Goal: Task Accomplishment & Management: Manage account settings

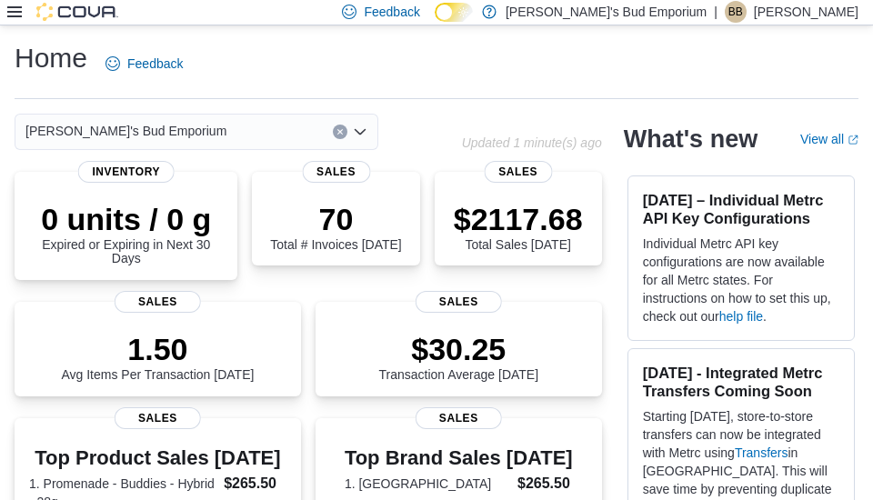
click at [21, 7] on icon at bounding box center [14, 11] width 15 height 11
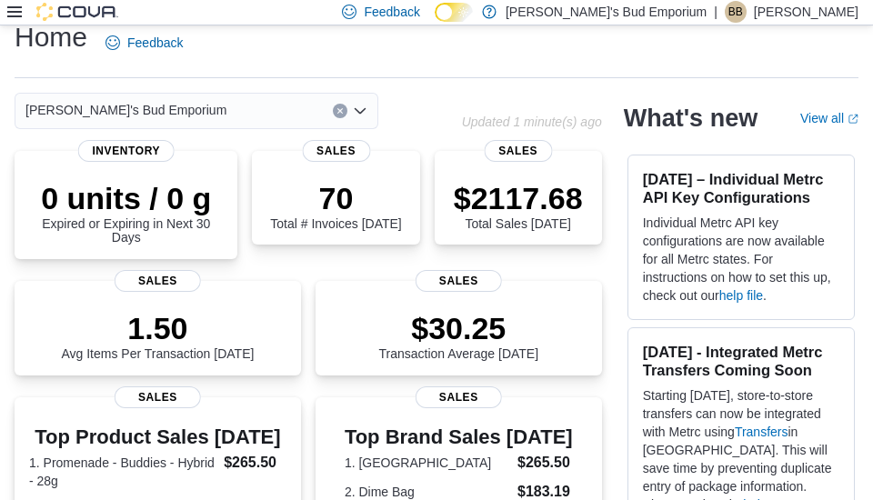
scroll to position [18, 0]
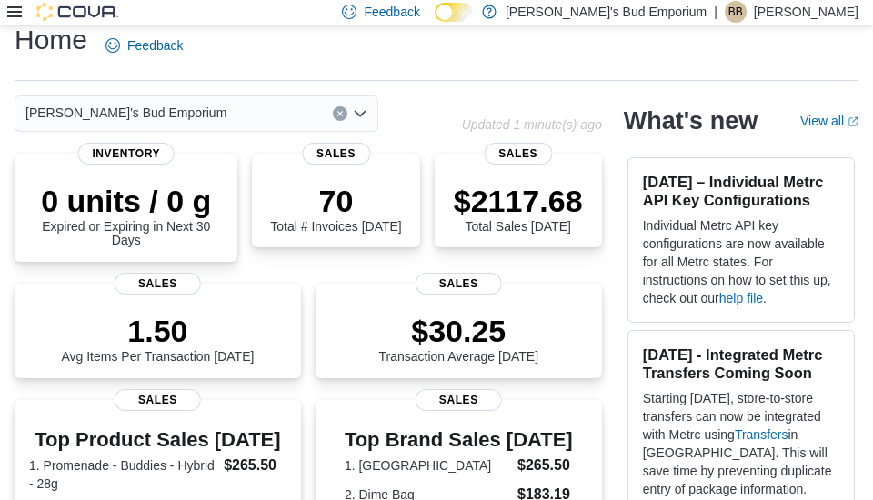
click at [14, 8] on icon at bounding box center [14, 12] width 15 height 15
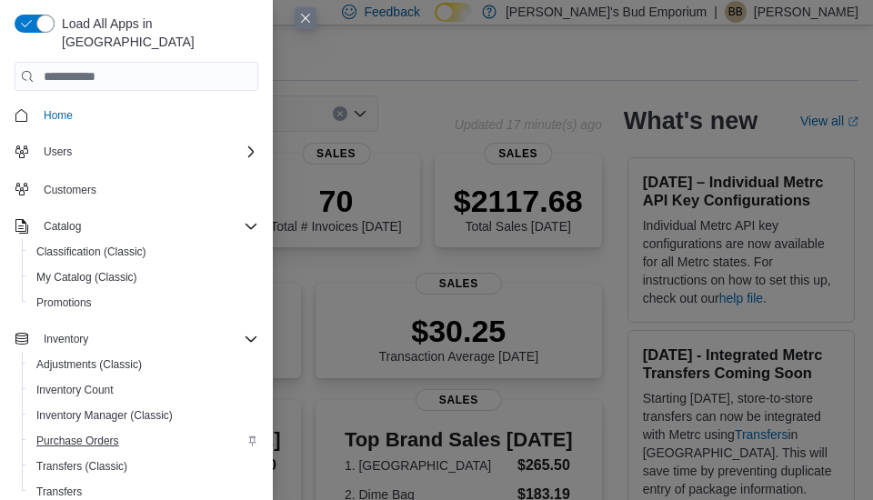
scroll to position [35, 0]
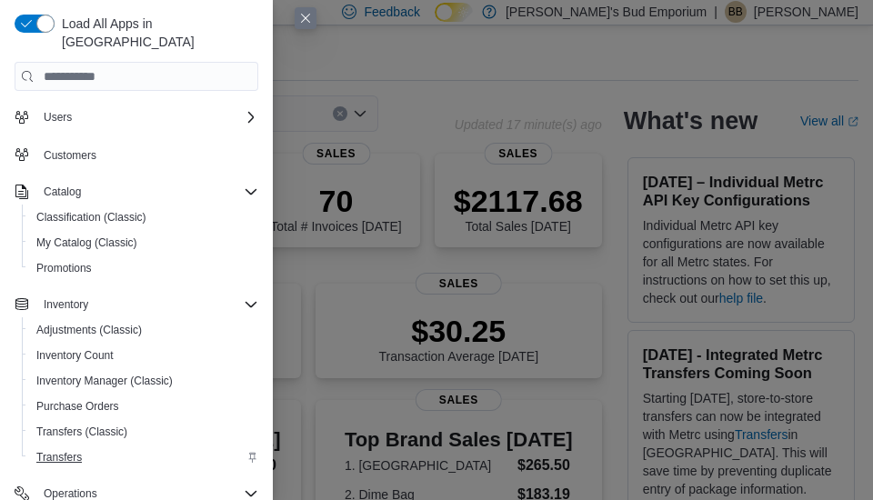
click at [80, 450] on span "Transfers" at bounding box center [58, 457] width 45 height 15
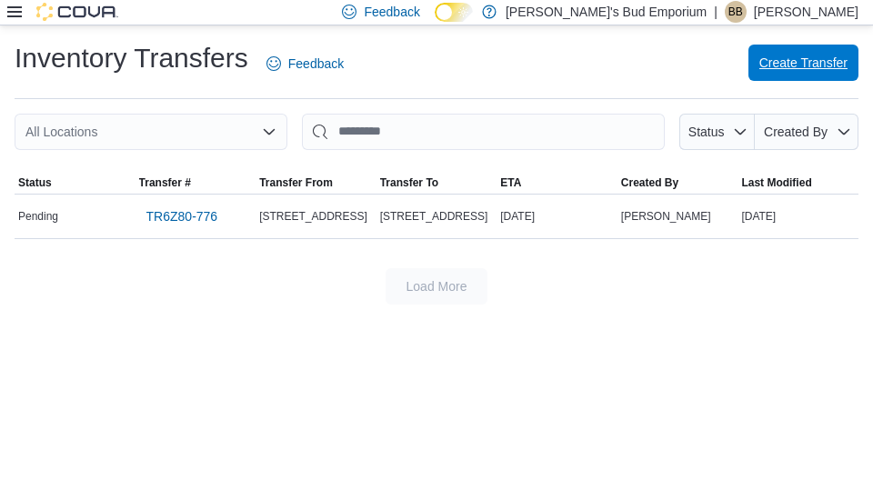
click at [795, 64] on span "Create Transfer" at bounding box center [804, 63] width 88 height 18
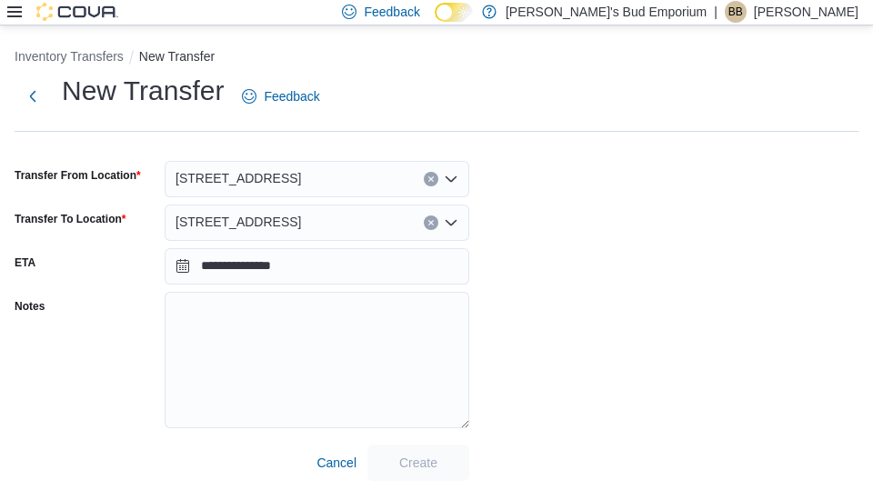
click at [272, 176] on div "[STREET_ADDRESS]" at bounding box center [317, 179] width 305 height 36
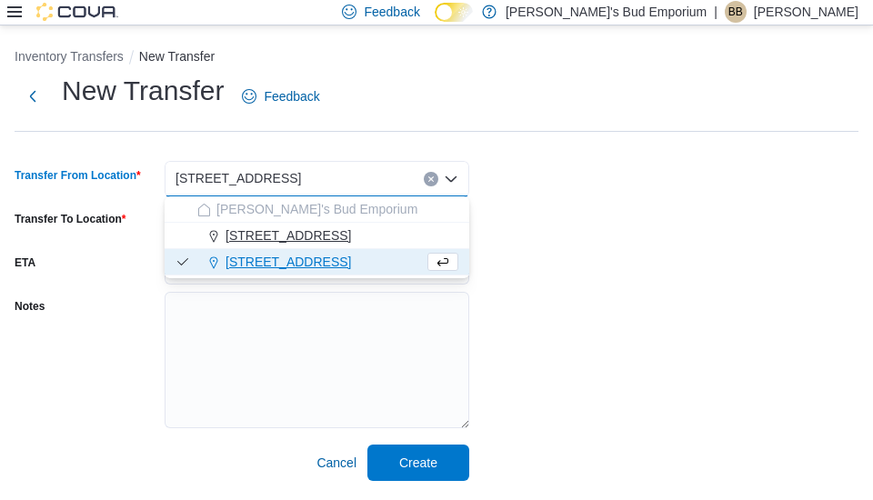
click at [308, 243] on span "[STREET_ADDRESS]" at bounding box center [289, 236] width 126 height 18
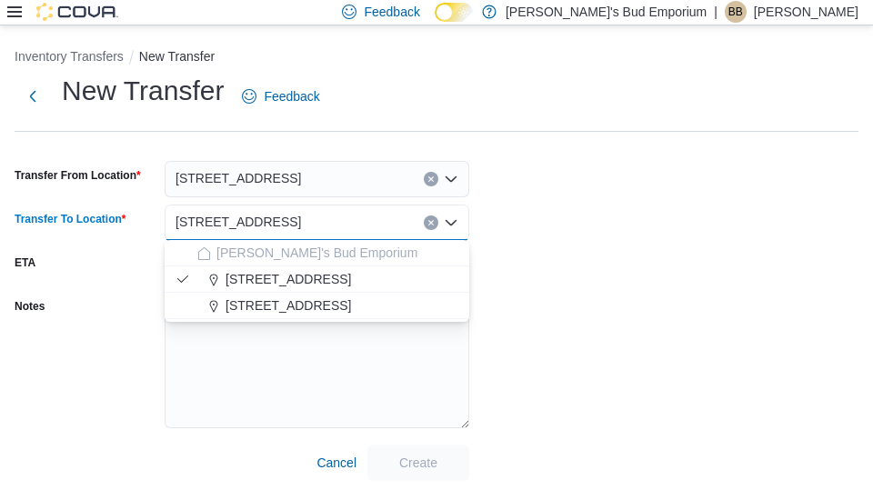
click at [308, 222] on input "Transfer To Location" at bounding box center [309, 223] width 2 height 22
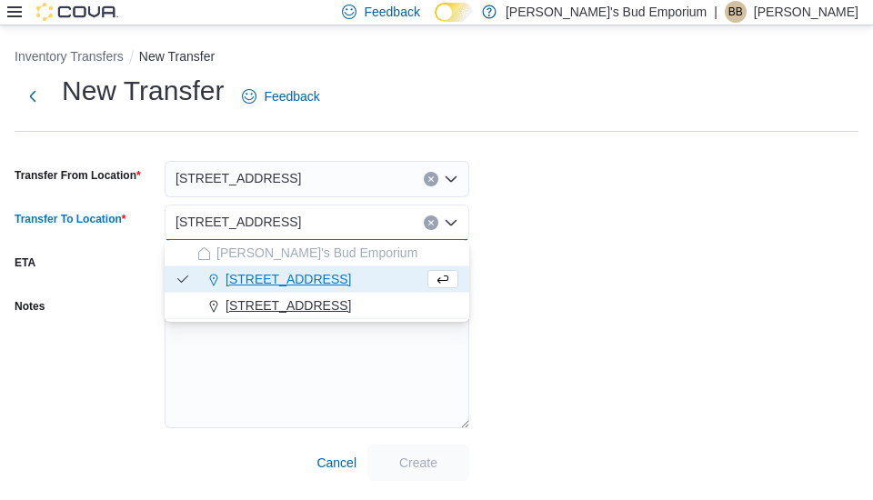
click at [299, 306] on span "[STREET_ADDRESS]" at bounding box center [289, 306] width 126 height 18
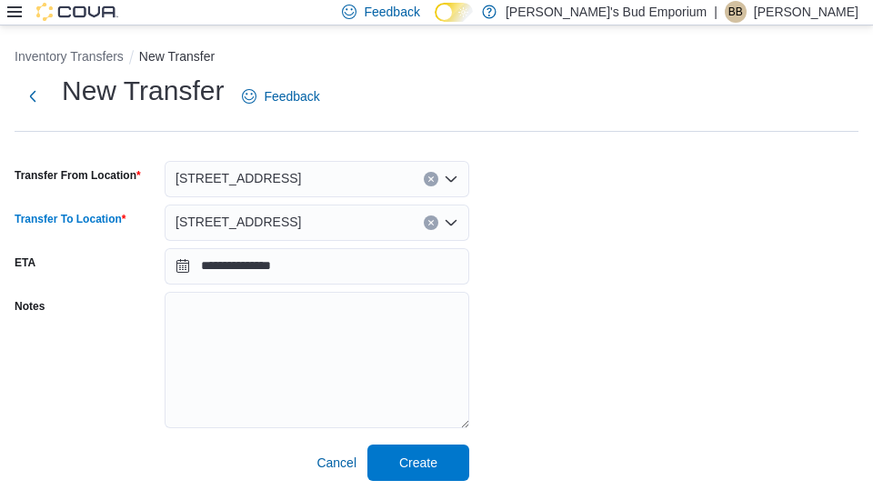
click at [510, 294] on div "**********" at bounding box center [437, 277] width 844 height 409
click at [448, 455] on span "Create" at bounding box center [418, 462] width 80 height 36
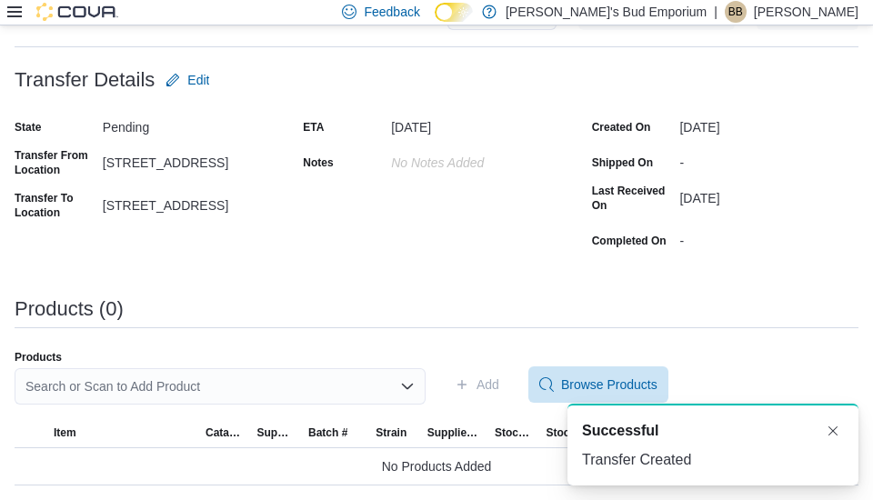
scroll to position [82, 0]
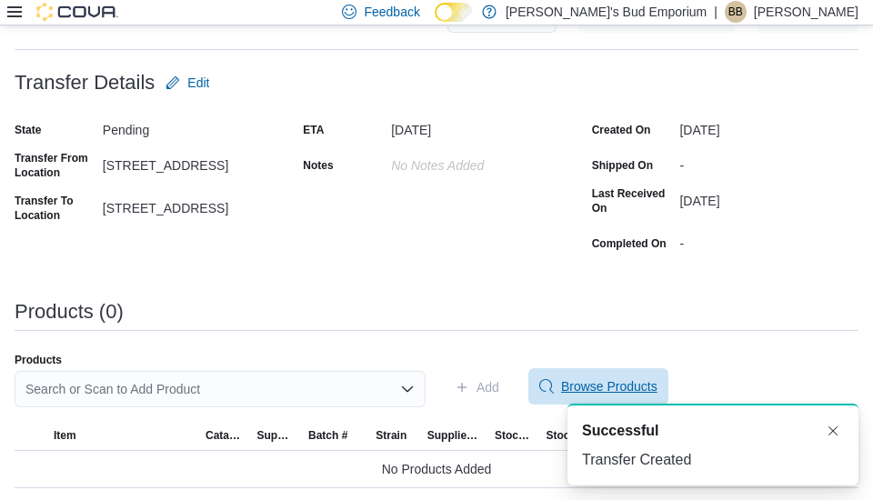
click at [584, 378] on span "Browse Products" at bounding box center [609, 387] width 96 height 18
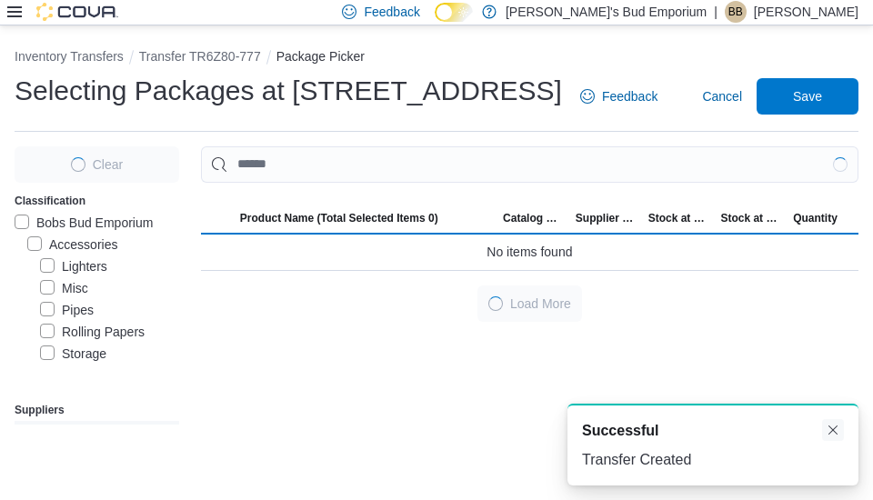
click at [839, 429] on button "Dismiss toast" at bounding box center [833, 430] width 22 height 22
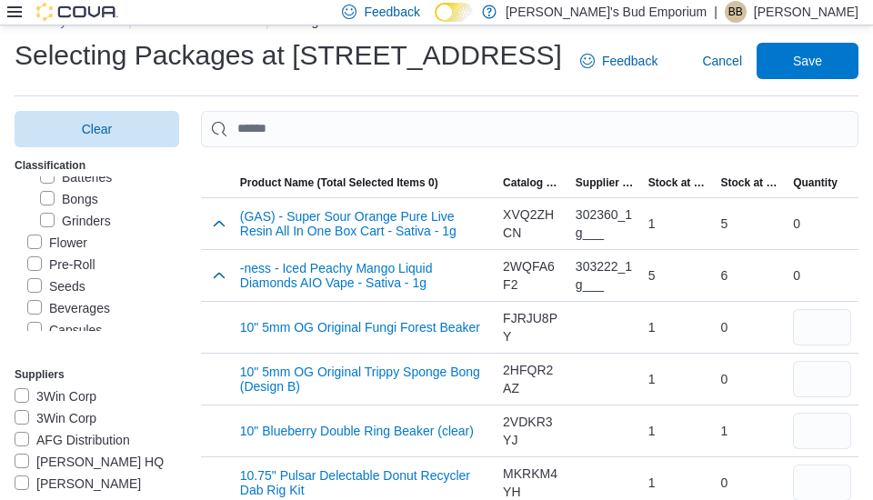
click at [42, 239] on label "Flower" at bounding box center [57, 243] width 60 height 22
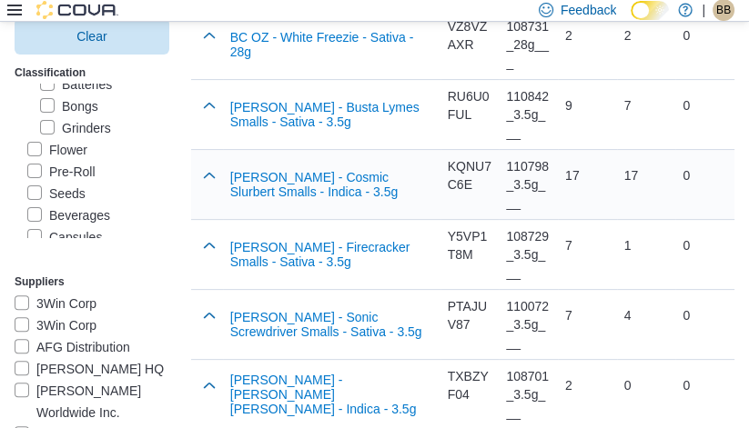
scroll to position [394, 0]
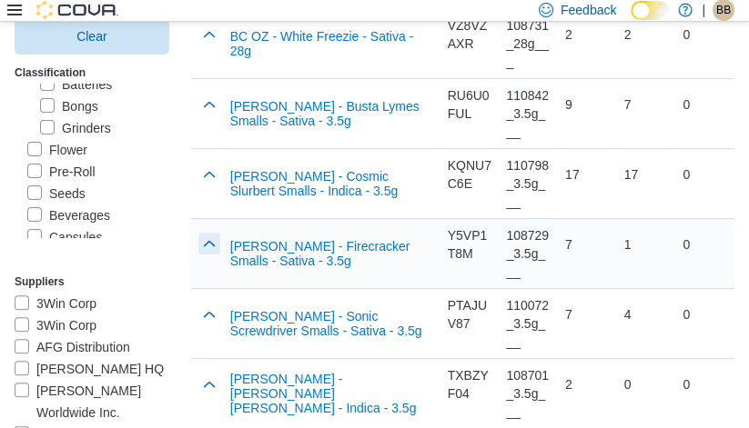
click at [198, 244] on button "button" at bounding box center [209, 244] width 22 height 22
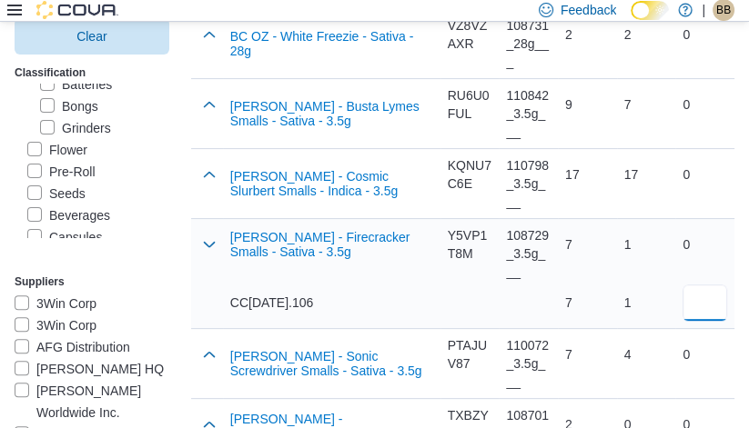
click at [710, 294] on input "number" at bounding box center [704, 303] width 45 height 36
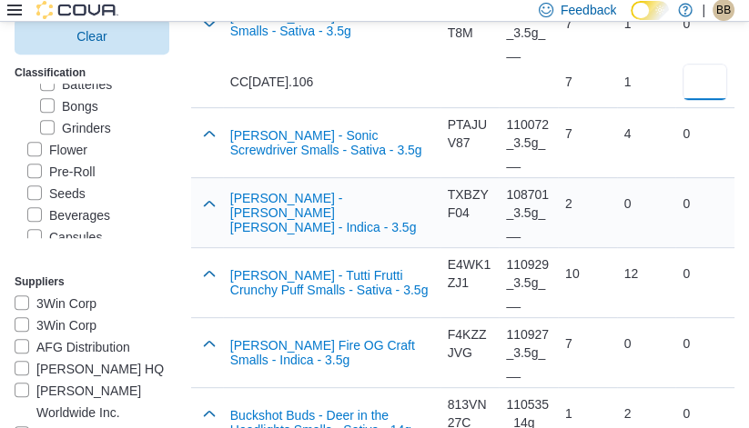
scroll to position [618, 0]
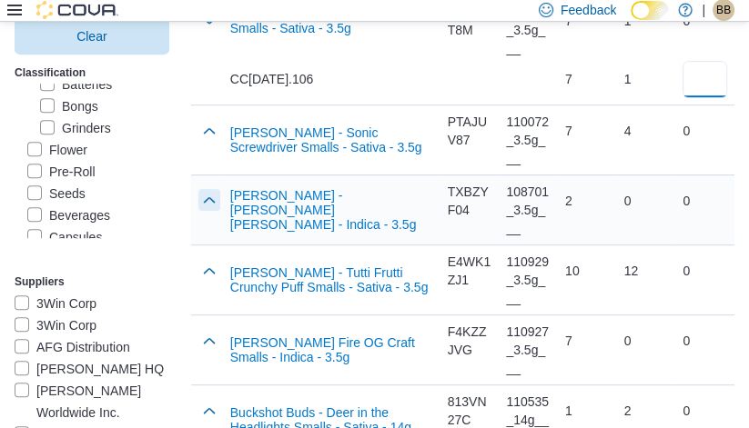
type input "*"
click at [198, 201] on button "button" at bounding box center [209, 200] width 22 height 22
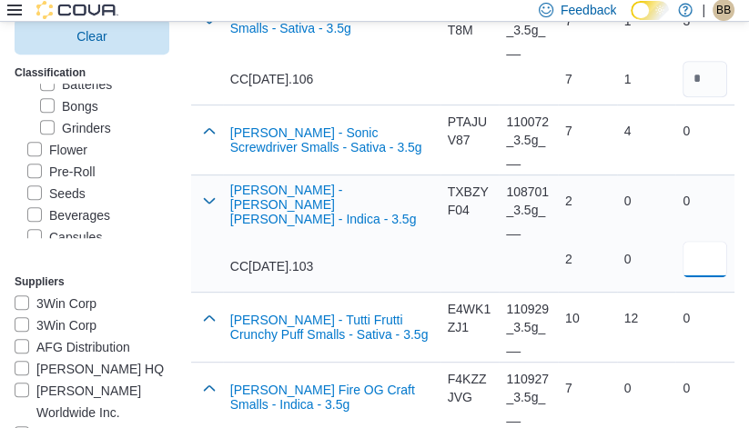
click at [703, 256] on input "number" at bounding box center [704, 259] width 45 height 36
type input "*"
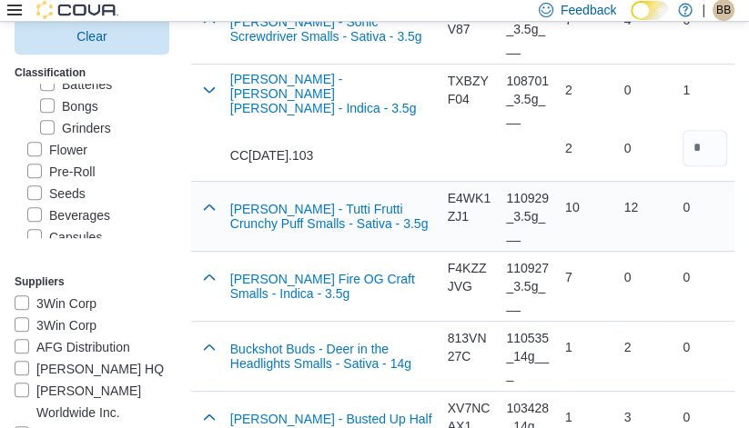
scroll to position [730, 0]
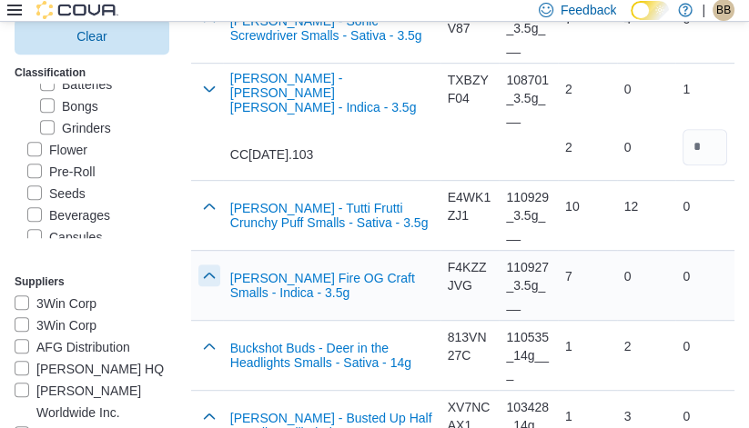
click at [198, 265] on button "button" at bounding box center [209, 276] width 22 height 22
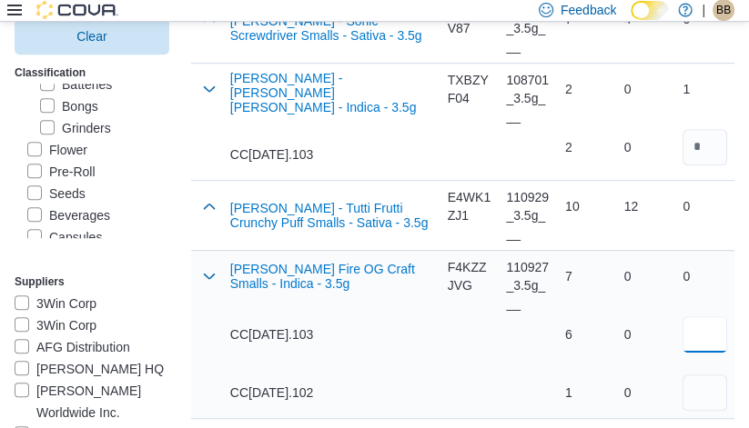
click at [703, 328] on input "number" at bounding box center [704, 335] width 45 height 36
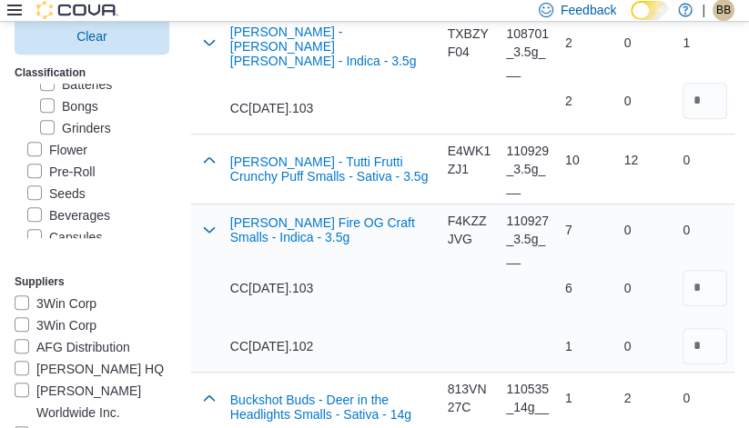
scroll to position [780, 0]
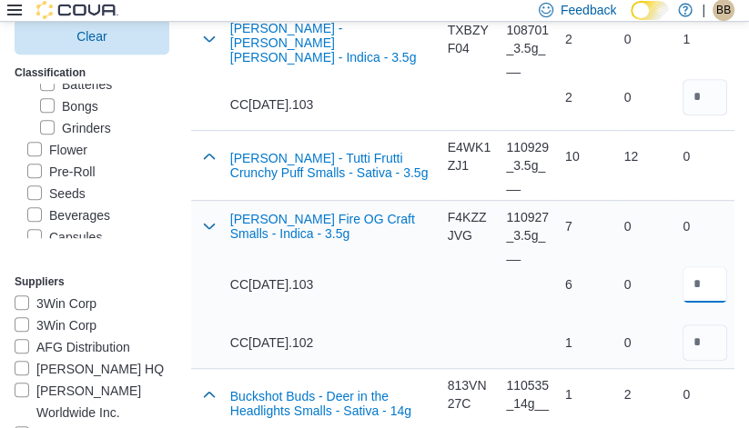
click at [715, 274] on input "number" at bounding box center [704, 285] width 45 height 36
type input "*"
click at [528, 300] on td "Supplier SKU 110927_3.5g___" at bounding box center [528, 284] width 59 height 168
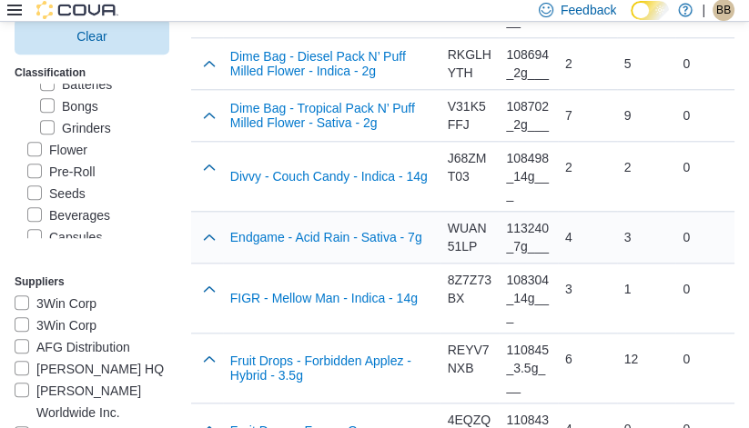
scroll to position [1532, 0]
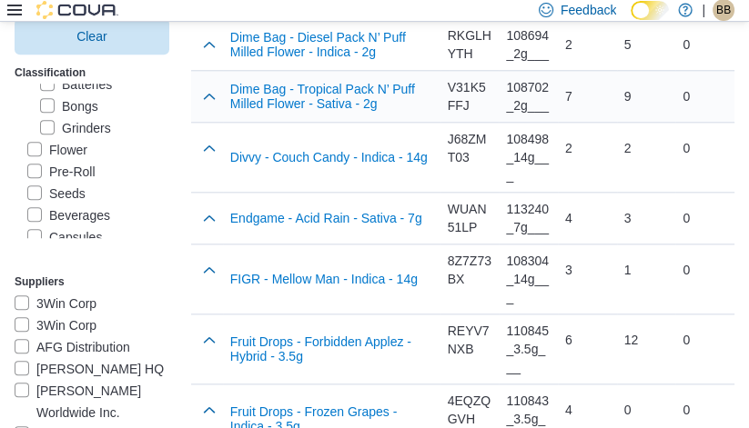
click at [448, 219] on div "WUAN51LP" at bounding box center [470, 218] width 45 height 36
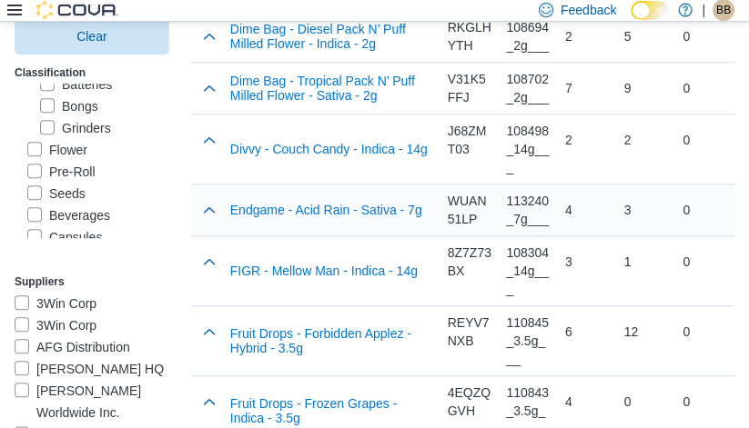
scroll to position [1540, 0]
click at [198, 257] on button "button" at bounding box center [209, 261] width 22 height 22
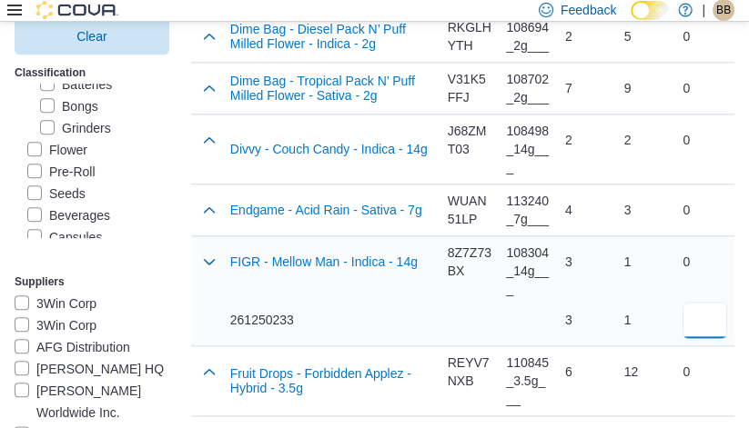
click at [701, 312] on input "number" at bounding box center [704, 320] width 45 height 36
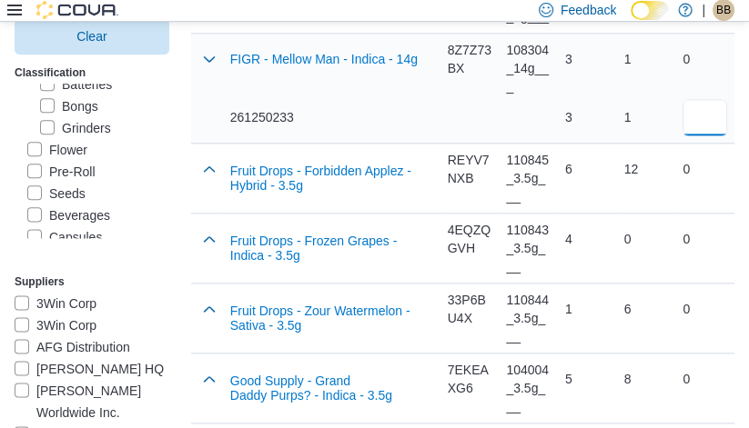
scroll to position [1744, 0]
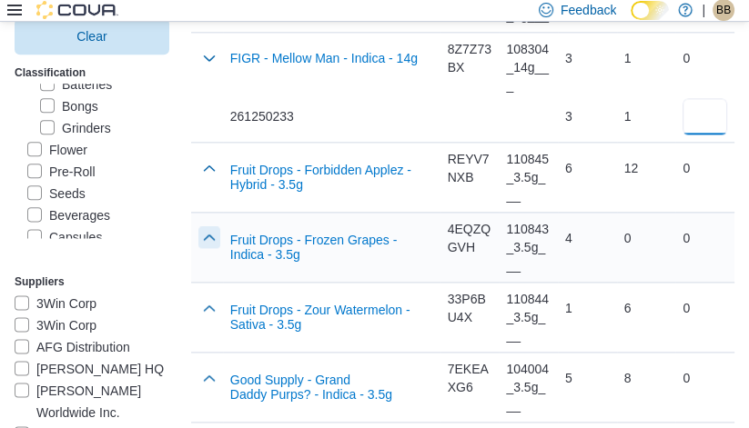
type input "*"
click at [198, 227] on button "button" at bounding box center [209, 238] width 22 height 22
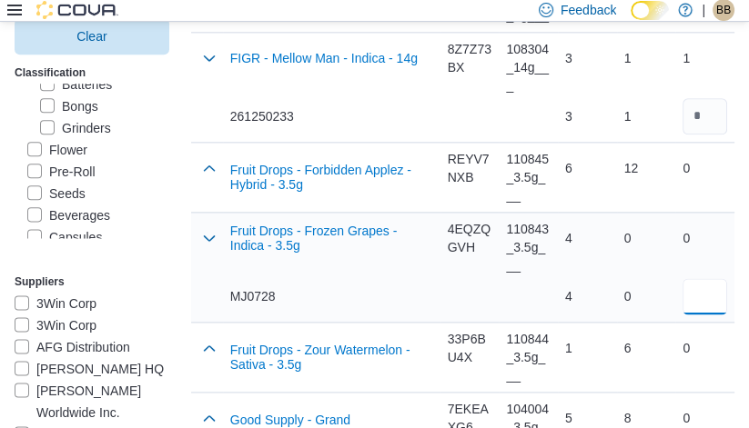
click at [716, 287] on input "number" at bounding box center [704, 296] width 45 height 36
type input "*"
click at [565, 287] on div "4" at bounding box center [587, 296] width 45 height 18
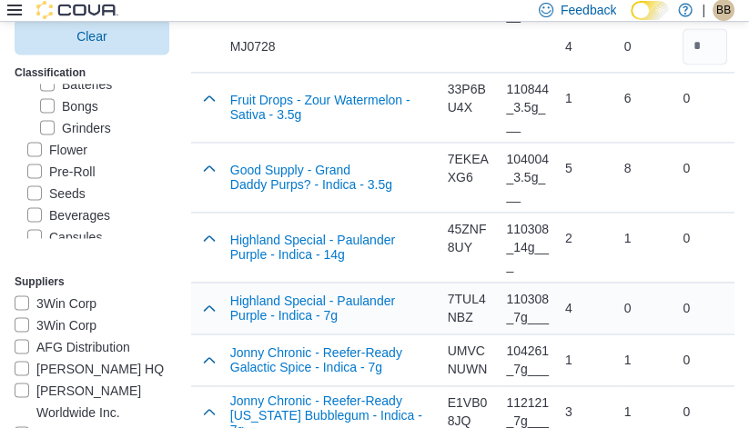
scroll to position [2031, 0]
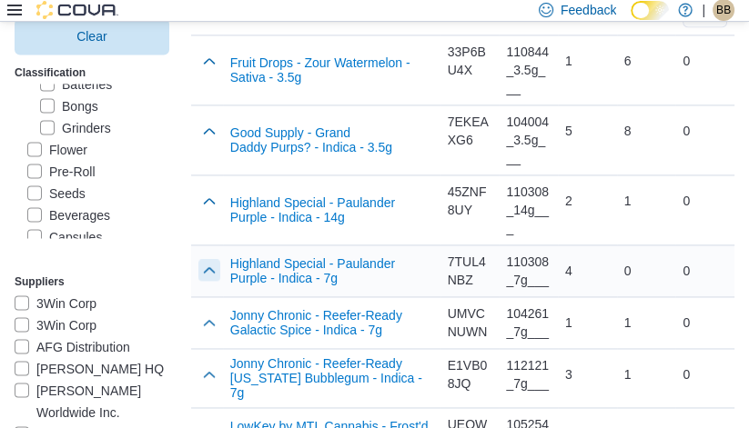
click at [199, 259] on button "button" at bounding box center [209, 270] width 22 height 22
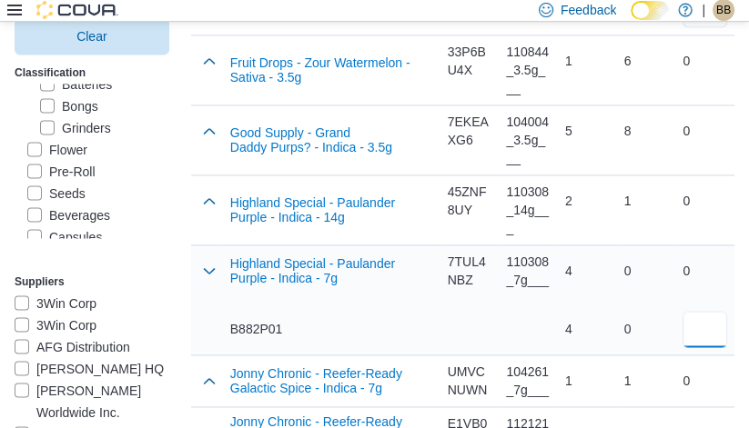
click at [704, 311] on input "number" at bounding box center [704, 329] width 45 height 36
type input "*"
click at [677, 294] on div "0 *" at bounding box center [704, 300] width 59 height 109
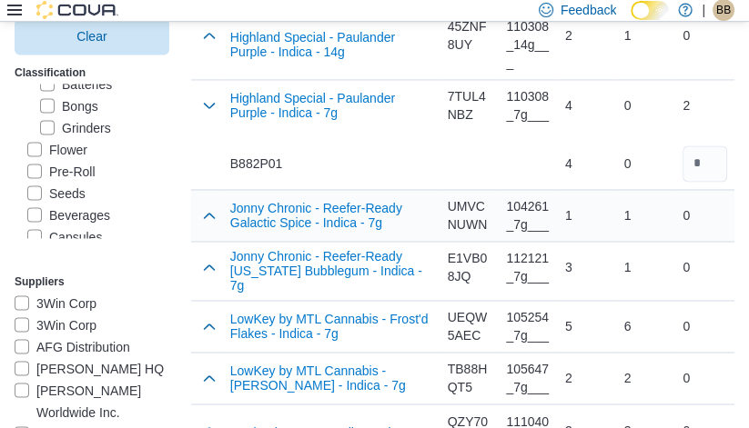
scroll to position [2198, 0]
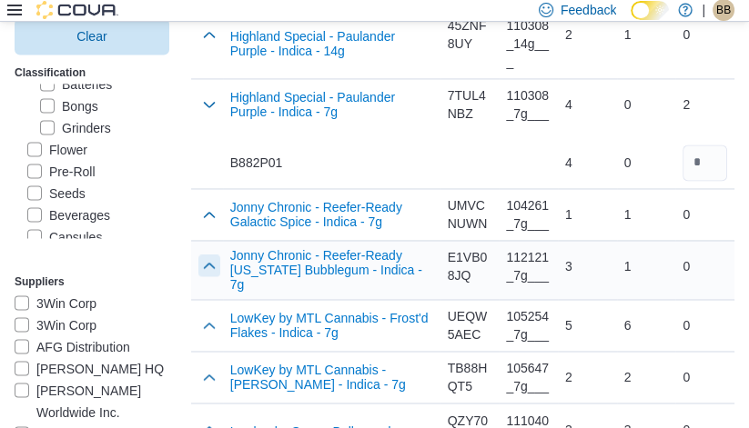
click at [198, 255] on button "button" at bounding box center [209, 266] width 22 height 22
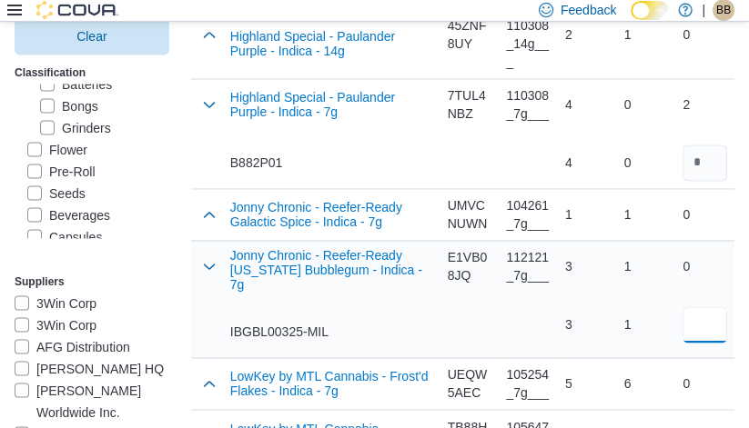
click at [702, 307] on input "number" at bounding box center [704, 325] width 45 height 36
type input "*"
click at [617, 310] on div "1 1" at bounding box center [646, 295] width 59 height 109
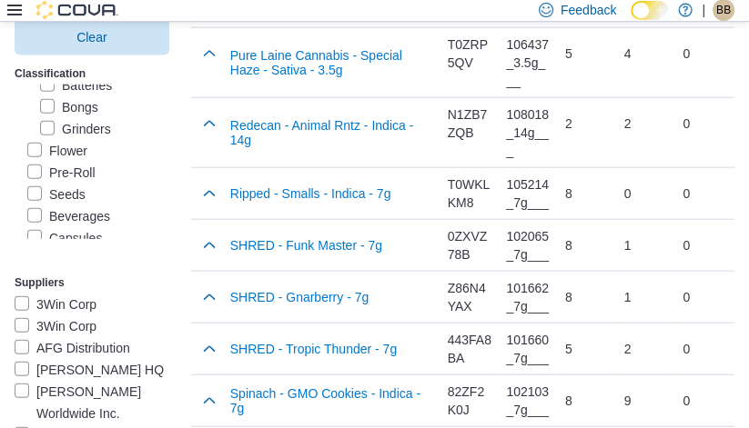
scroll to position [3190, 0]
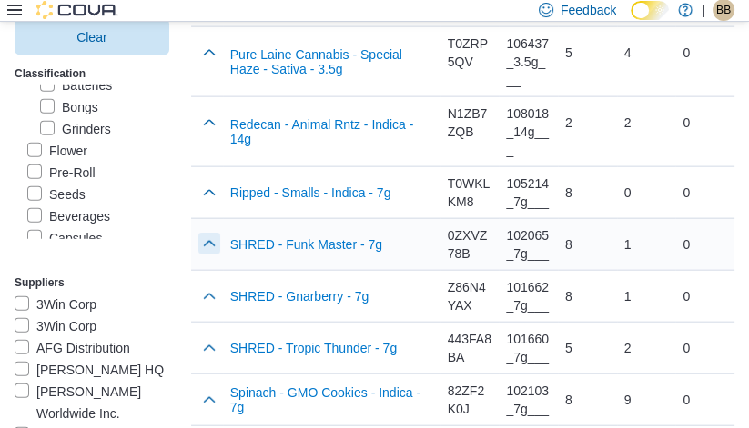
click at [198, 233] on button "button" at bounding box center [209, 244] width 22 height 22
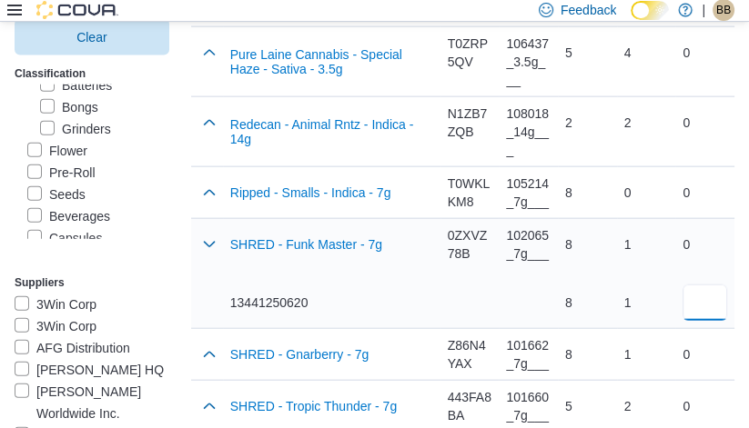
click at [700, 285] on input "number" at bounding box center [704, 303] width 45 height 36
type input "*"
click at [586, 298] on div "8" at bounding box center [587, 303] width 45 height 36
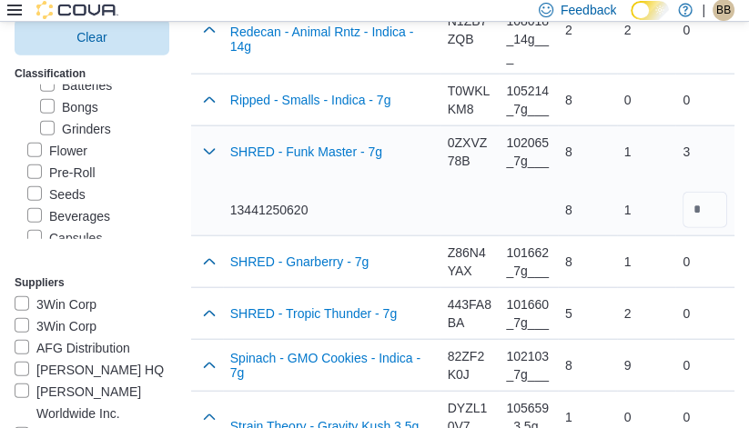
scroll to position [3286, 0]
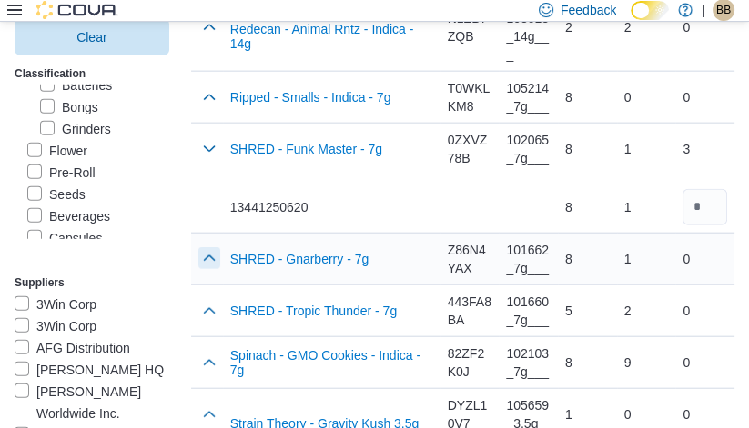
click at [200, 247] on button "button" at bounding box center [209, 258] width 22 height 22
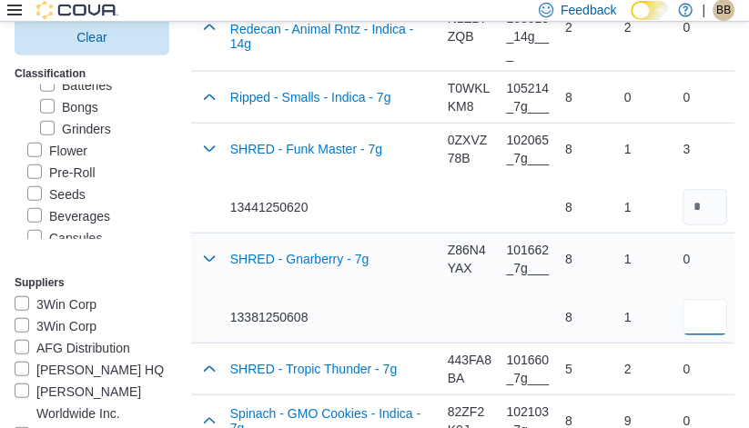
click at [700, 311] on input "number" at bounding box center [704, 317] width 45 height 36
type input "*"
click at [604, 344] on div "5" at bounding box center [587, 369] width 59 height 51
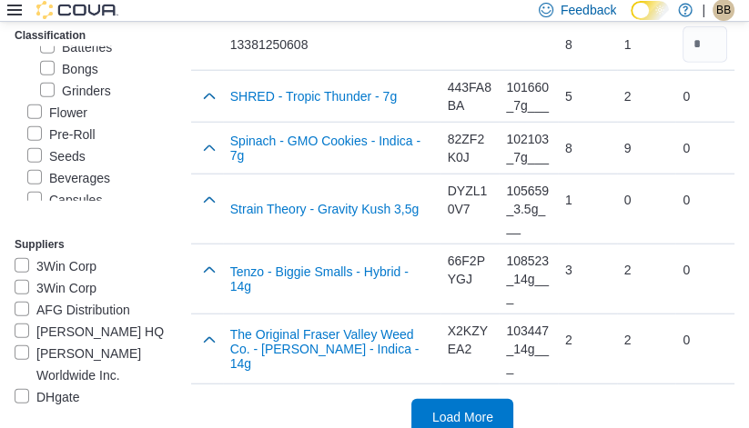
scroll to position [3559, 0]
click at [463, 398] on span "Load More" at bounding box center [462, 416] width 80 height 36
click at [52, 146] on label "Pre-Roll" at bounding box center [61, 135] width 68 height 22
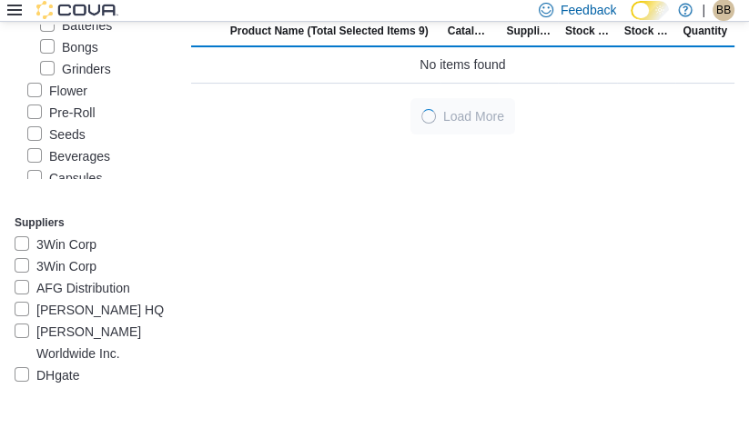
scroll to position [234, 0]
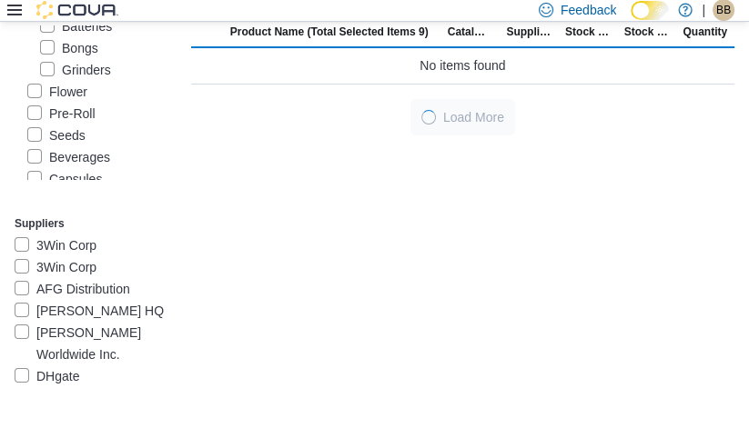
click at [51, 103] on label "Flower" at bounding box center [57, 92] width 60 height 22
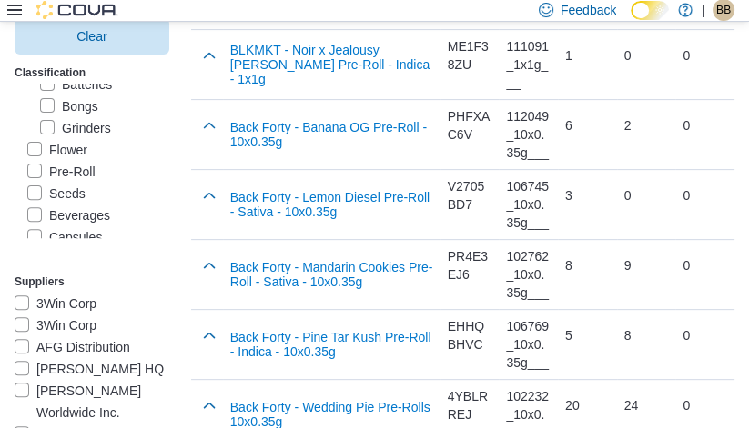
scroll to position [464, 0]
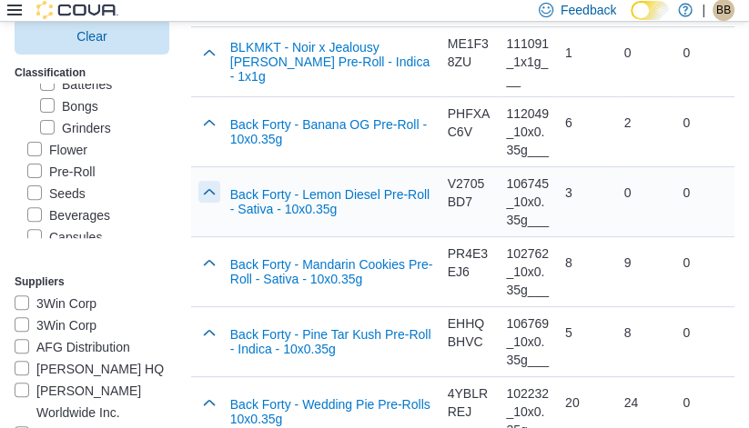
click at [198, 191] on button "button" at bounding box center [209, 192] width 22 height 22
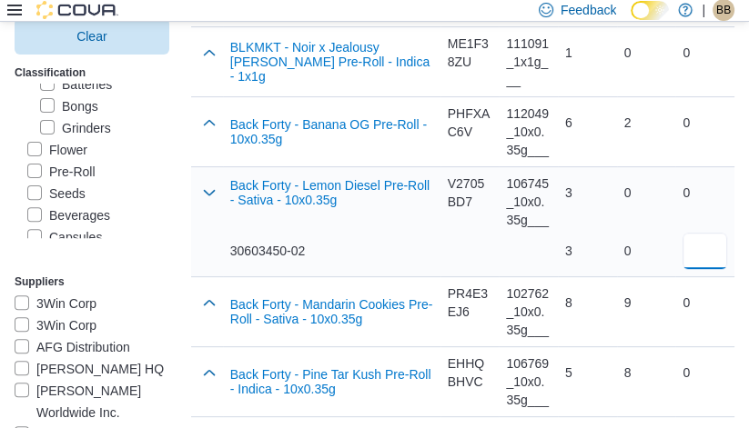
click at [719, 258] on input "number" at bounding box center [704, 251] width 45 height 36
type input "*"
click at [640, 253] on div "0" at bounding box center [646, 251] width 45 height 18
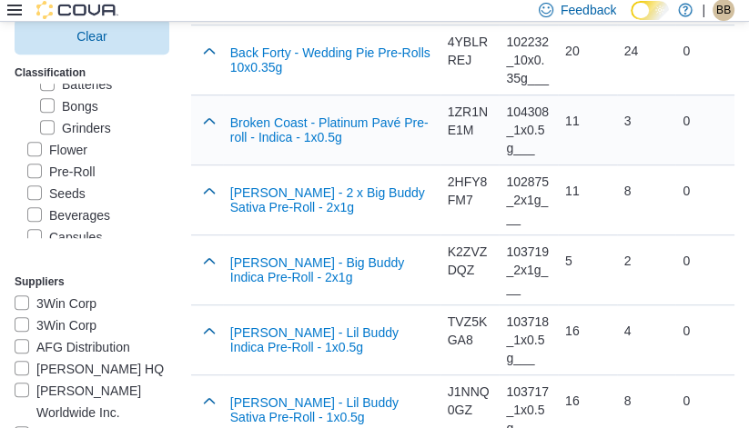
scroll to position [860, 0]
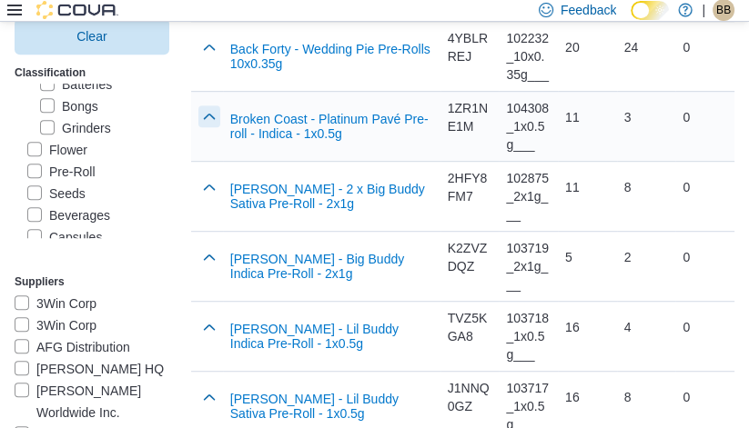
click at [198, 119] on button "button" at bounding box center [209, 117] width 22 height 22
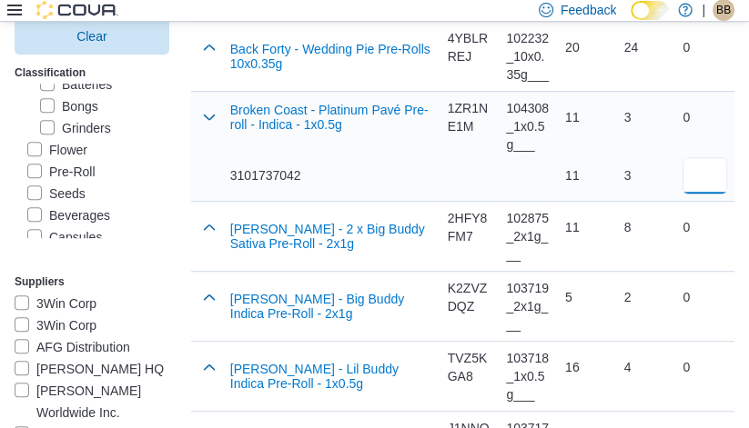
click at [720, 172] on input "number" at bounding box center [704, 175] width 45 height 36
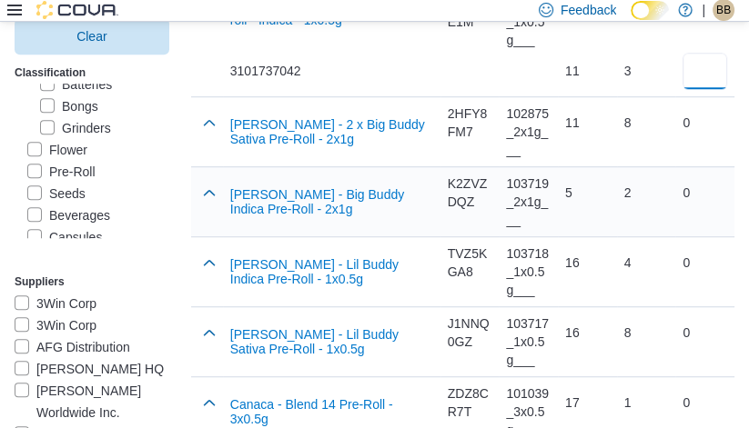
scroll to position [964, 0]
type input "*"
click at [198, 188] on button "button" at bounding box center [209, 192] width 22 height 22
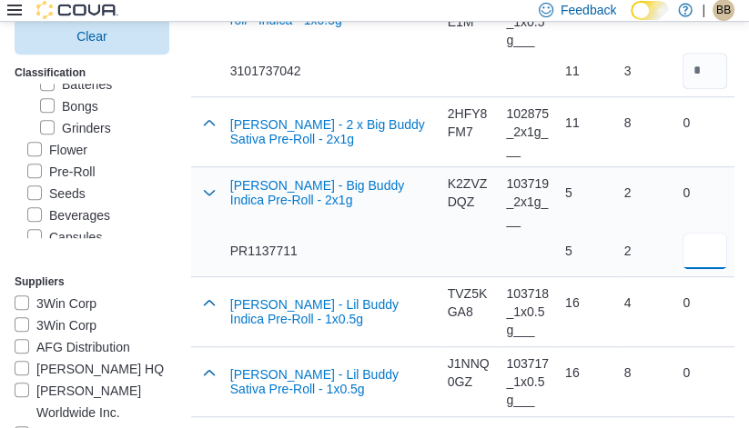
click at [713, 260] on input "number" at bounding box center [704, 251] width 45 height 36
type input "*"
click at [642, 260] on div "2" at bounding box center [646, 251] width 45 height 36
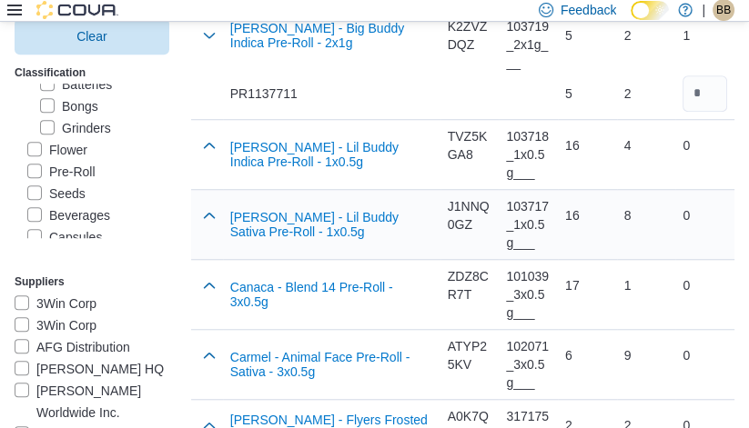
scroll to position [1124, 0]
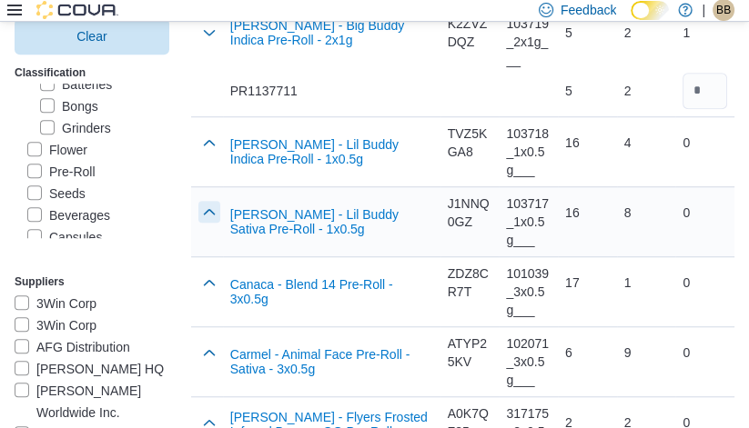
click at [198, 216] on button "button" at bounding box center [209, 212] width 22 height 22
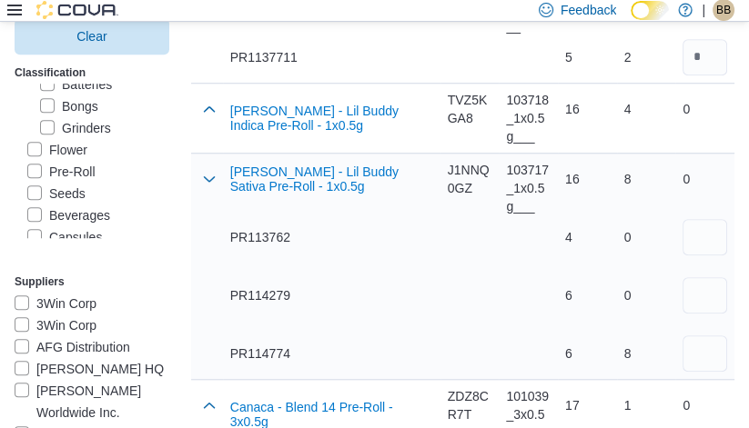
scroll to position [1175, 0]
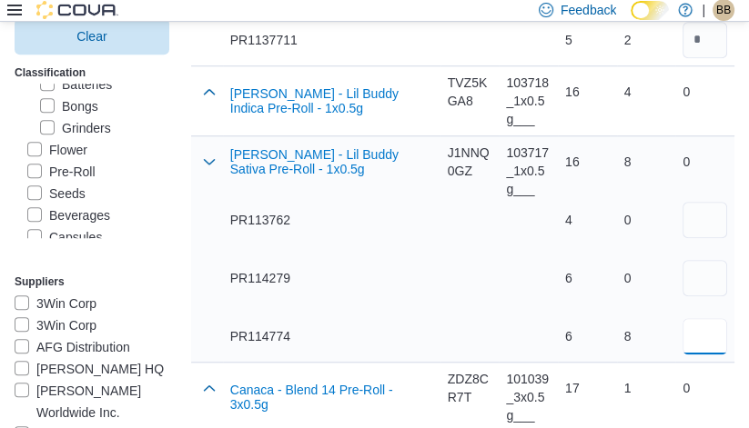
click at [696, 338] on input "number" at bounding box center [704, 336] width 45 height 36
type input "*"
click at [568, 379] on div "17" at bounding box center [587, 388] width 45 height 18
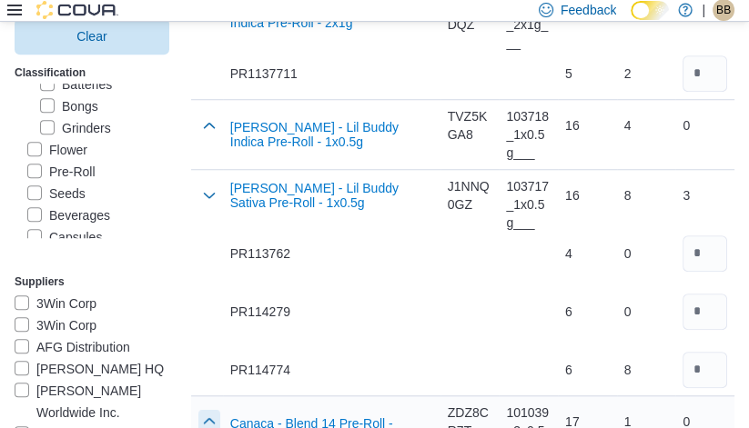
scroll to position [1143, 0]
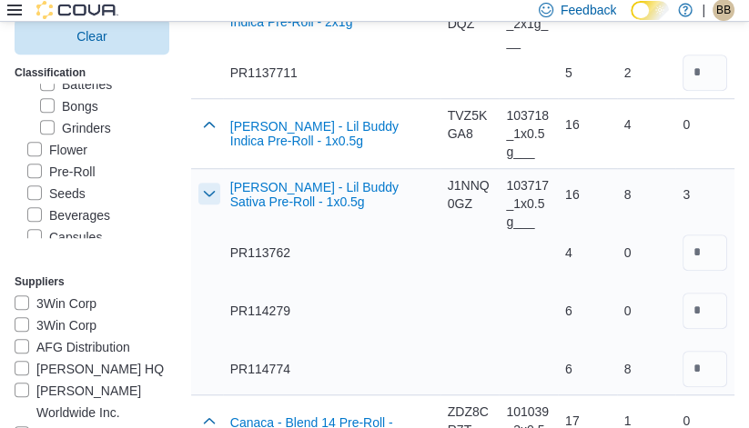
click at [198, 197] on button "button" at bounding box center [209, 194] width 22 height 22
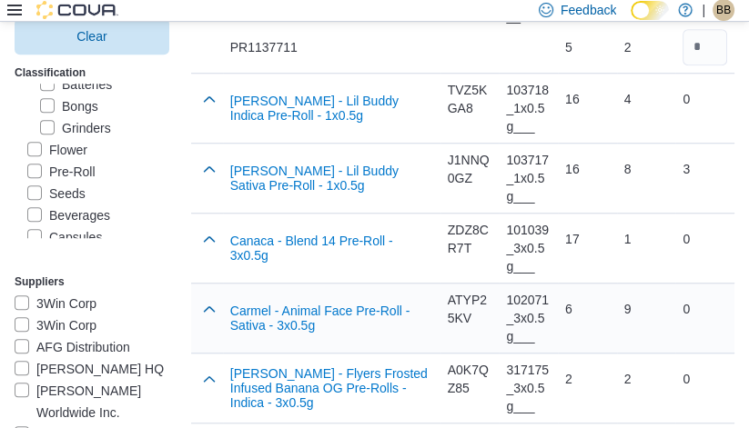
scroll to position [1168, 0]
click at [198, 238] on button "button" at bounding box center [209, 238] width 22 height 22
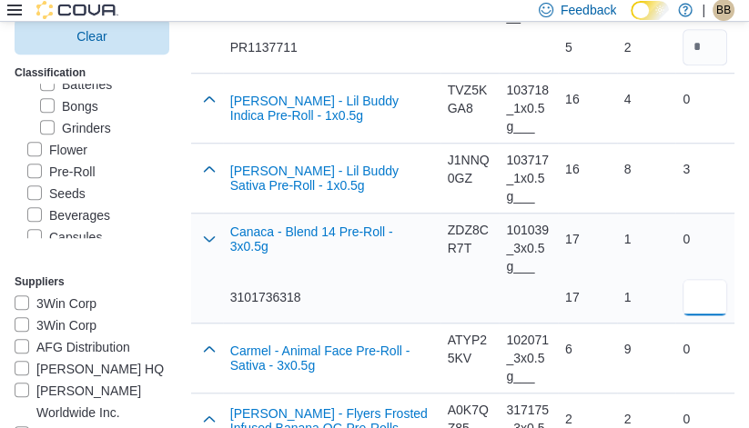
click at [708, 288] on input "number" at bounding box center [704, 297] width 45 height 36
type input "**"
click at [640, 294] on div "1" at bounding box center [646, 297] width 45 height 18
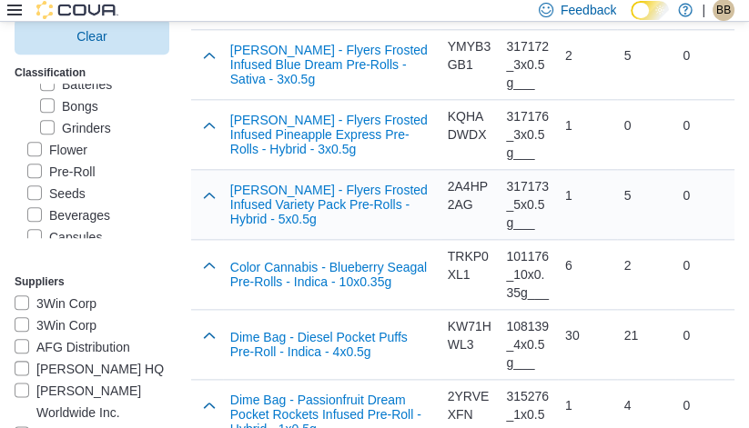
scroll to position [1603, 0]
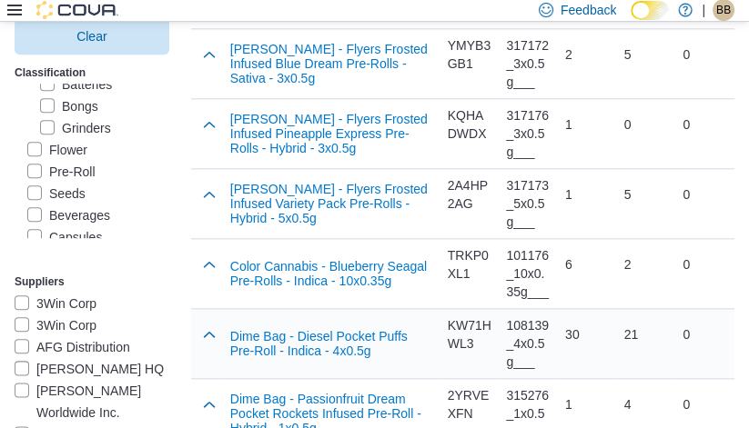
drag, startPoint x: 603, startPoint y: 32, endPoint x: 487, endPoint y: 315, distance: 306.0
click at [487, 315] on div "KW71HWL3" at bounding box center [469, 334] width 59 height 51
click at [198, 259] on button "button" at bounding box center [209, 264] width 22 height 22
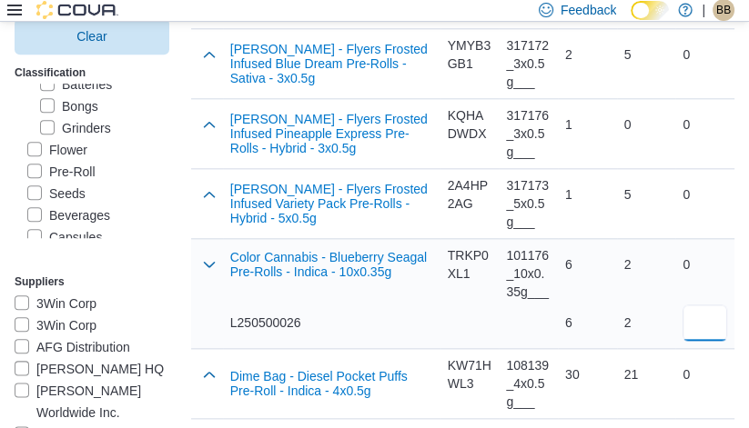
click at [707, 327] on input "number" at bounding box center [704, 323] width 45 height 36
type input "*"
click at [665, 357] on div "21" at bounding box center [646, 375] width 45 height 36
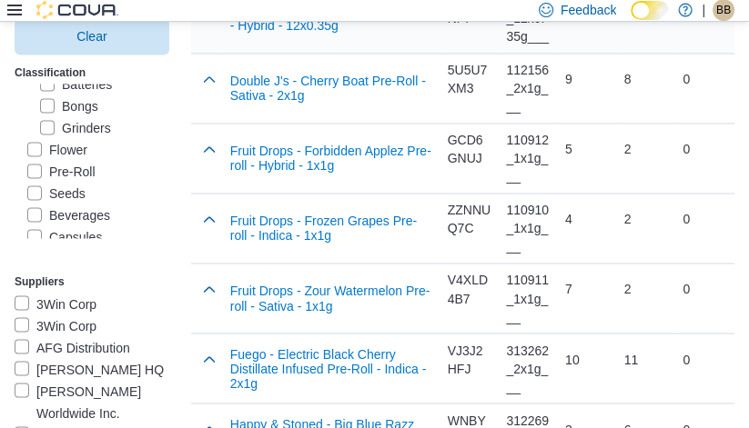
scroll to position [2320, 0]
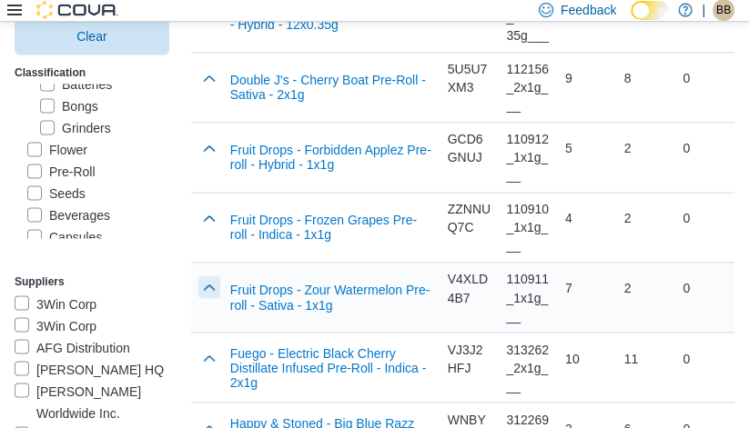
click at [198, 281] on button "button" at bounding box center [209, 288] width 22 height 22
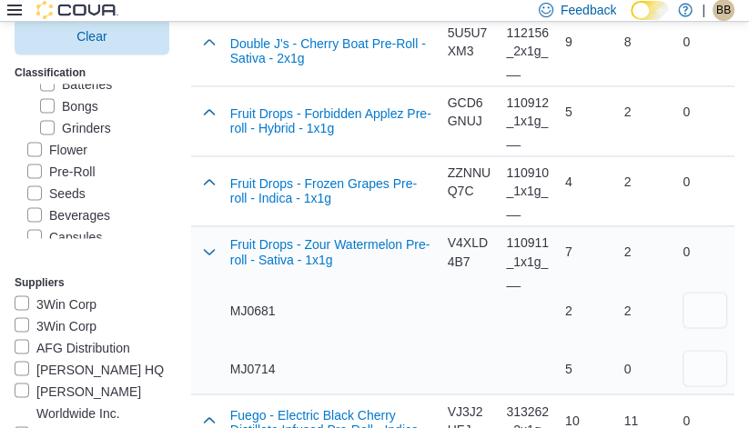
scroll to position [2373, 0]
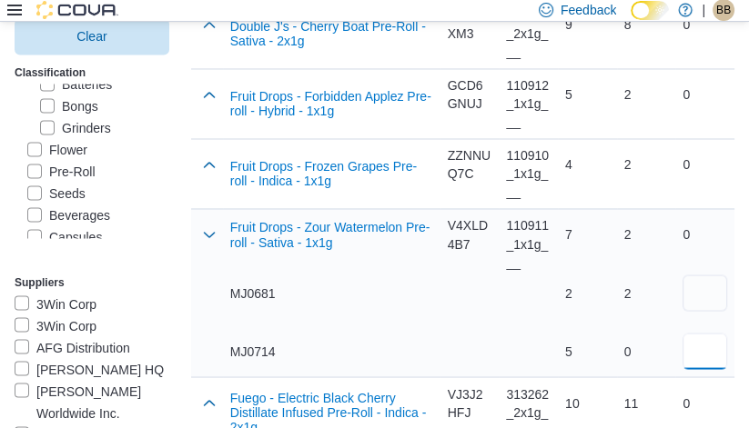
click at [700, 340] on input "number" at bounding box center [704, 351] width 45 height 36
type input "*"
click at [617, 353] on div "2 2 0" at bounding box center [646, 292] width 59 height 167
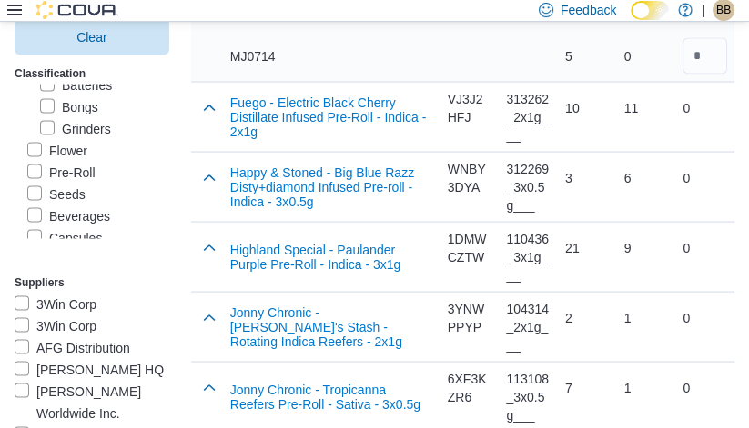
scroll to position [2670, 0]
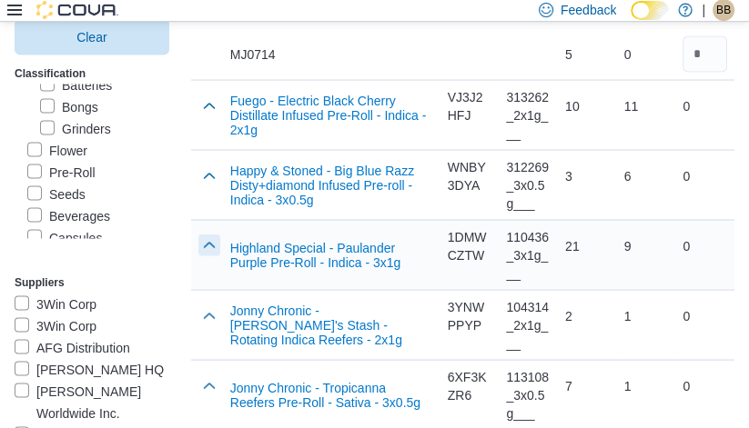
click at [198, 237] on button "button" at bounding box center [209, 246] width 22 height 22
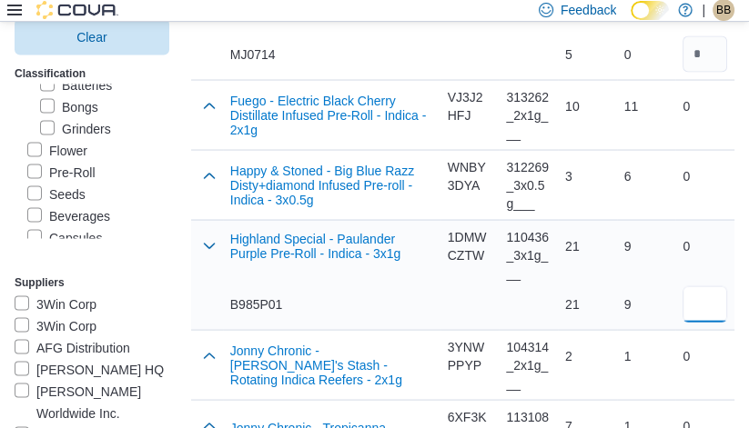
click at [710, 291] on input "number" at bounding box center [704, 305] width 45 height 36
type input "*"
click at [582, 338] on div "2" at bounding box center [587, 356] width 45 height 36
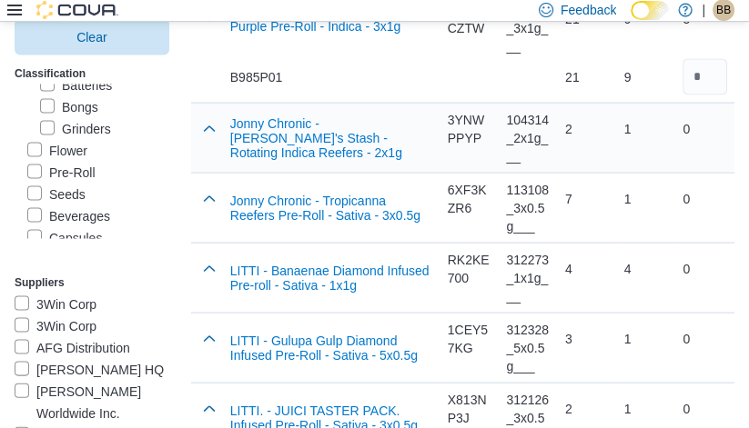
scroll to position [2900, 0]
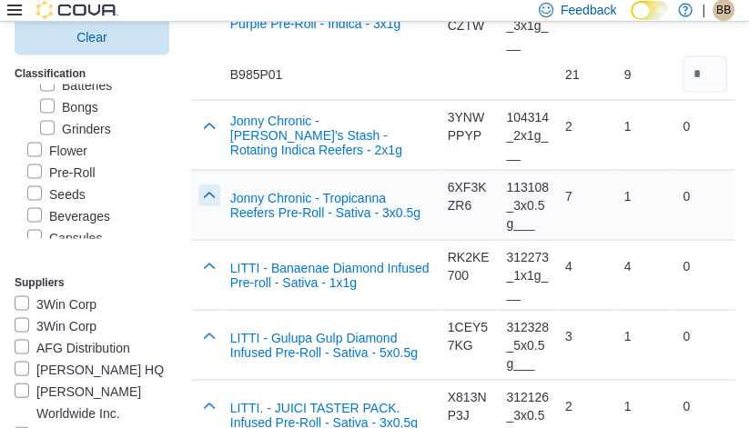
click at [198, 187] on button "button" at bounding box center [209, 196] width 22 height 22
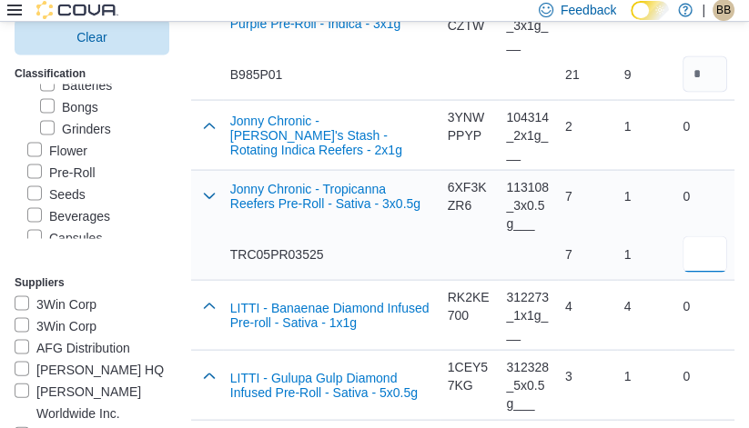
click at [707, 255] on input "number" at bounding box center [704, 255] width 45 height 36
type input "*"
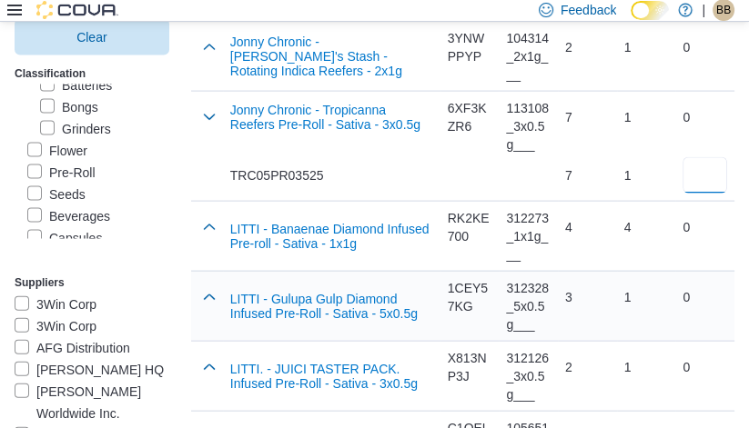
scroll to position [2988, 0]
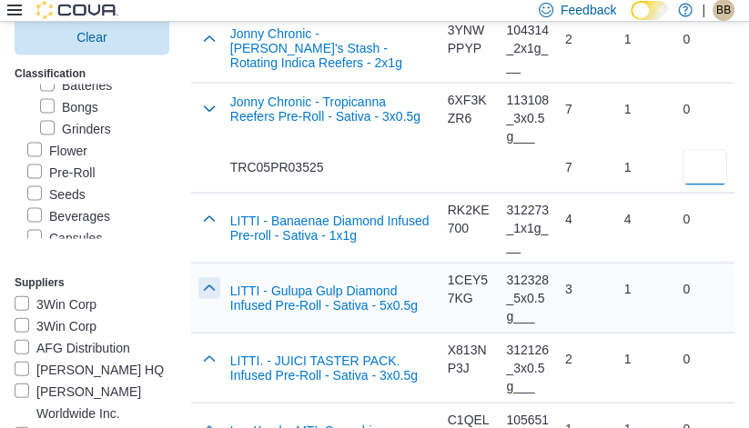
type input "*"
click at [198, 281] on button "button" at bounding box center [209, 288] width 22 height 22
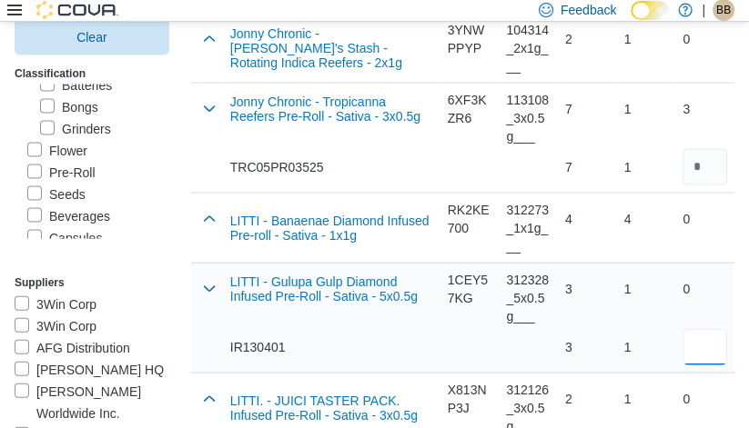
click at [712, 332] on input "number" at bounding box center [704, 347] width 45 height 36
type input "*"
click at [631, 297] on div "1" at bounding box center [646, 289] width 45 height 36
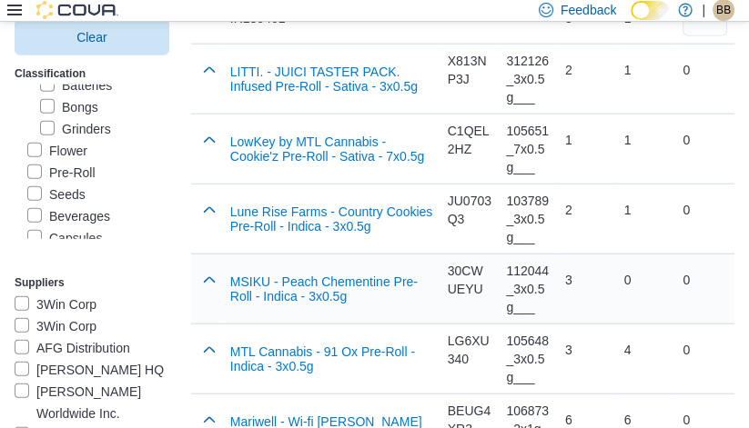
scroll to position [3319, 0]
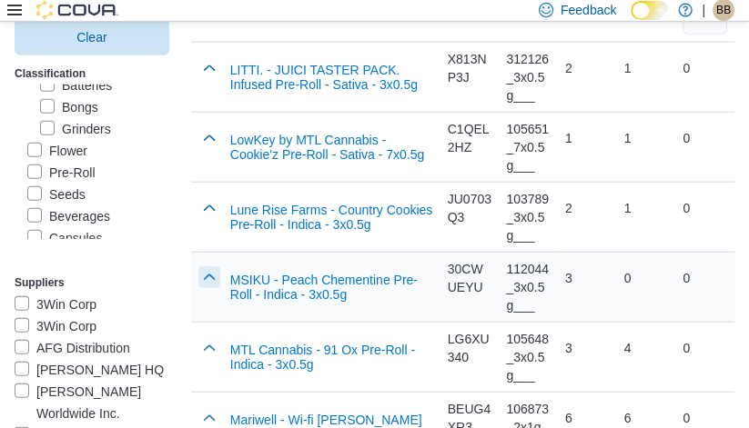
click at [198, 278] on button "button" at bounding box center [209, 278] width 22 height 22
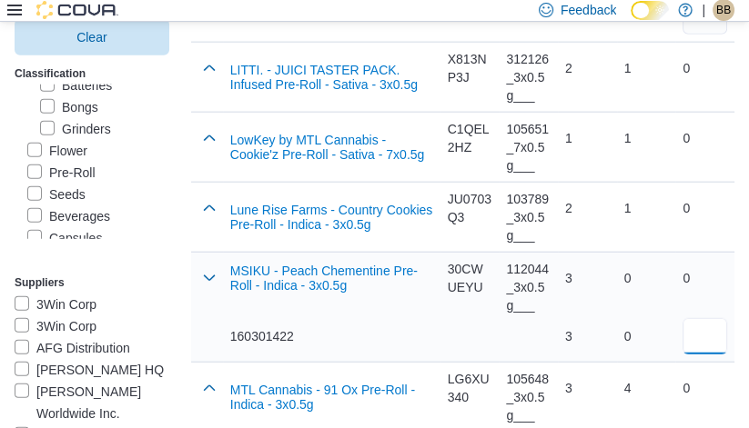
click at [721, 339] on input "number" at bounding box center [704, 336] width 45 height 36
type input "*"
click at [637, 333] on div "0" at bounding box center [646, 337] width 45 height 18
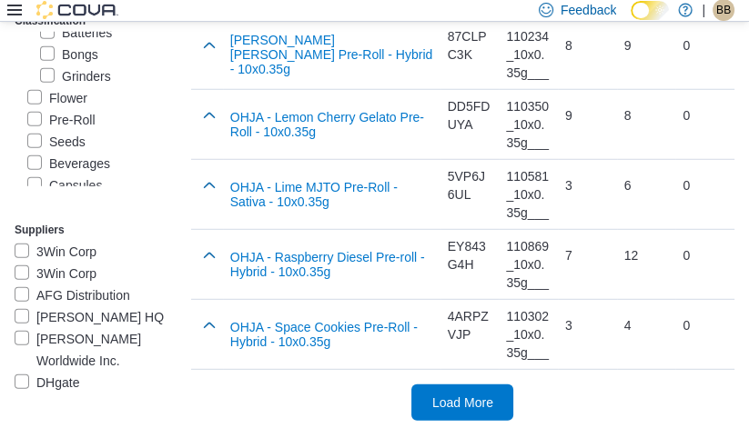
scroll to position [3872, 0]
click at [432, 384] on span "Load More" at bounding box center [462, 402] width 80 height 36
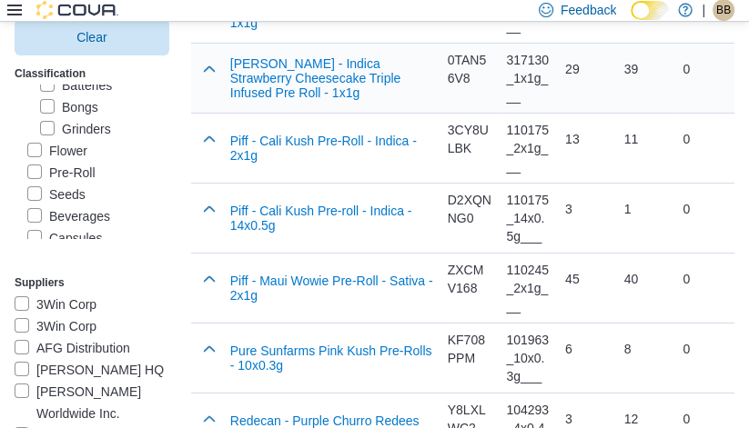
scroll to position [4691, 0]
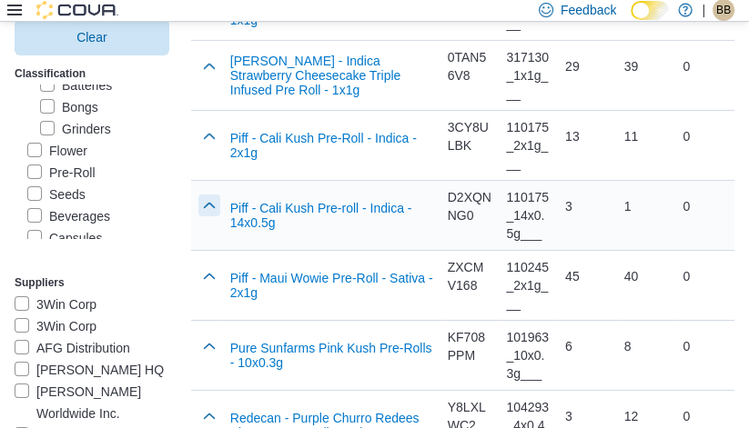
click at [198, 203] on button "button" at bounding box center [209, 206] width 22 height 22
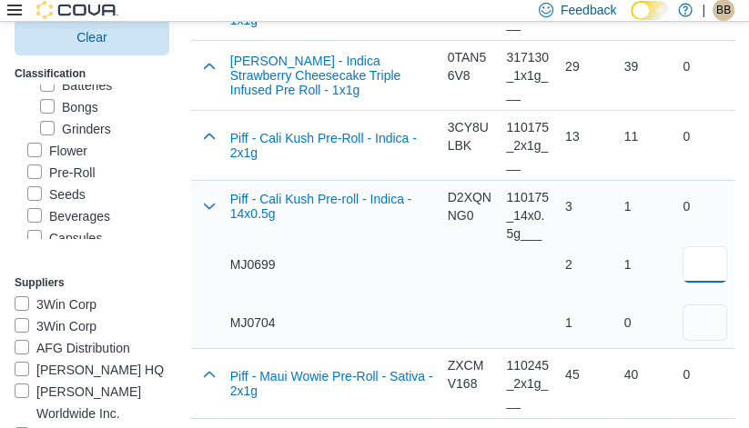
click at [715, 269] on input "number" at bounding box center [704, 265] width 45 height 36
type input "*"
click at [640, 293] on div "1 0" at bounding box center [646, 294] width 45 height 95
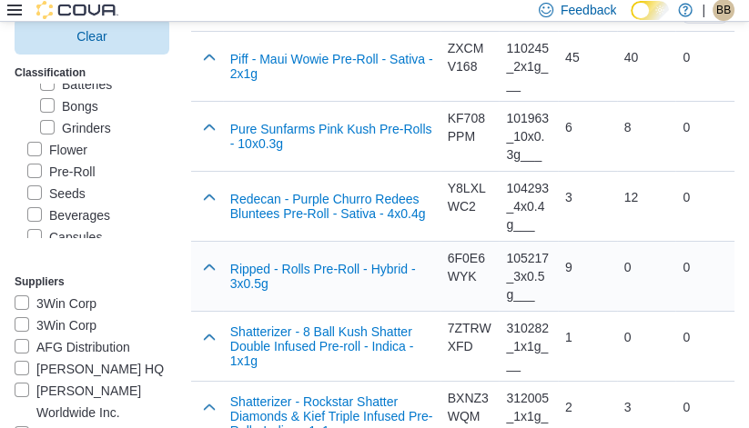
scroll to position [5034, 0]
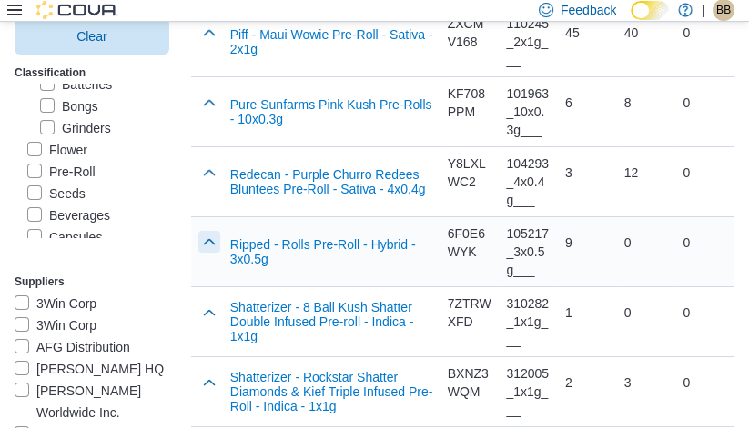
click at [198, 235] on button "button" at bounding box center [209, 242] width 22 height 22
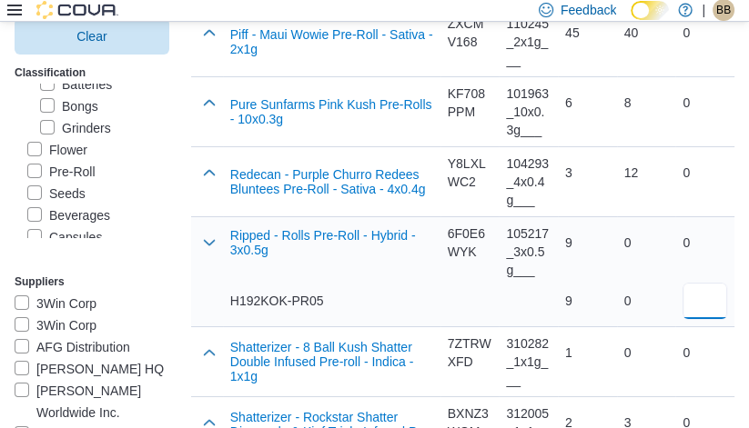
click at [721, 300] on input "number" at bounding box center [704, 301] width 45 height 36
type input "*"
click at [655, 316] on div "0 0" at bounding box center [646, 271] width 59 height 109
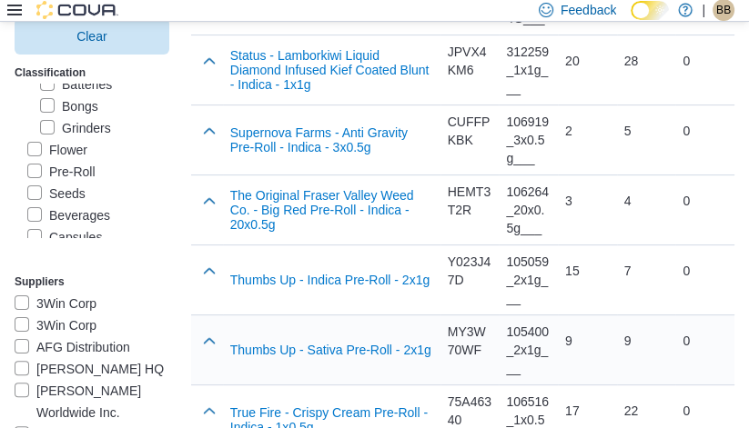
scroll to position [5537, 0]
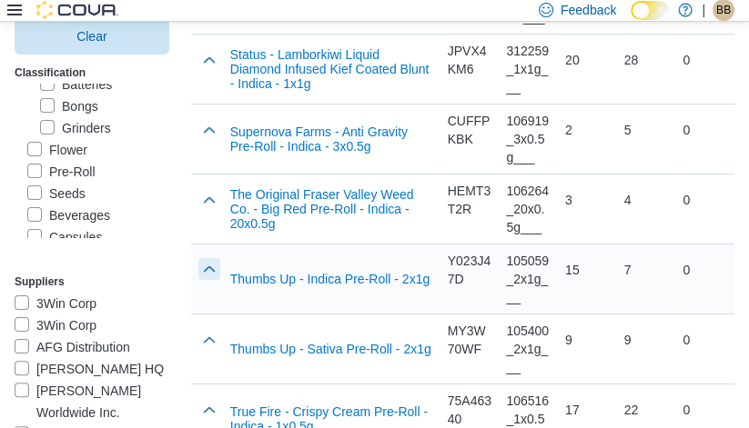
click at [198, 258] on button "button" at bounding box center [209, 269] width 22 height 22
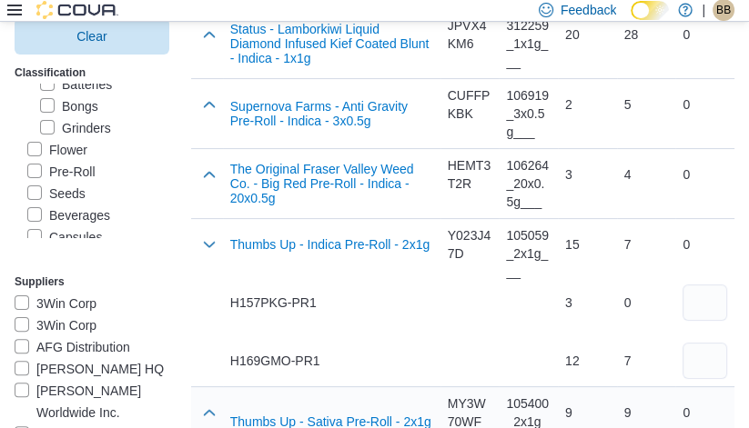
scroll to position [5562, 0]
click at [701, 356] on input "number" at bounding box center [704, 361] width 45 height 36
type input "*"
click at [499, 330] on td "Supplier SKU 105059_2x1g___" at bounding box center [528, 302] width 59 height 168
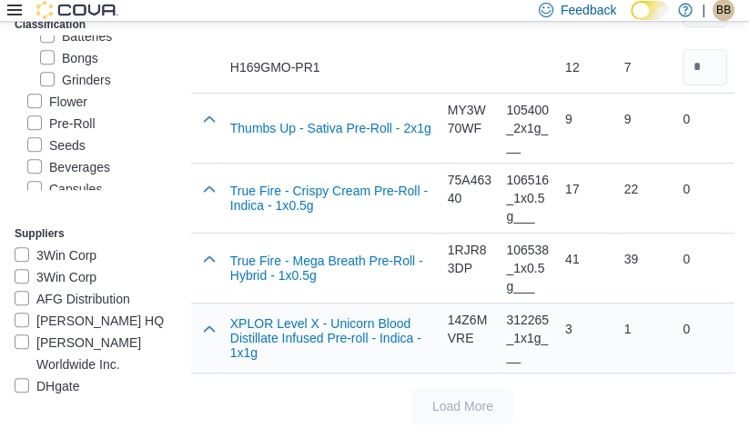
scroll to position [5856, 0]
click at [198, 317] on button "button" at bounding box center [209, 328] width 22 height 22
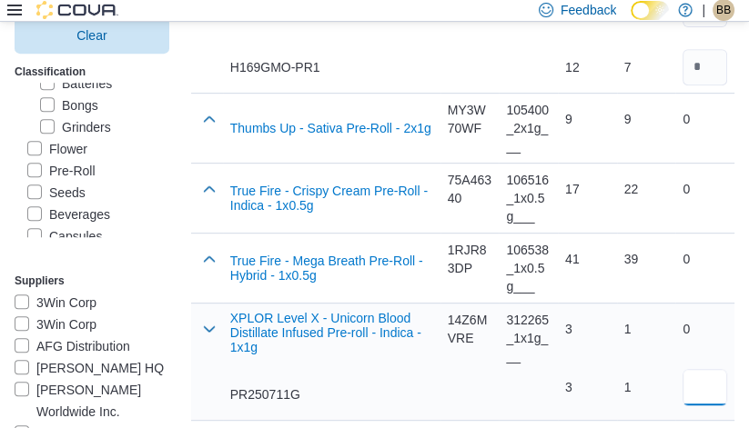
click at [703, 373] on input "number" at bounding box center [704, 387] width 45 height 36
type input "*"
click at [634, 380] on div "1" at bounding box center [646, 387] width 45 height 18
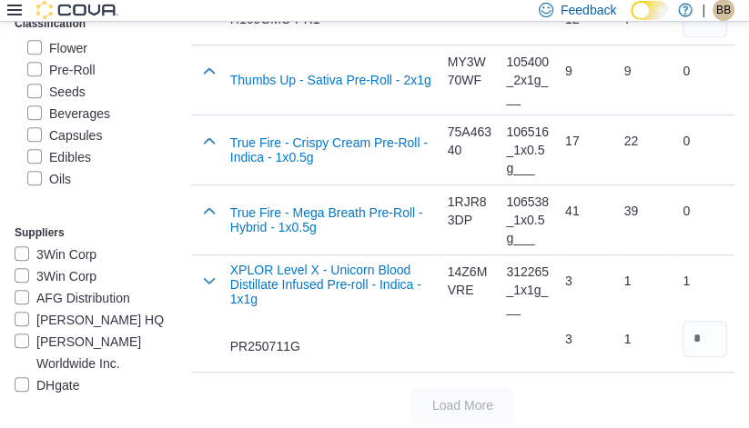
scroll to position [238, 0]
click at [36, 80] on label "Pre-Roll" at bounding box center [61, 69] width 68 height 22
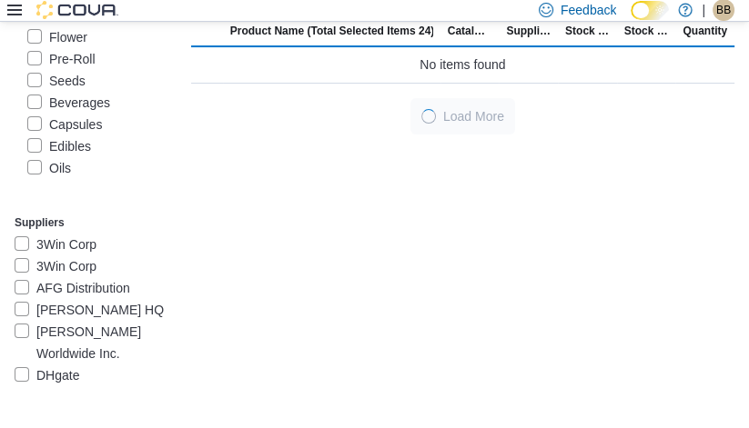
scroll to position [234, 0]
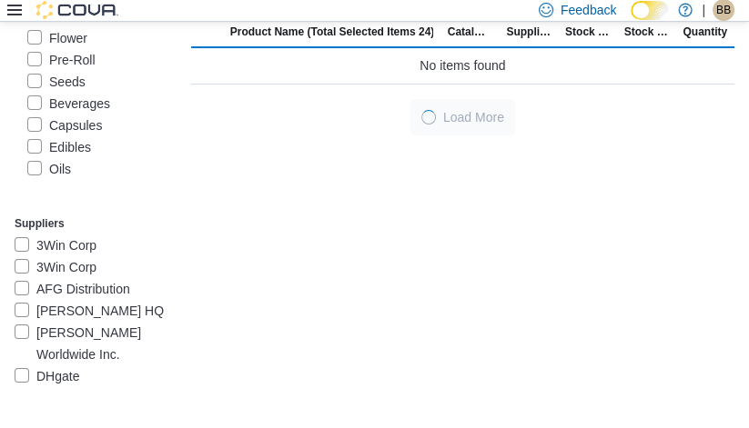
click at [37, 115] on label "Beverages" at bounding box center [68, 104] width 83 height 22
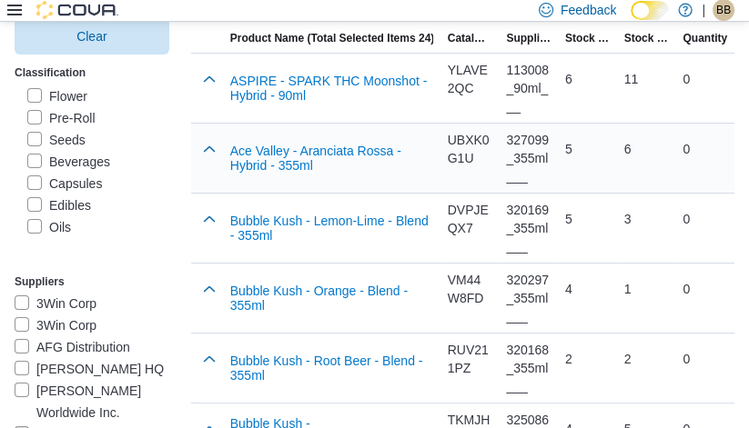
scroll to position [231, 0]
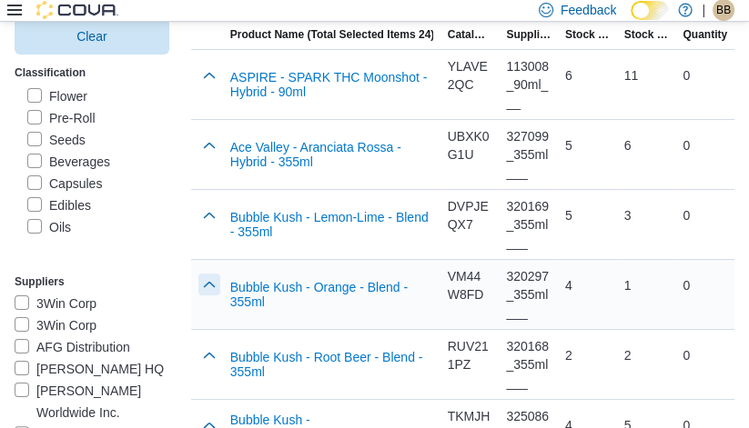
click at [198, 284] on button "button" at bounding box center [209, 285] width 22 height 22
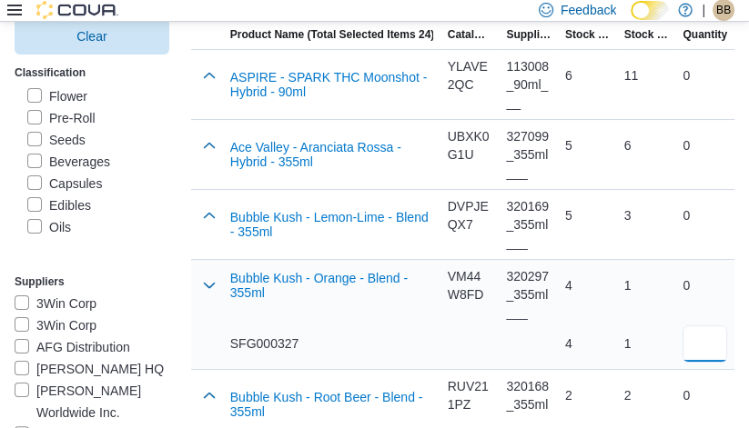
click at [704, 343] on input "number" at bounding box center [704, 344] width 45 height 36
type input "*"
click at [586, 342] on div "4" at bounding box center [587, 344] width 45 height 18
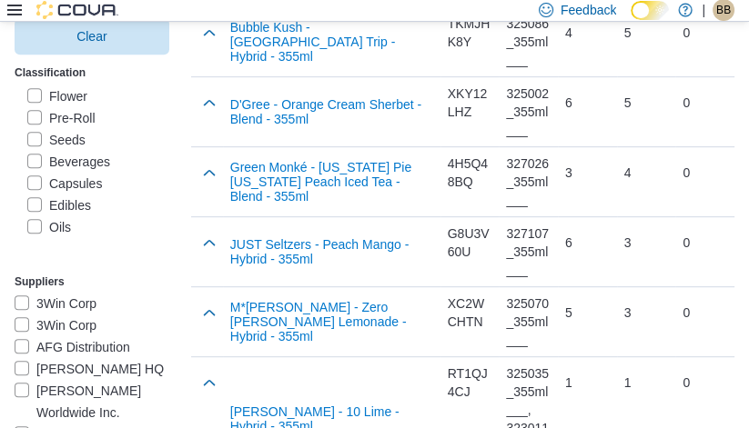
scroll to position [675, 0]
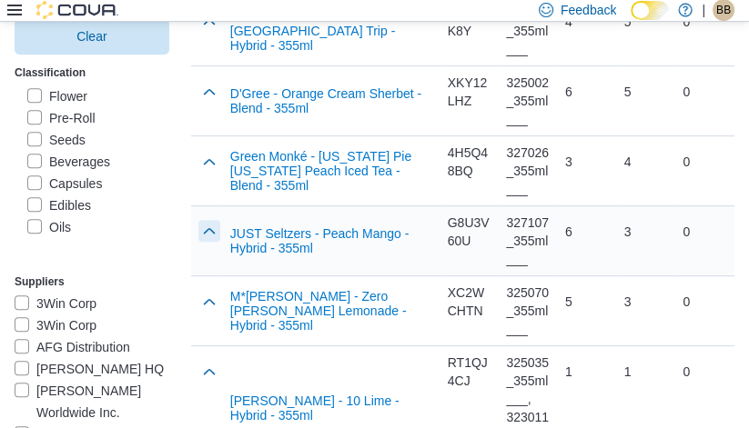
click at [198, 229] on button "button" at bounding box center [209, 231] width 22 height 22
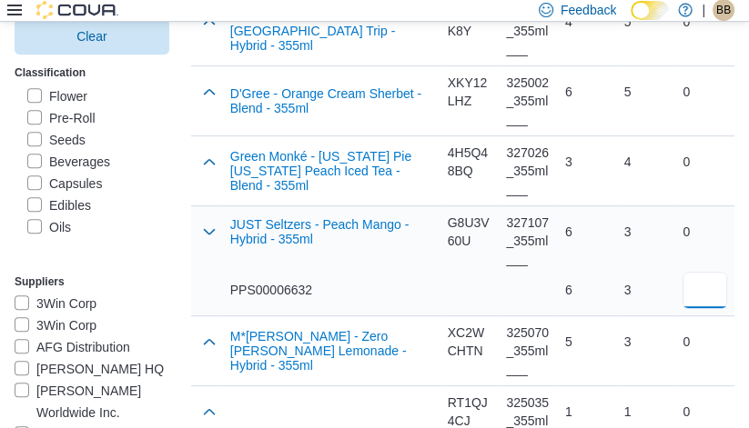
click at [708, 295] on input "number" at bounding box center [704, 290] width 45 height 36
type input "*"
click at [650, 311] on div "3 3" at bounding box center [646, 261] width 59 height 109
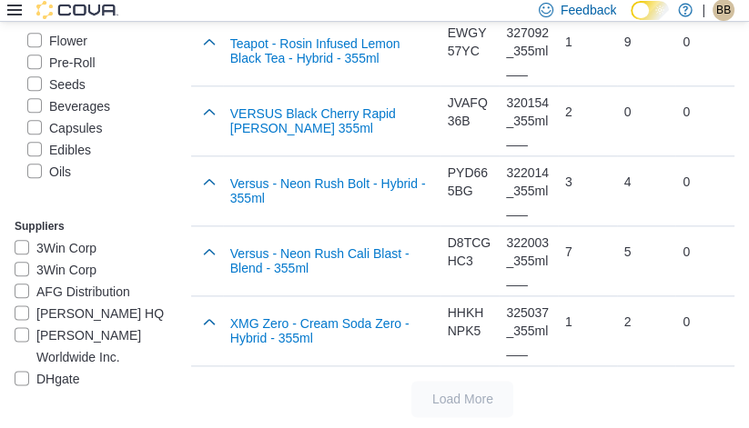
scroll to position [1659, 0]
click at [91, 140] on label "Capsules" at bounding box center [64, 129] width 75 height 22
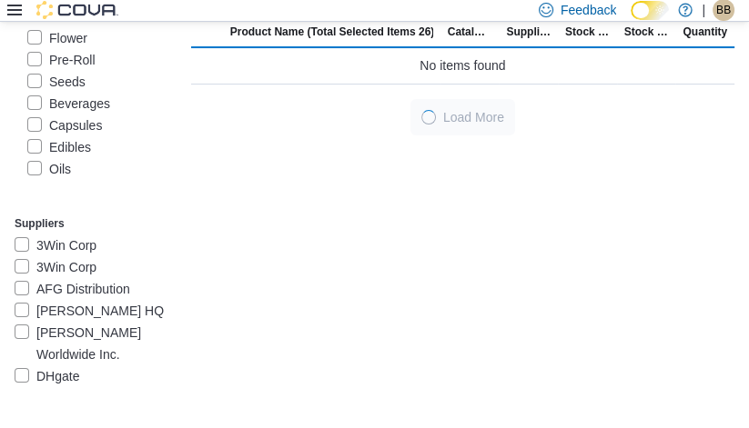
click at [93, 115] on label "Beverages" at bounding box center [68, 104] width 83 height 22
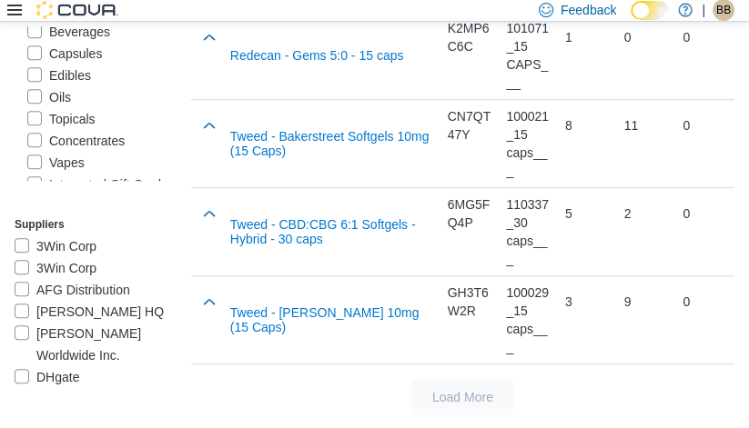
scroll to position [320, 0]
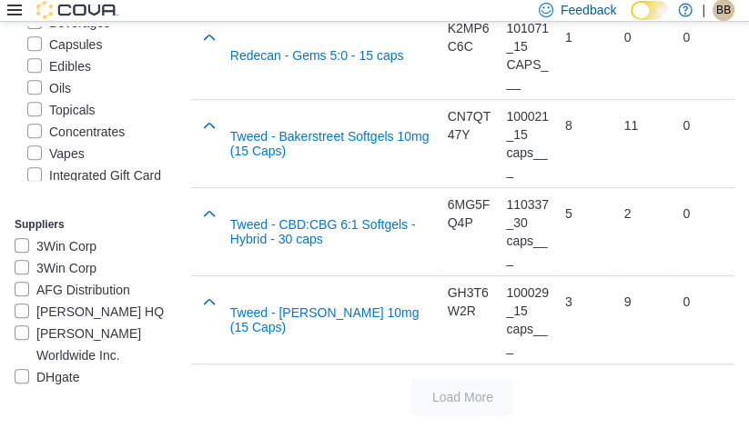
click at [62, 77] on label "Edibles" at bounding box center [59, 66] width 64 height 22
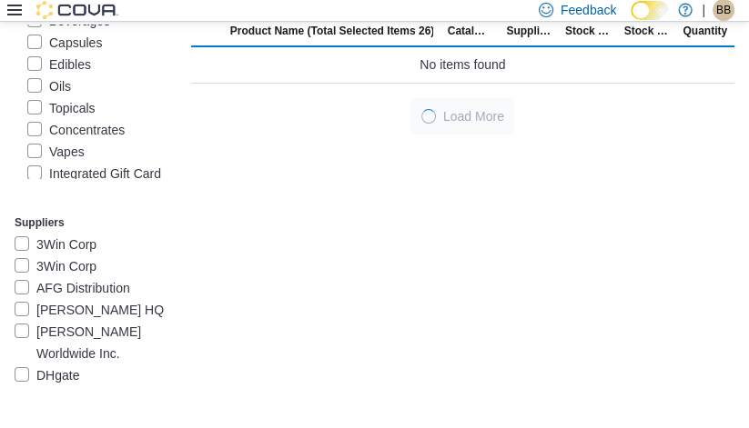
scroll to position [234, 0]
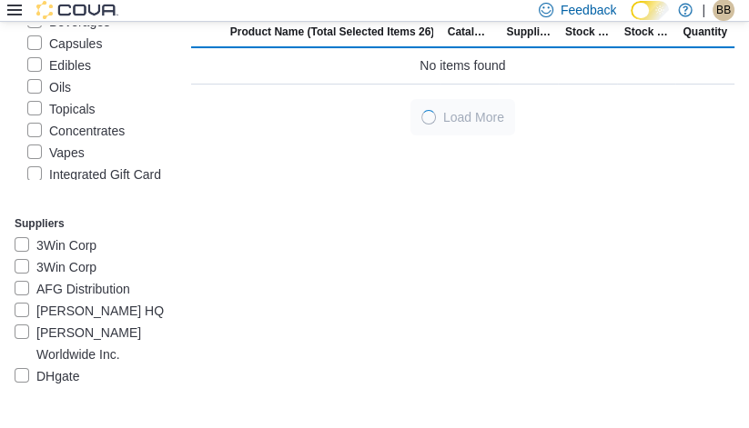
click at [65, 55] on label "Capsules" at bounding box center [64, 44] width 75 height 22
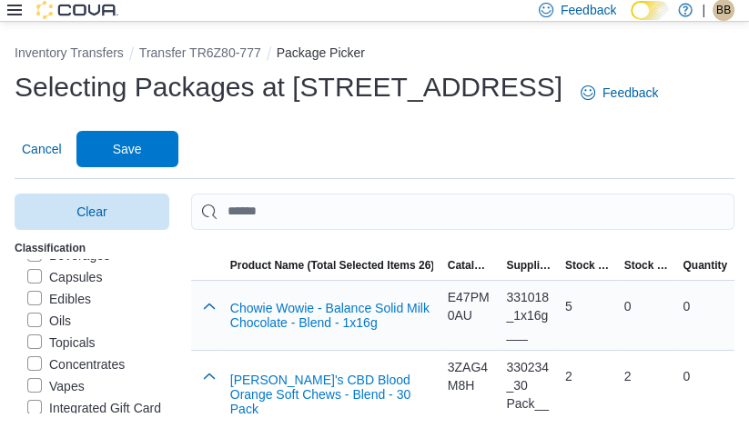
scroll to position [0, 0]
click at [198, 313] on button "button" at bounding box center [209, 306] width 22 height 22
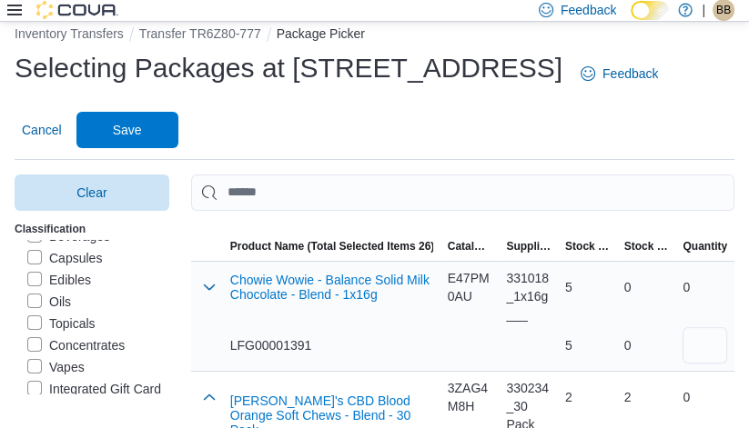
scroll to position [23, 0]
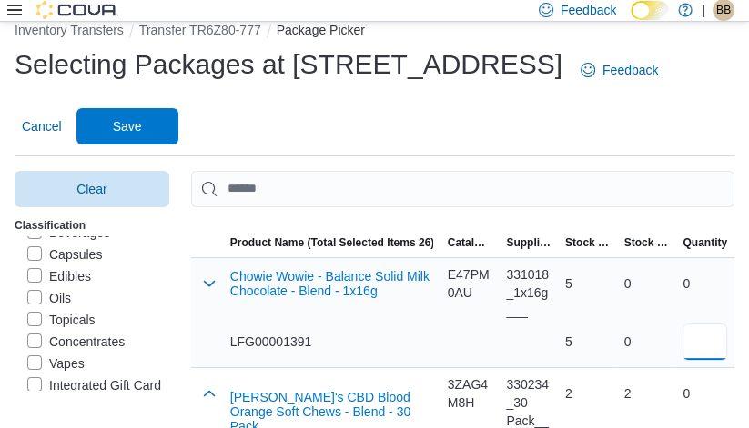
click at [700, 328] on input "number" at bounding box center [704, 342] width 45 height 36
type input "*"
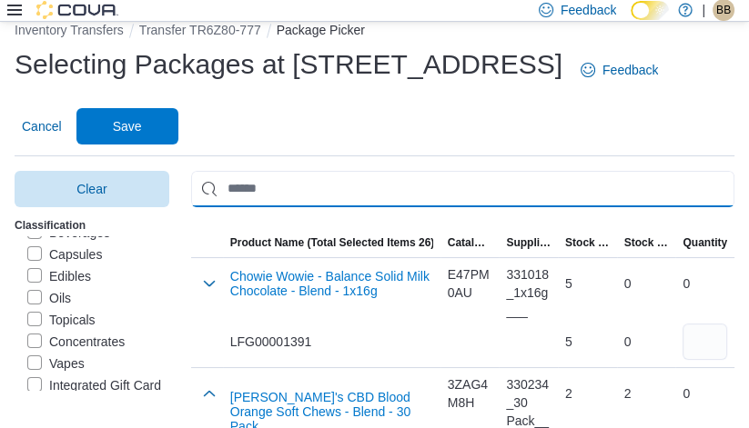
click at [650, 192] on input "Use aria labels when no actual label is in use" at bounding box center [462, 189] width 543 height 36
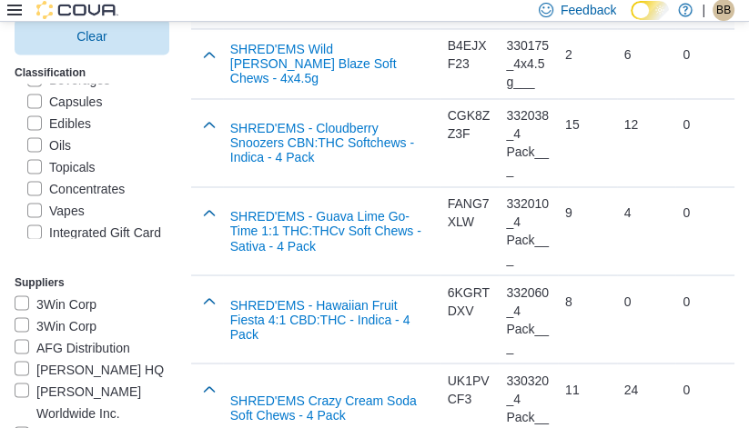
scroll to position [2378, 0]
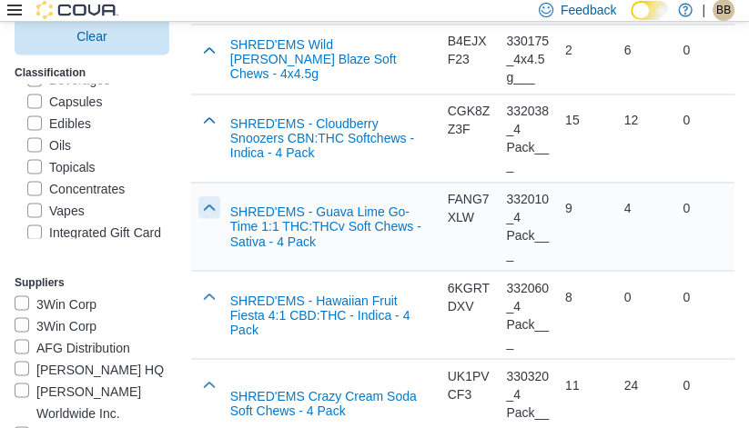
click at [198, 203] on button "button" at bounding box center [209, 208] width 22 height 22
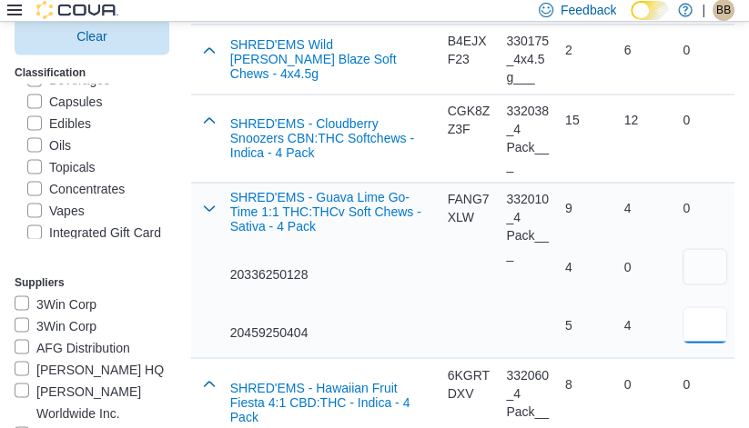
click at [718, 330] on input "number" at bounding box center [704, 325] width 45 height 36
type input "*"
click at [596, 307] on div "5" at bounding box center [587, 325] width 45 height 36
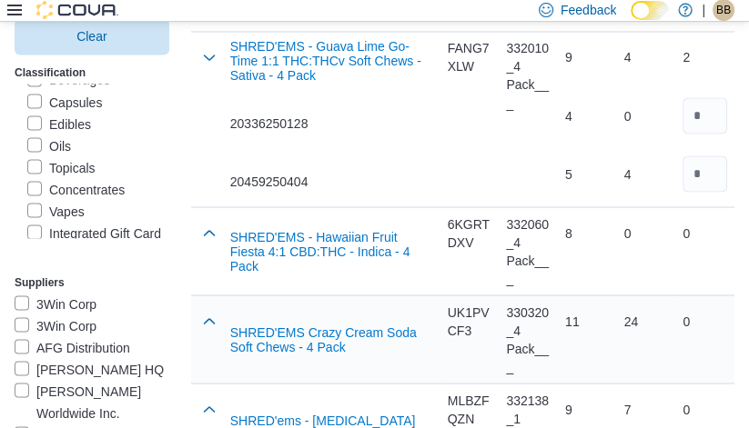
scroll to position [2529, 0]
click at [198, 235] on button "button" at bounding box center [209, 232] width 22 height 22
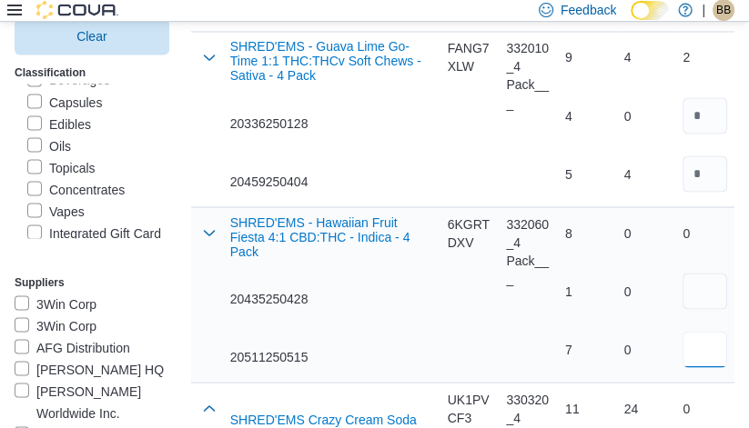
click at [704, 354] on input "number" at bounding box center [704, 349] width 45 height 36
type input "*"
click at [642, 323] on div "0 0" at bounding box center [646, 320] width 45 height 95
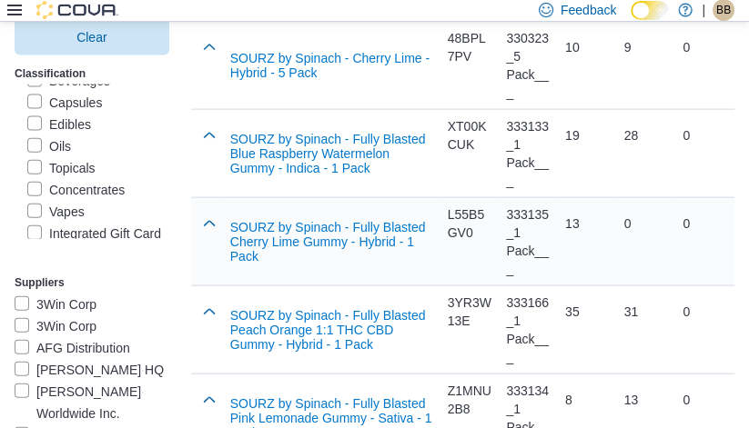
scroll to position [3137, 0]
click at [198, 212] on button "button" at bounding box center [209, 223] width 22 height 22
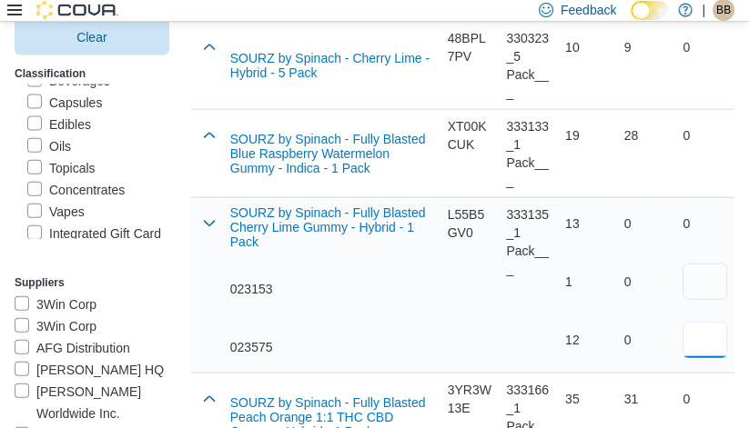
click at [710, 338] on input "number" at bounding box center [704, 340] width 45 height 36
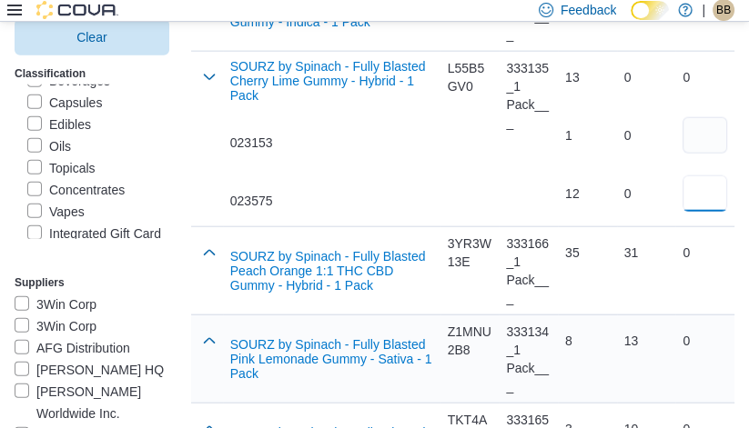
type input "*"
click at [576, 316] on div "8" at bounding box center [587, 341] width 59 height 51
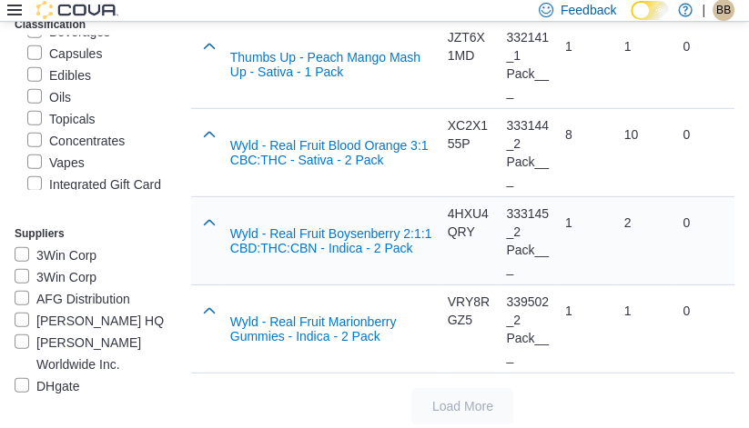
scroll to position [4070, 0]
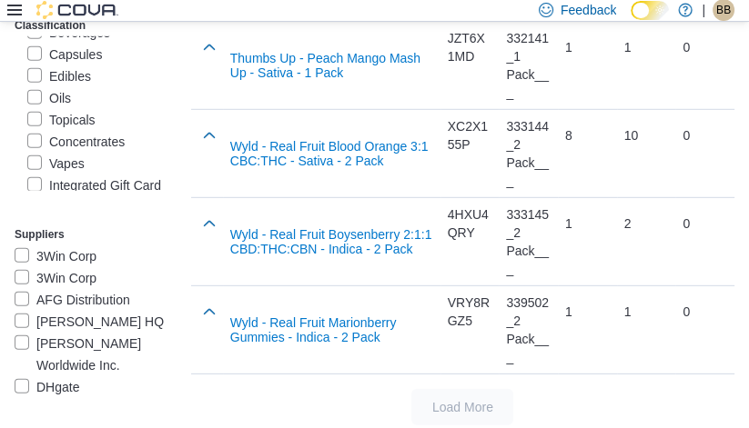
click at [35, 109] on label "Oils" at bounding box center [49, 98] width 44 height 22
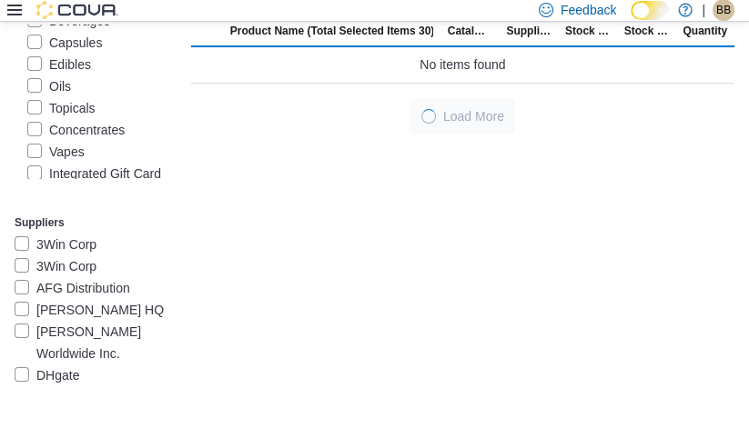
scroll to position [234, 0]
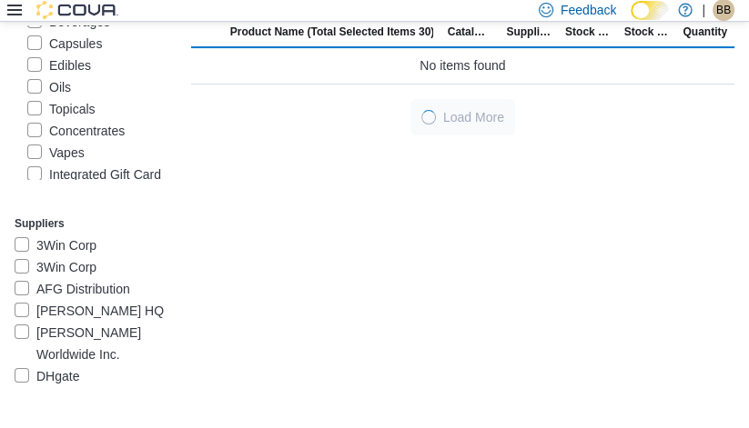
click at [38, 76] on label "Edibles" at bounding box center [59, 66] width 64 height 22
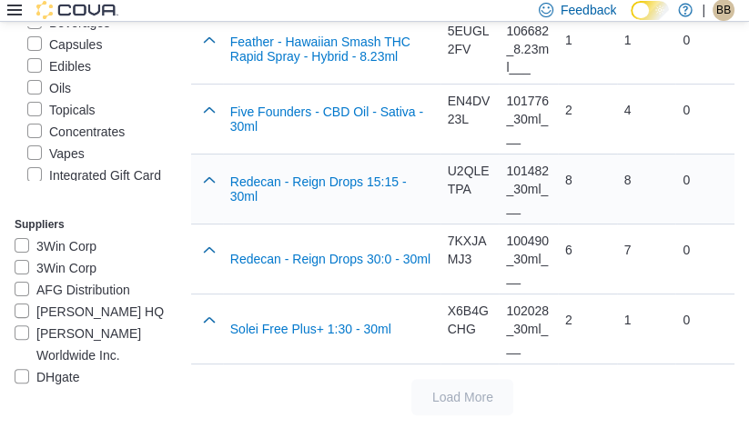
scroll to position [337, 0]
click at [32, 121] on label "Topicals" at bounding box center [61, 110] width 68 height 22
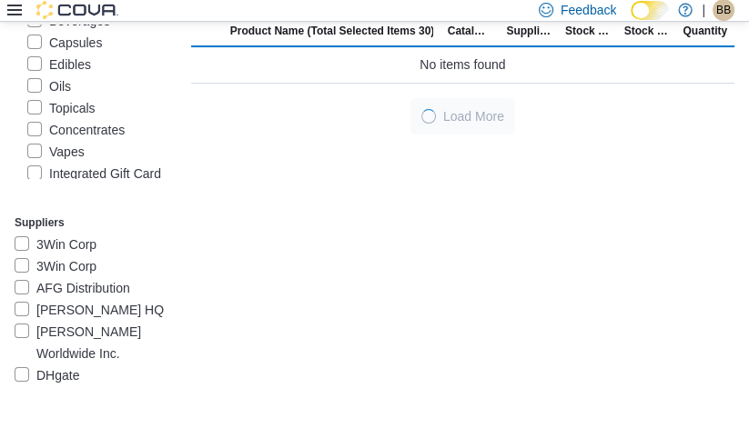
scroll to position [234, 0]
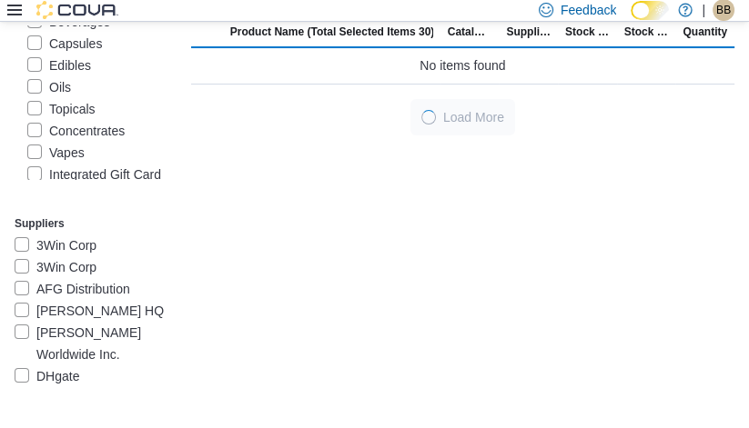
click at [63, 98] on label "Oils" at bounding box center [49, 87] width 44 height 22
click at [52, 142] on label "Concentrates" at bounding box center [75, 131] width 97 height 22
click at [68, 120] on label "Topicals" at bounding box center [61, 109] width 68 height 22
click at [80, 120] on label "Topicals" at bounding box center [61, 109] width 68 height 22
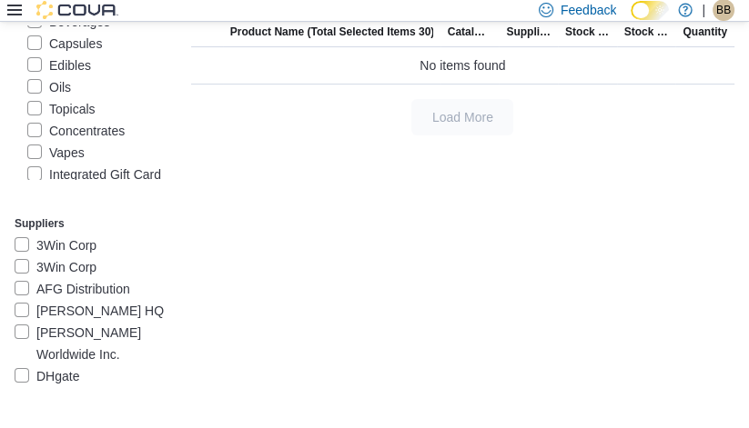
click at [87, 142] on label "Concentrates" at bounding box center [75, 131] width 97 height 22
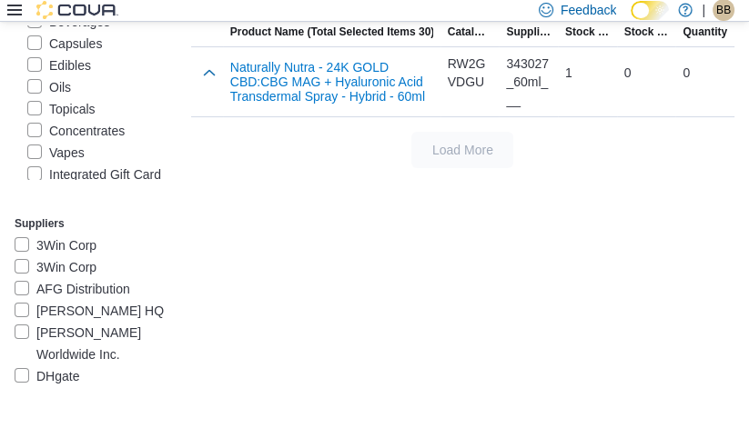
click at [92, 142] on label "Concentrates" at bounding box center [75, 131] width 97 height 22
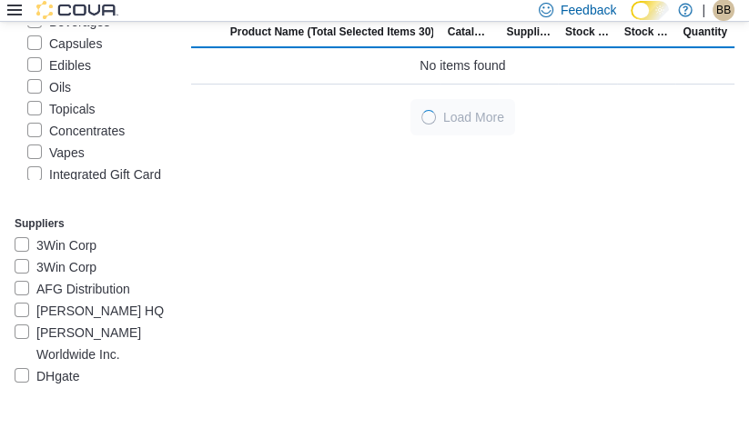
click at [85, 120] on label "Topicals" at bounding box center [61, 109] width 68 height 22
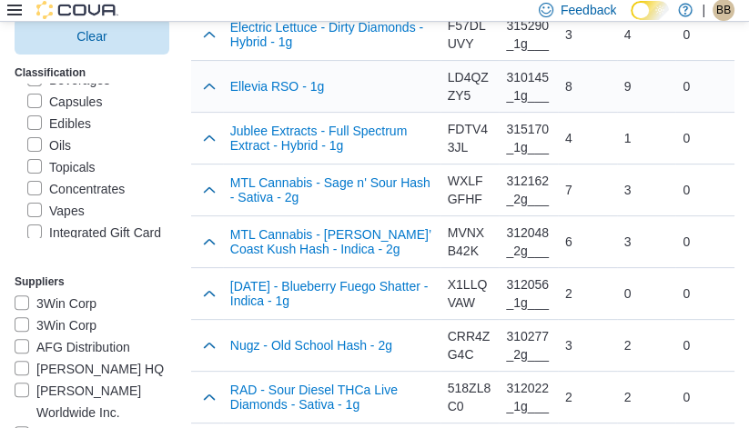
scroll to position [404, 0]
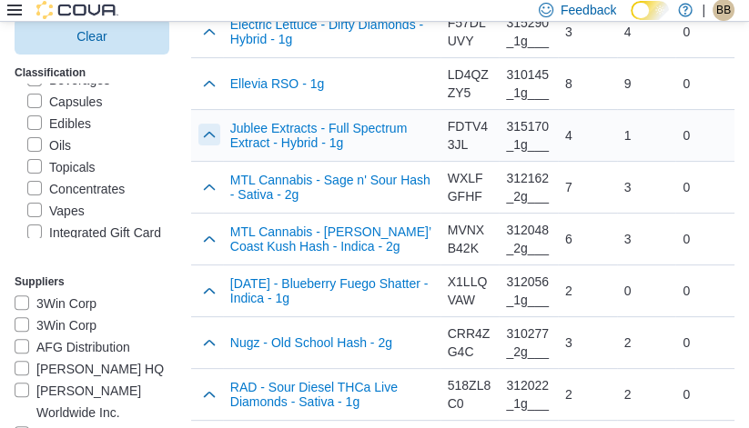
click at [198, 129] on button "button" at bounding box center [209, 135] width 22 height 22
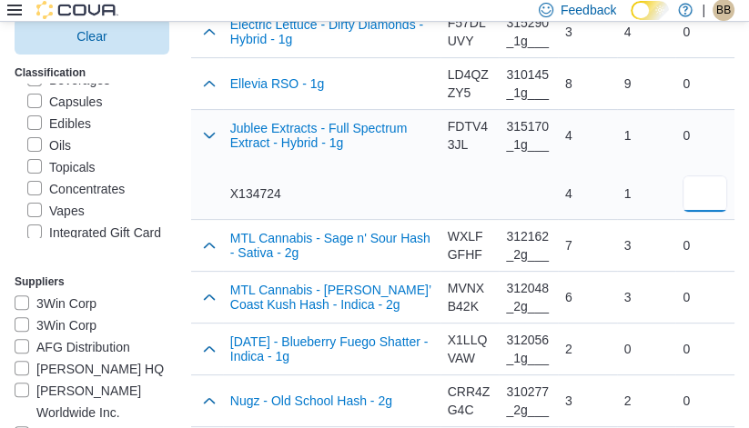
click at [711, 195] on input "*" at bounding box center [704, 194] width 45 height 36
type input "*"
click at [630, 202] on div "1" at bounding box center [646, 194] width 45 height 18
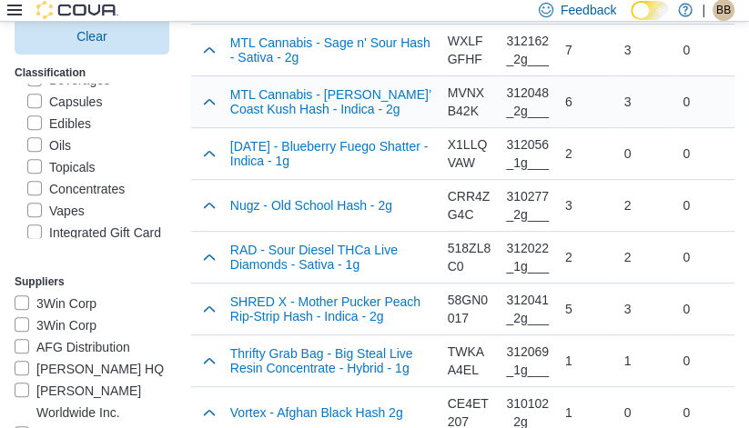
scroll to position [600, 0]
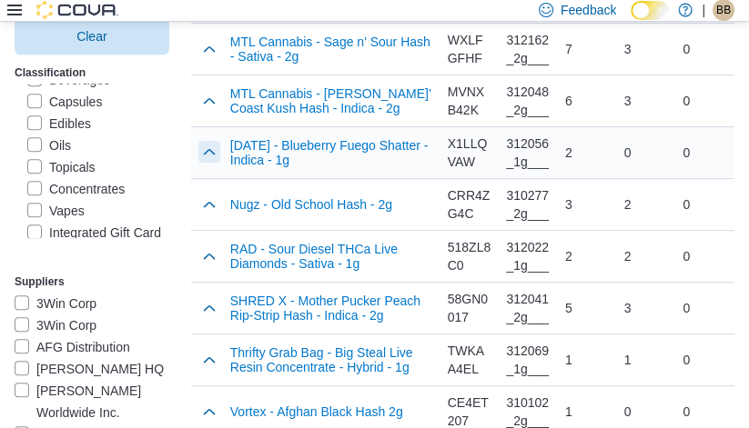
click at [198, 148] on button "button" at bounding box center [209, 152] width 22 height 22
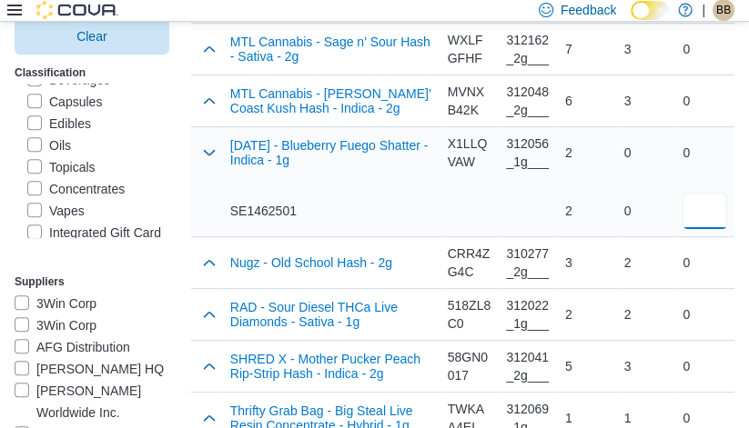
click at [714, 207] on input "number" at bounding box center [704, 211] width 45 height 36
type input "*"
click at [617, 221] on div "0 0" at bounding box center [646, 181] width 59 height 109
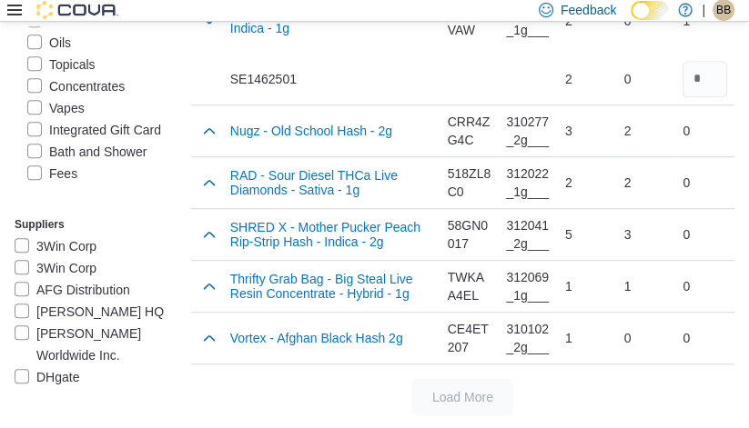
scroll to position [368, 0]
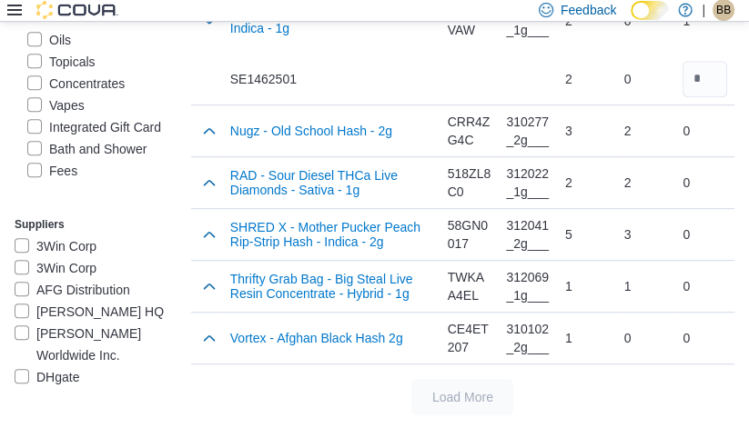
click at [69, 116] on label "Vapes" at bounding box center [55, 106] width 57 height 22
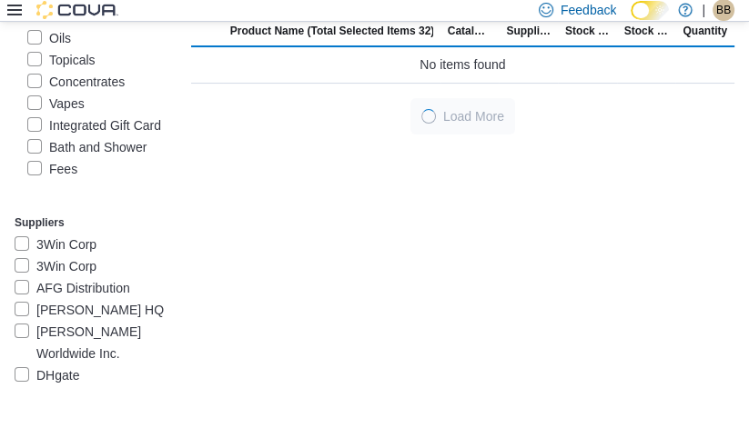
scroll to position [234, 0]
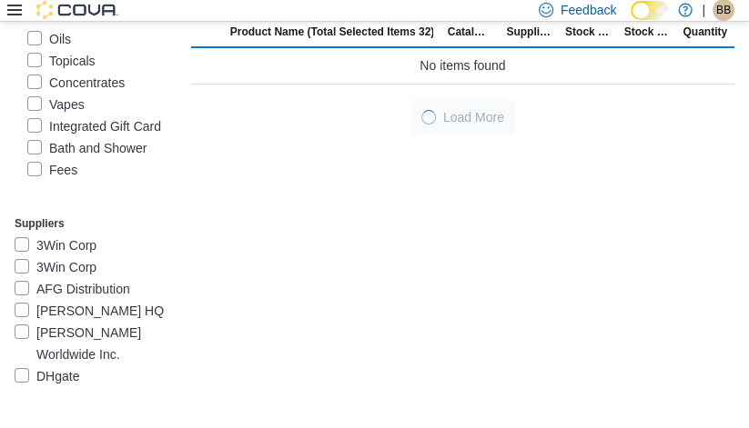
click at [82, 94] on label "Concentrates" at bounding box center [75, 83] width 97 height 22
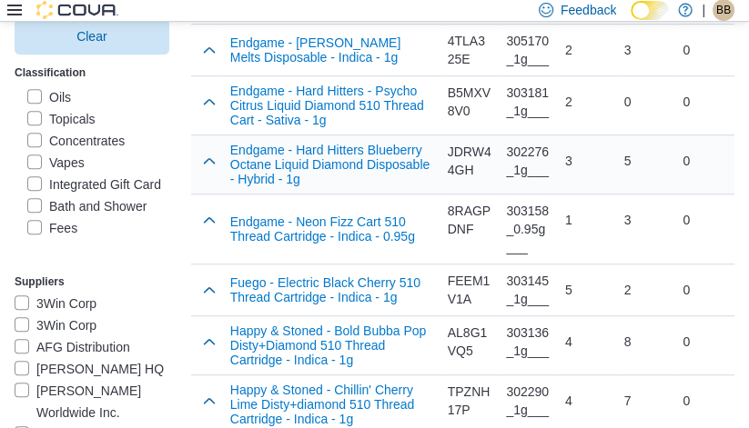
scroll to position [895, 0]
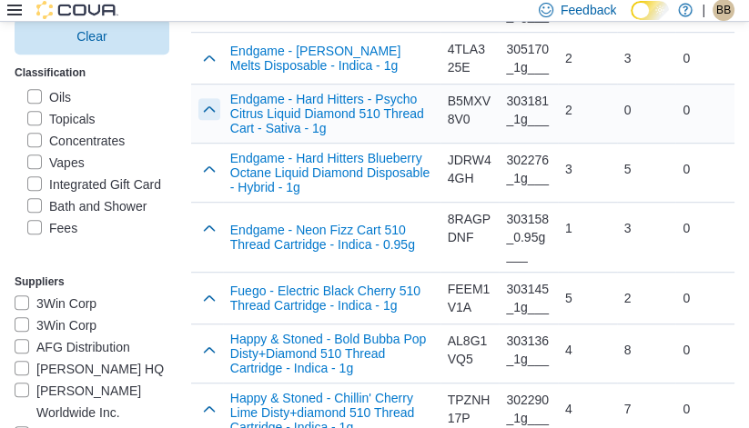
click at [198, 99] on button "button" at bounding box center [209, 109] width 22 height 22
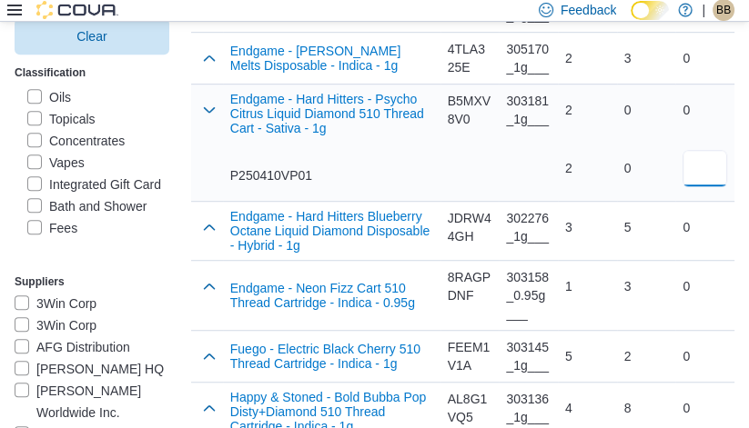
click at [710, 152] on input "number" at bounding box center [704, 168] width 45 height 36
type input "*"
click at [661, 167] on div "0" at bounding box center [646, 168] width 45 height 18
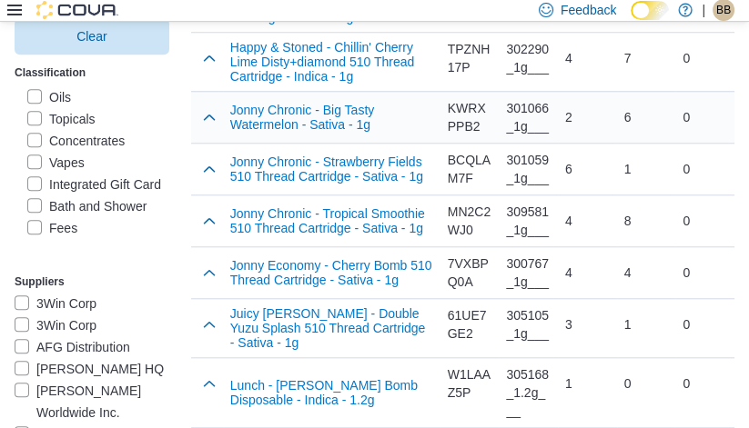
scroll to position [1305, 0]
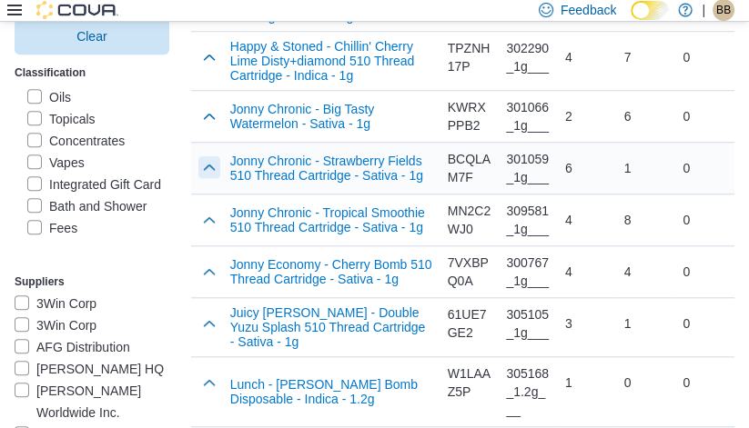
click at [198, 165] on button "button" at bounding box center [209, 167] width 22 height 22
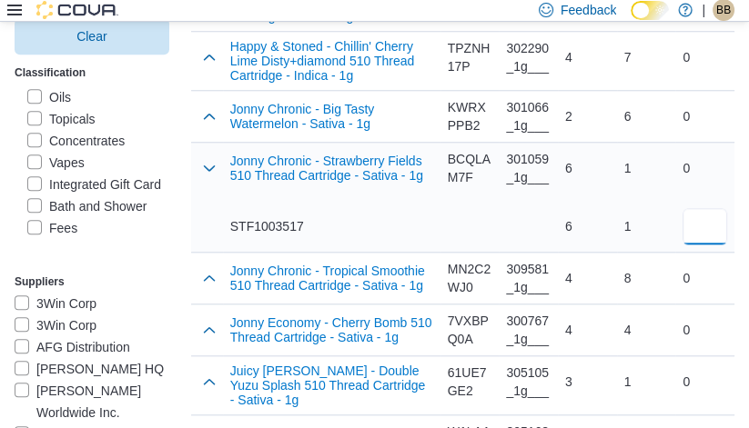
click at [701, 210] on input "number" at bounding box center [704, 226] width 45 height 36
type input "*"
click at [630, 220] on div "1" at bounding box center [646, 226] width 45 height 18
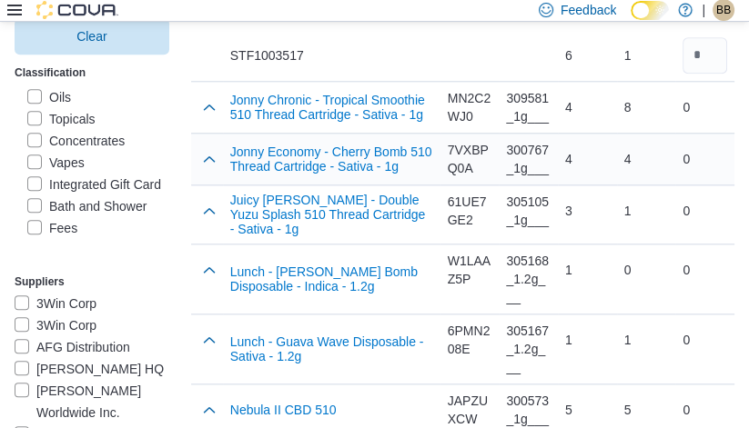
scroll to position [1480, 0]
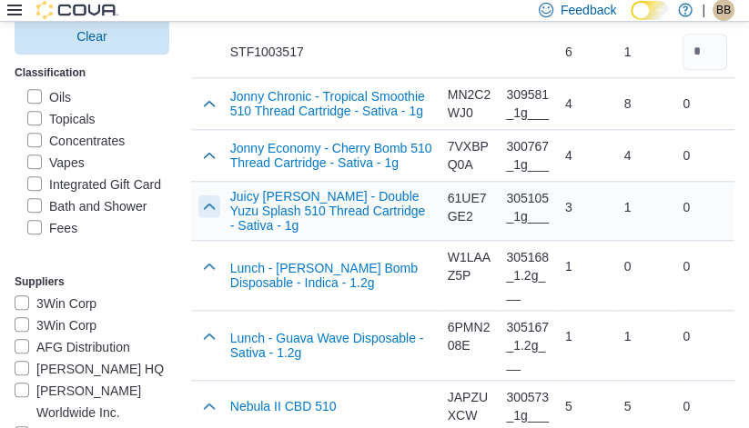
click at [198, 206] on button "button" at bounding box center [209, 207] width 22 height 22
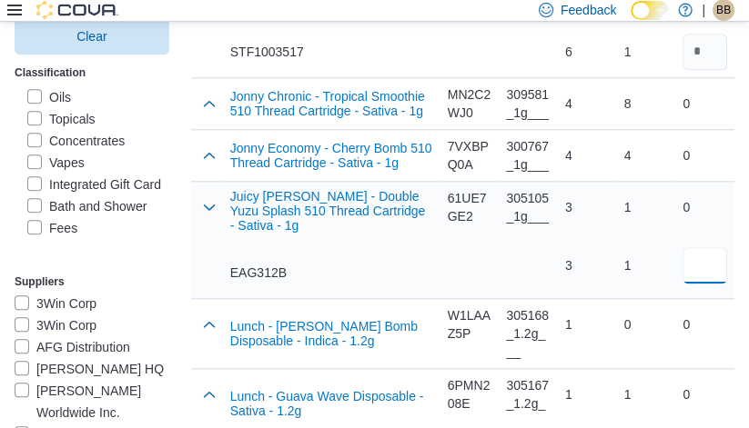
click at [707, 257] on input "number" at bounding box center [704, 265] width 45 height 36
type input "*"
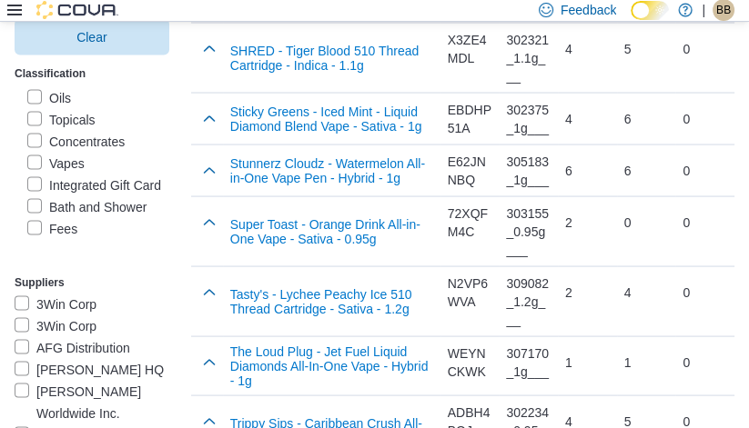
scroll to position [2725, 0]
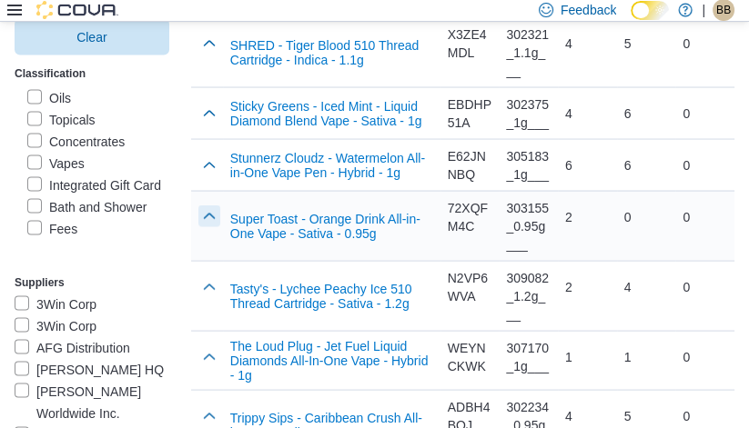
click at [198, 206] on button "button" at bounding box center [209, 217] width 22 height 22
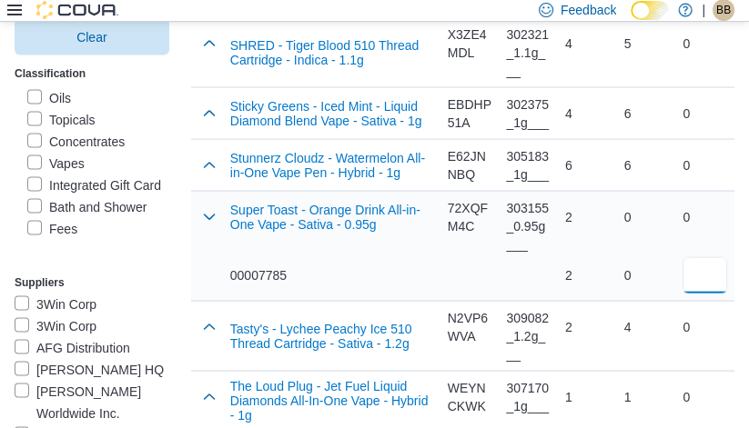
click at [695, 257] on input "number" at bounding box center [704, 275] width 45 height 36
type input "*"
click at [664, 259] on div "0" at bounding box center [646, 275] width 45 height 36
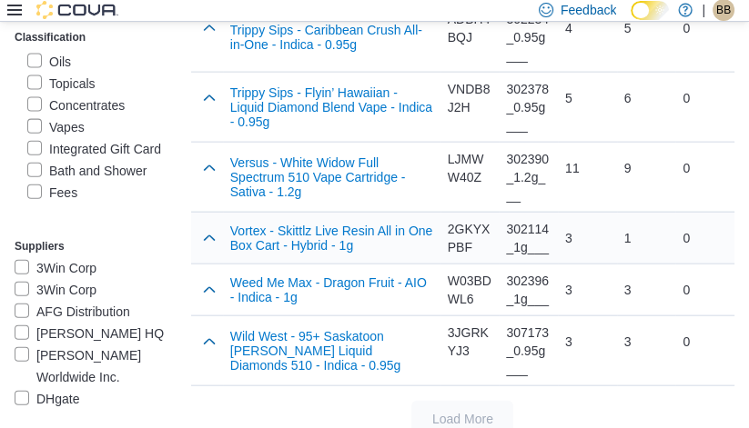
scroll to position [3152, 0]
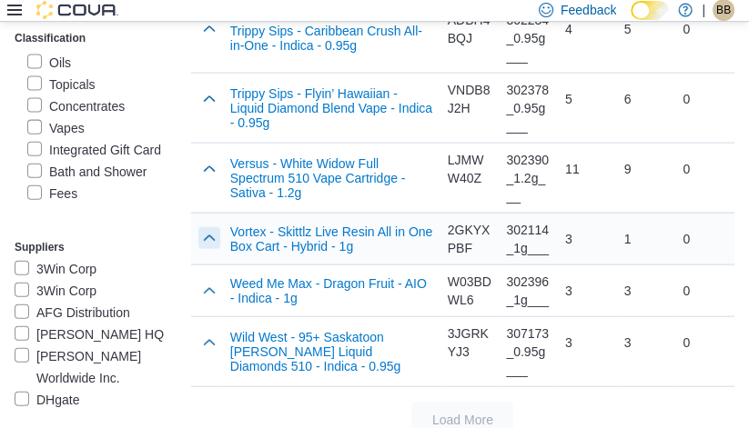
click at [198, 227] on button "button" at bounding box center [209, 238] width 22 height 22
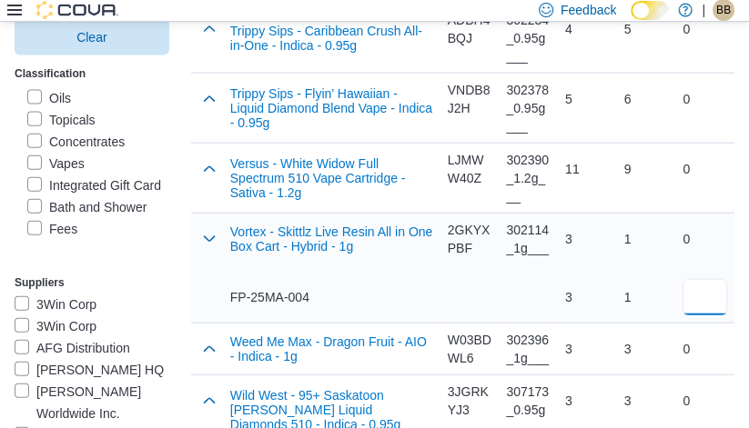
click at [707, 279] on input "number" at bounding box center [704, 297] width 45 height 36
type input "*"
click at [631, 279] on div "1" at bounding box center [646, 297] width 45 height 36
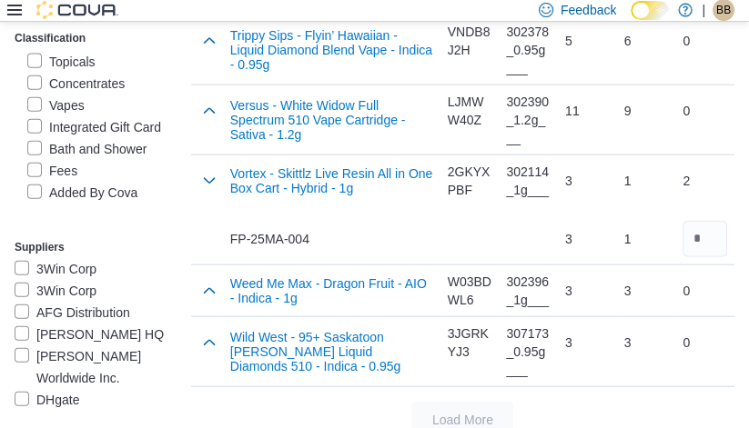
scroll to position [479, 0]
click at [81, 138] on label "Bath and Shower" at bounding box center [86, 149] width 119 height 22
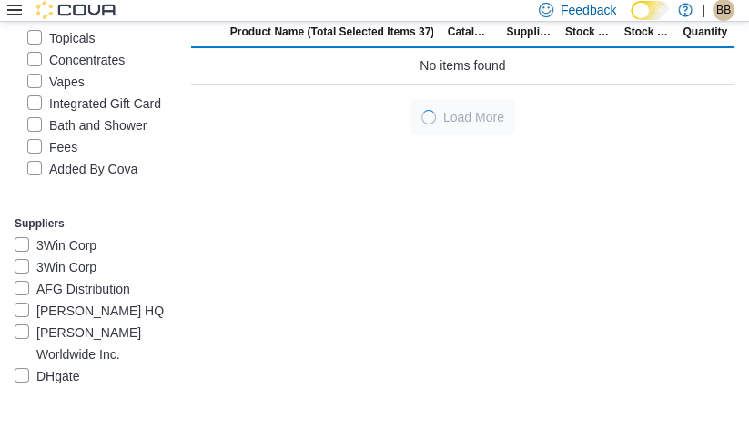
scroll to position [401, 0]
click at [76, 93] on label "Vapes" at bounding box center [55, 82] width 57 height 22
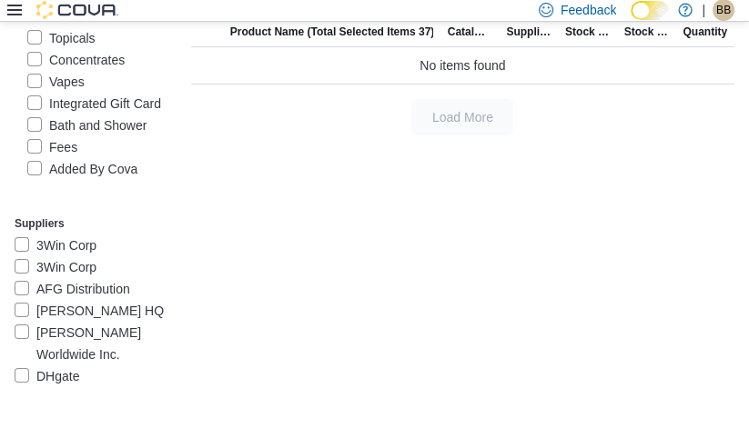
scroll to position [412, 0]
click at [75, 136] on label "Bath and Shower" at bounding box center [86, 126] width 119 height 22
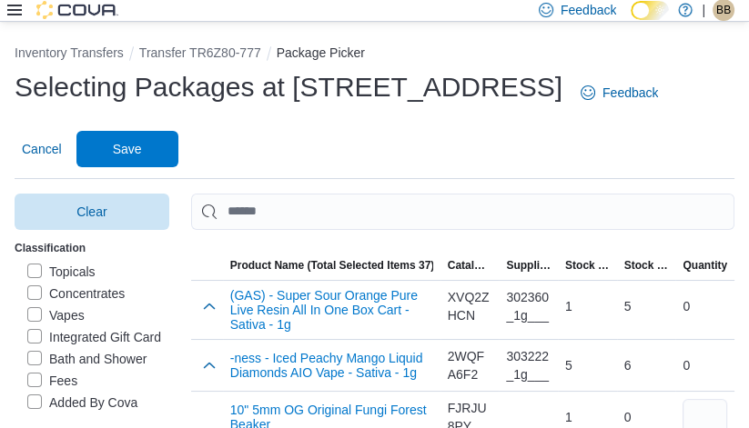
scroll to position [0, 0]
click at [159, 146] on span "Save" at bounding box center [127, 148] width 80 height 36
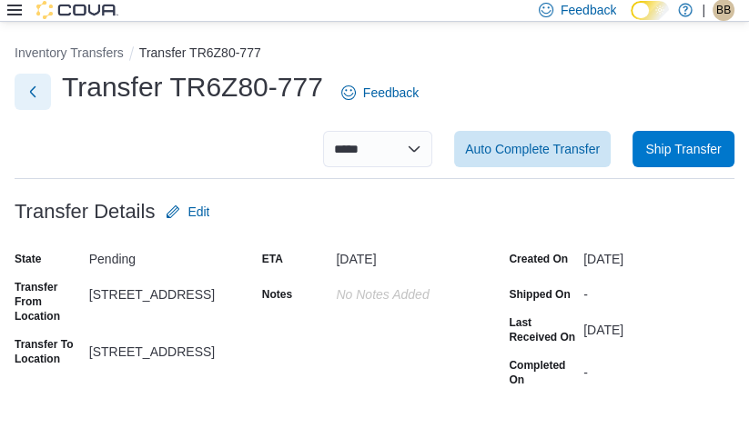
click at [38, 91] on button "Next" at bounding box center [33, 92] width 36 height 36
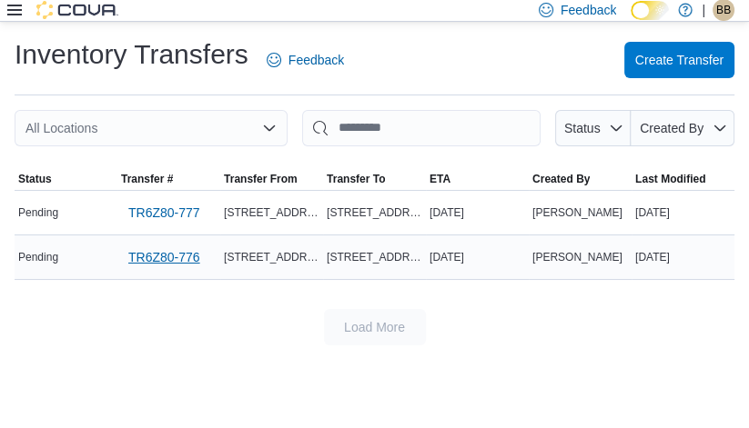
click at [176, 257] on span "TR6Z80-776" at bounding box center [164, 257] width 72 height 18
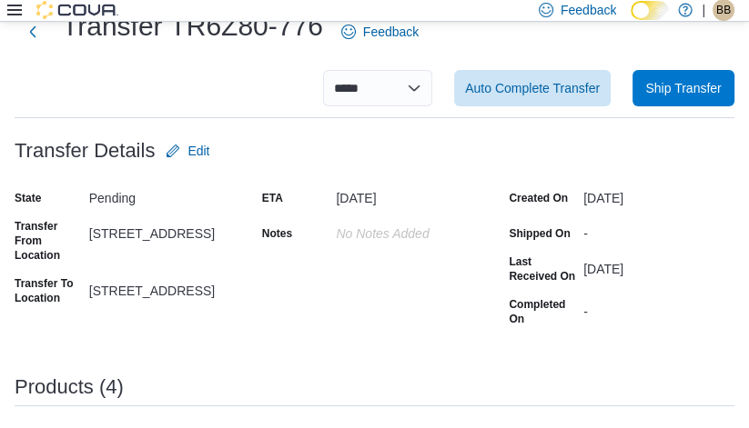
scroll to position [53, 0]
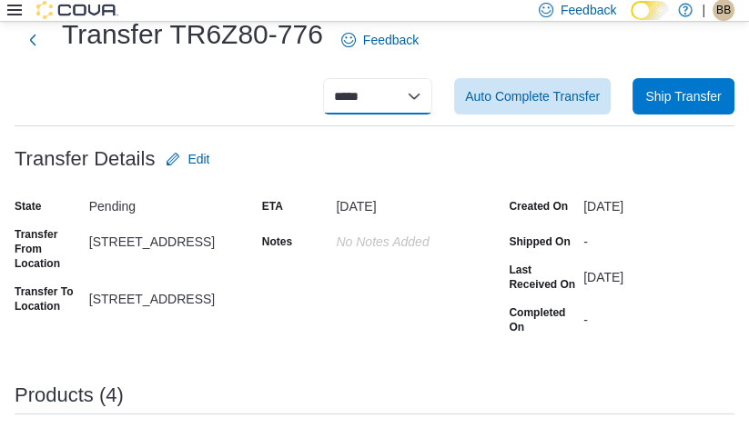
select select "**********"
select select
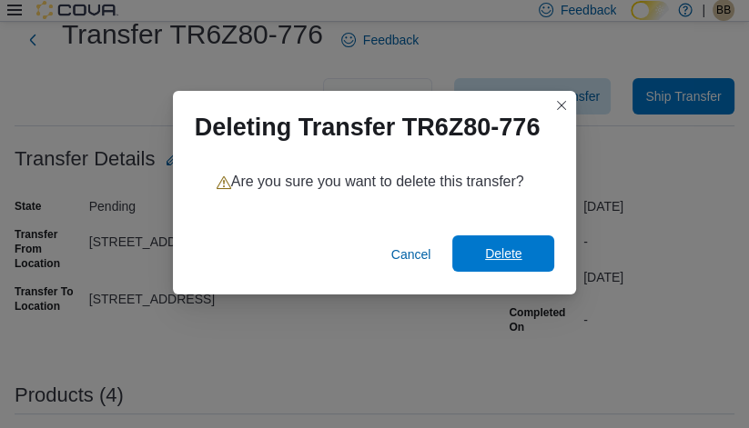
click at [515, 259] on span "Delete" at bounding box center [503, 254] width 36 height 18
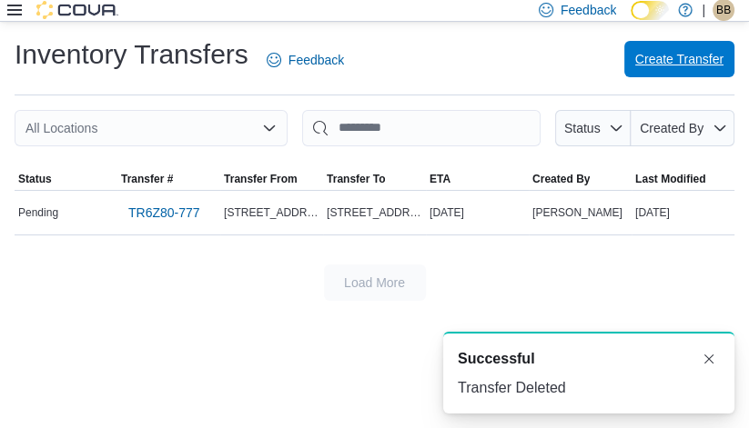
click at [647, 58] on span "Create Transfer" at bounding box center [679, 59] width 88 height 18
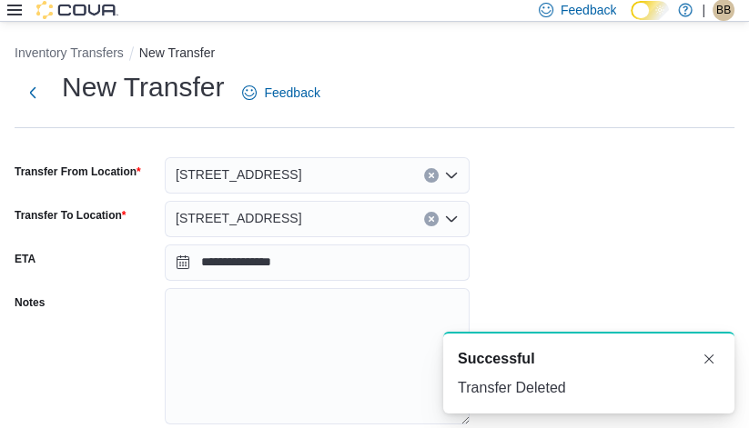
click at [299, 158] on div "[STREET_ADDRESS]" at bounding box center [317, 175] width 305 height 36
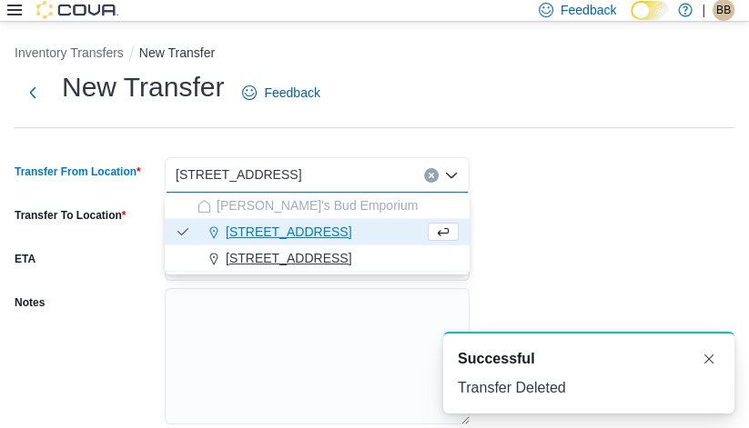
click at [273, 251] on span "[STREET_ADDRESS]" at bounding box center [289, 258] width 126 height 18
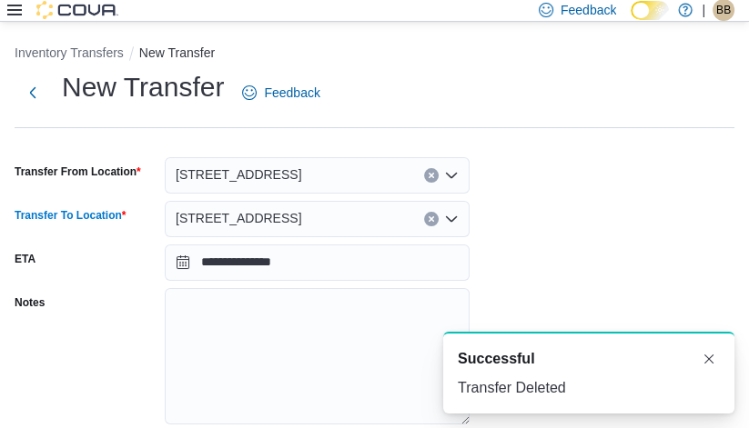
click at [289, 202] on div "[STREET_ADDRESS]" at bounding box center [317, 219] width 305 height 36
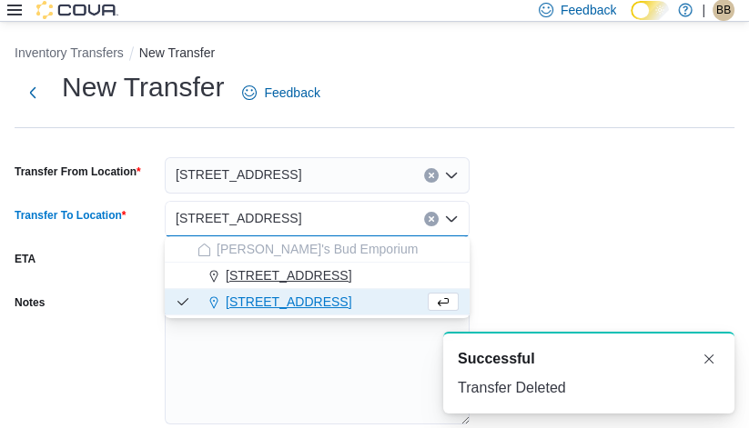
click at [286, 267] on span "[STREET_ADDRESS]" at bounding box center [289, 276] width 126 height 18
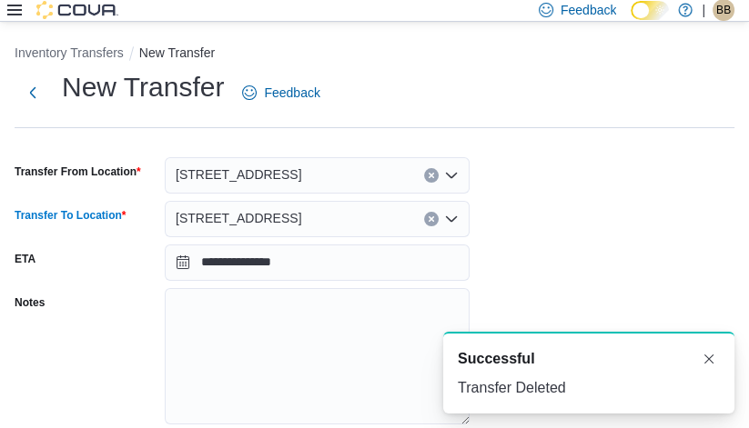
click at [513, 242] on div "**********" at bounding box center [375, 273] width 720 height 409
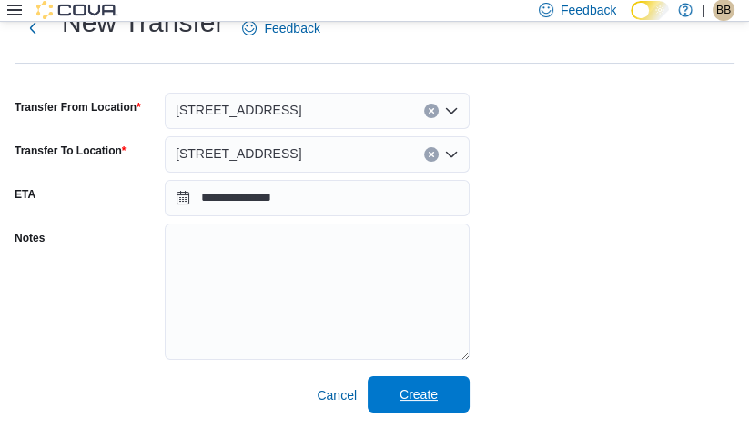
scroll to position [64, 0]
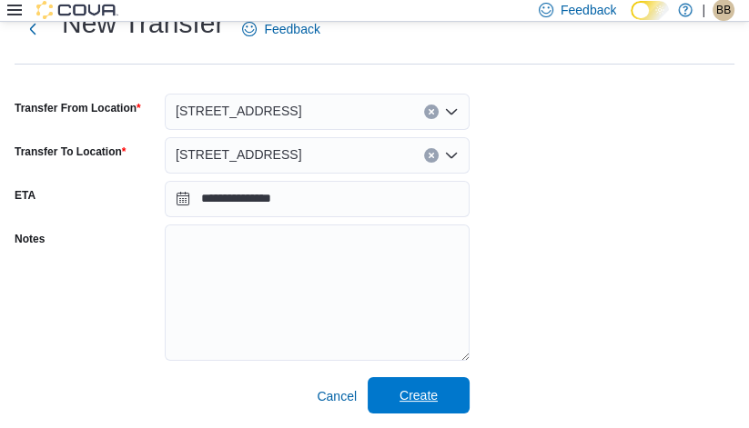
click at [421, 400] on span "Create" at bounding box center [418, 396] width 38 height 18
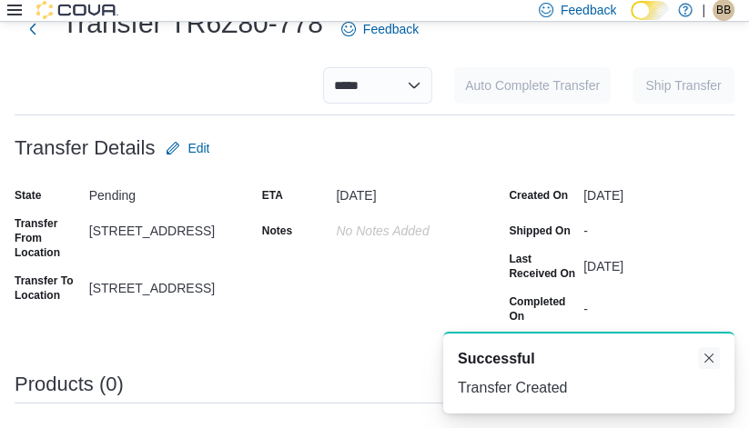
click at [712, 358] on button "Dismiss toast" at bounding box center [709, 359] width 22 height 22
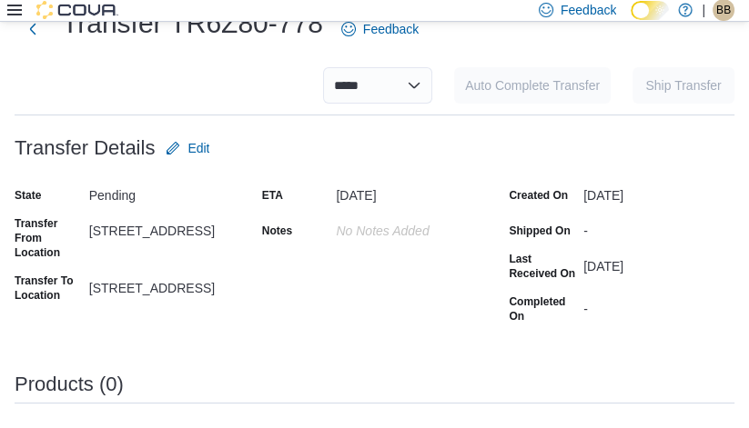
click at [688, 332] on div "**********" at bounding box center [375, 270] width 720 height 581
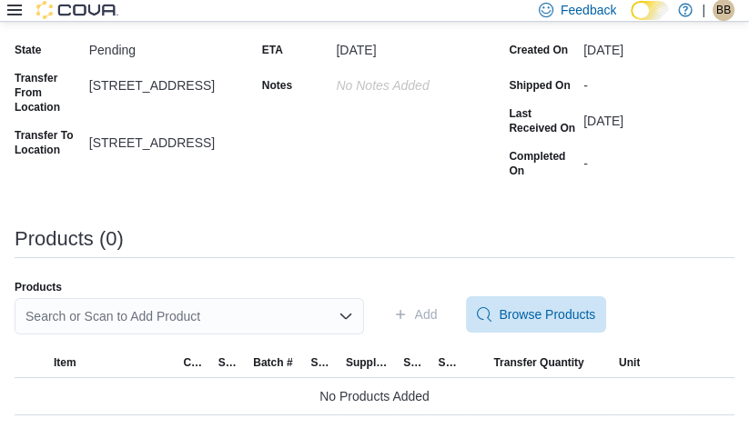
scroll to position [208, 0]
click at [563, 316] on span "Browse Products" at bounding box center [547, 315] width 96 height 18
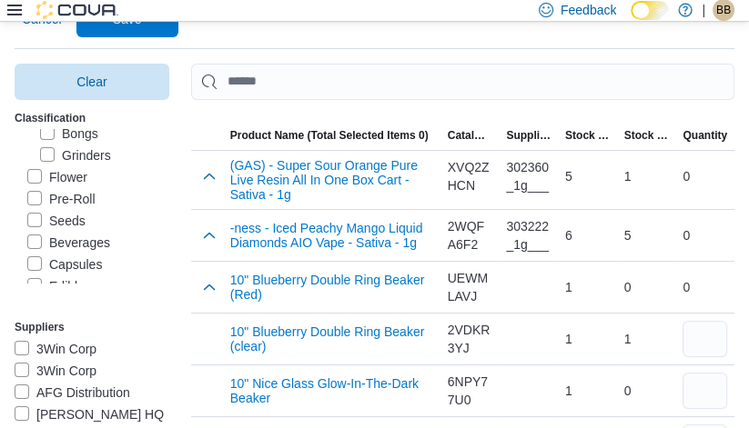
scroll to position [207, 0]
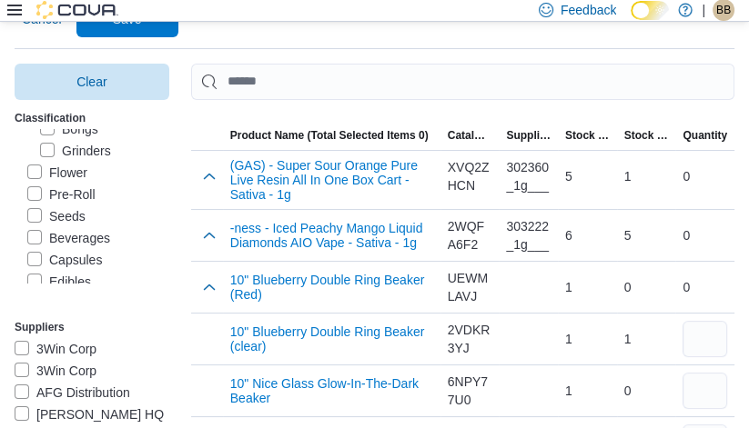
click at [82, 184] on label "Flower" at bounding box center [57, 173] width 60 height 22
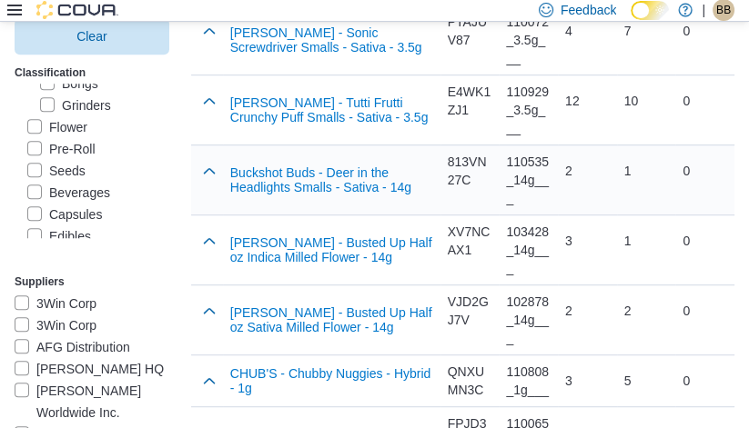
scroll to position [755, 0]
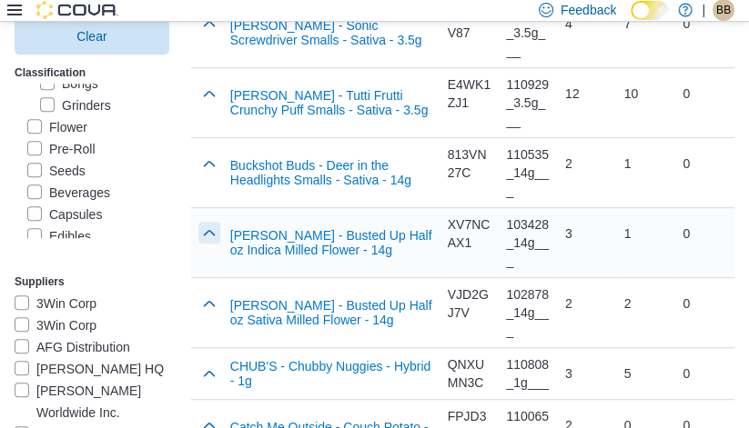
click at [198, 234] on button "button" at bounding box center [209, 233] width 22 height 22
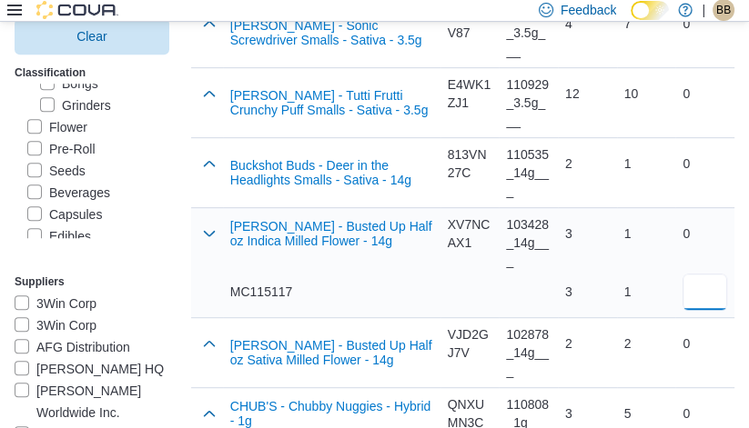
click at [719, 290] on input "number" at bounding box center [704, 292] width 45 height 36
type input "*"
click at [626, 255] on div "1 1" at bounding box center [646, 263] width 45 height 95
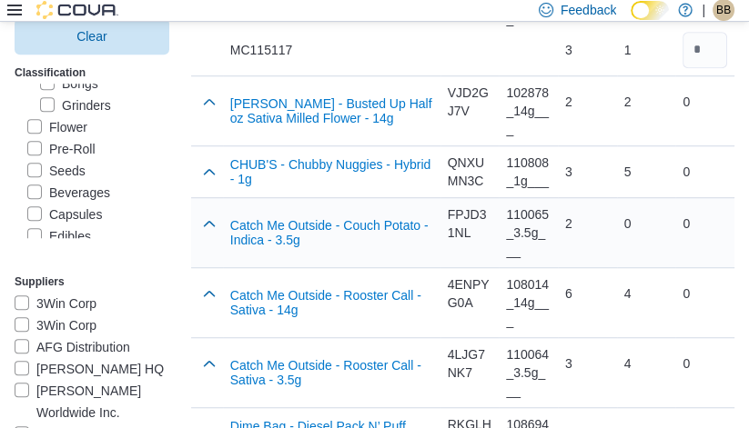
scroll to position [999, 0]
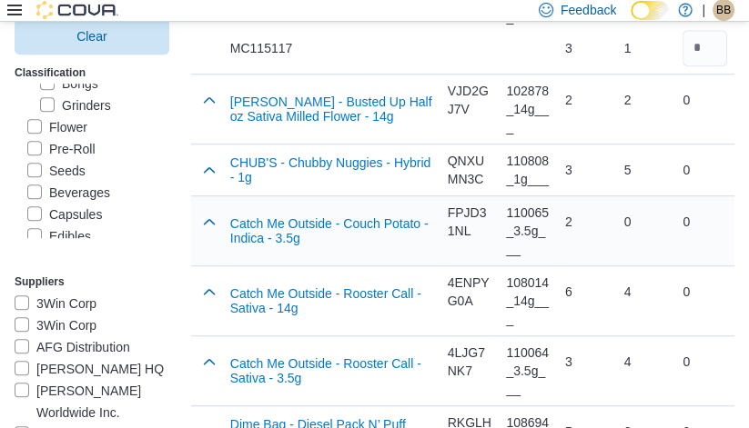
click at [198, 228] on div at bounding box center [209, 222] width 22 height 36
click at [198, 217] on button "button" at bounding box center [209, 221] width 22 height 22
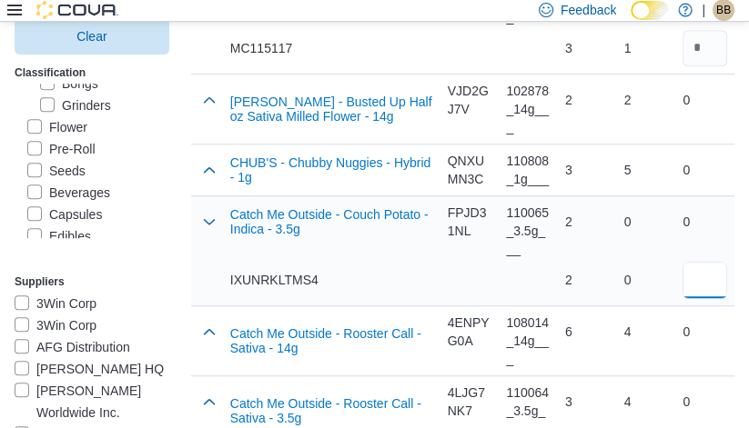
click at [703, 288] on input "number" at bounding box center [704, 280] width 45 height 36
type input "*"
click at [637, 274] on div "0" at bounding box center [646, 280] width 45 height 18
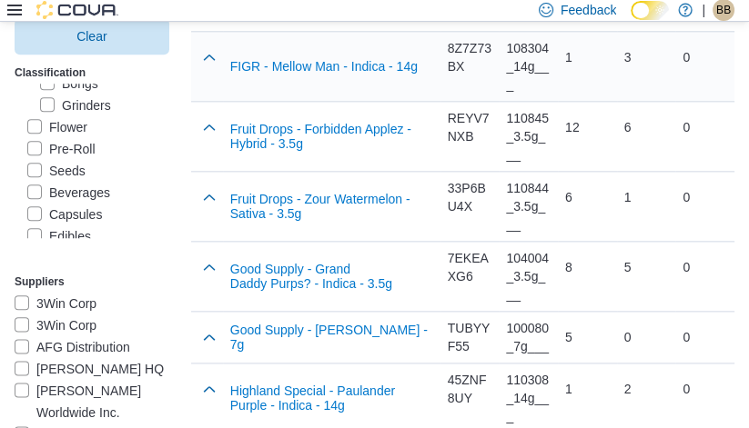
scroll to position [1641, 0]
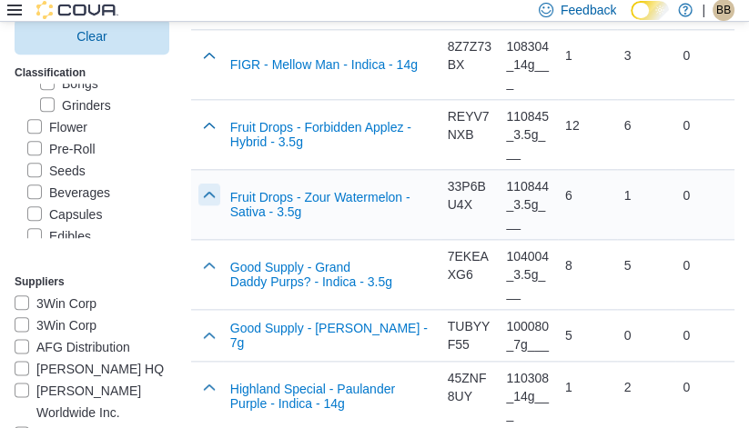
click at [198, 195] on button "button" at bounding box center [209, 195] width 22 height 22
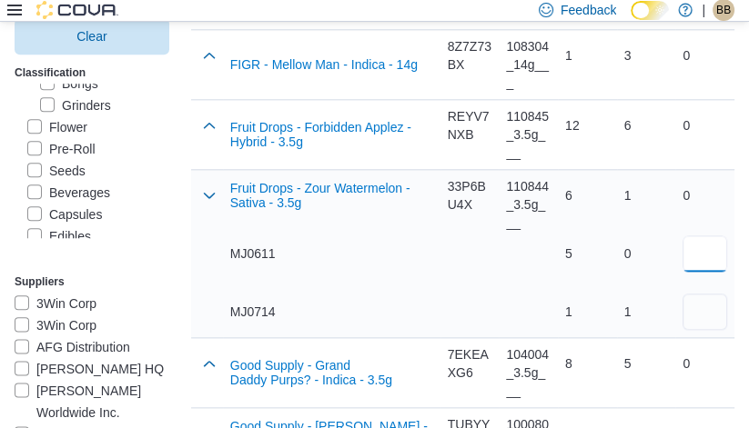
click at [718, 249] on input "number" at bounding box center [704, 254] width 45 height 36
click at [710, 311] on input "number" at bounding box center [704, 312] width 45 height 36
type input "*"
click at [549, 268] on td "Supplier SKU 110844_3.5g___" at bounding box center [528, 253] width 59 height 168
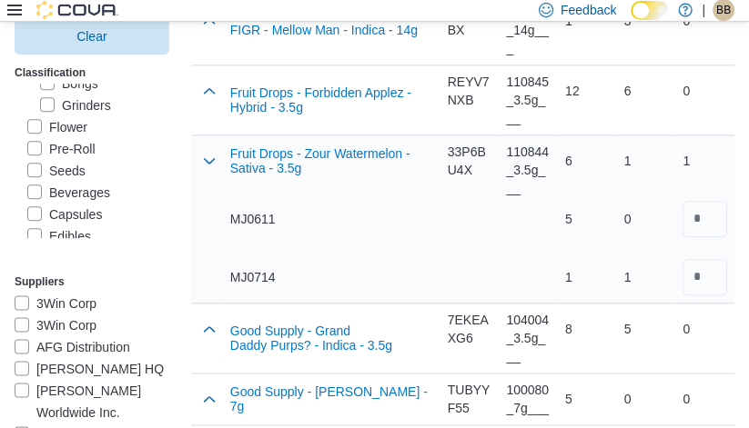
scroll to position [1682, 0]
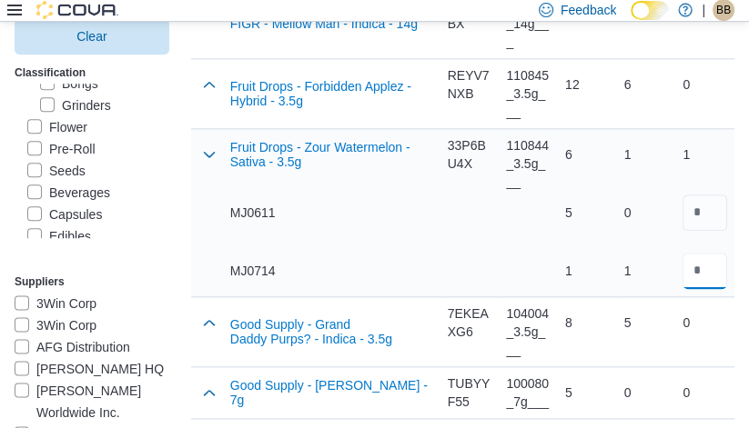
click at [700, 271] on input "*" at bounding box center [704, 271] width 45 height 36
click at [716, 215] on input "number" at bounding box center [704, 213] width 45 height 36
type input "*"
click at [580, 253] on div "1" at bounding box center [587, 271] width 45 height 36
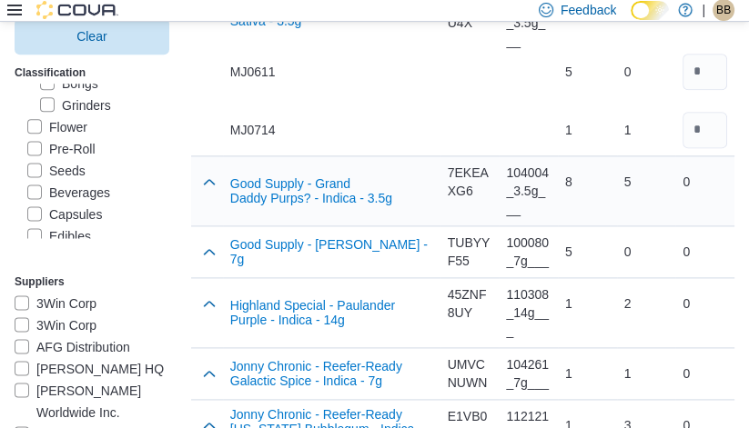
scroll to position [1826, 0]
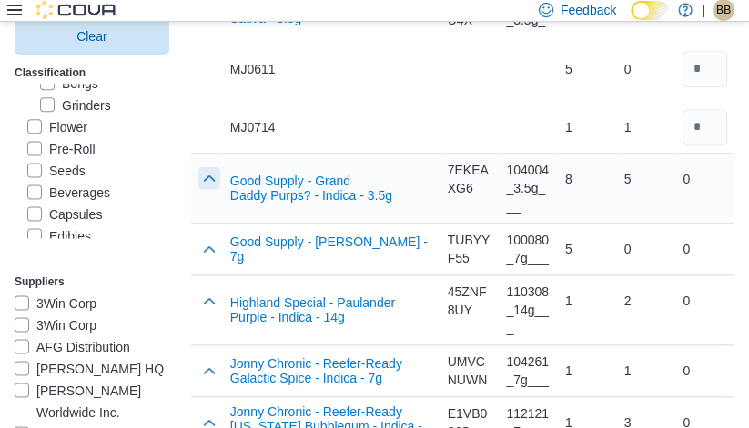
click at [200, 174] on button "button" at bounding box center [209, 178] width 22 height 22
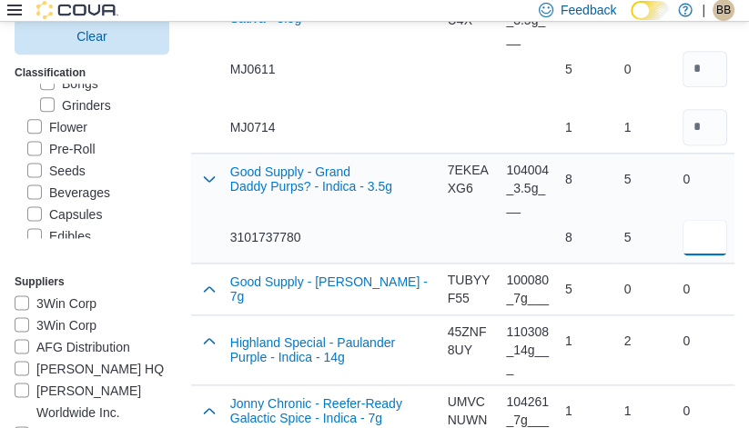
click at [710, 231] on input "number" at bounding box center [704, 237] width 45 height 36
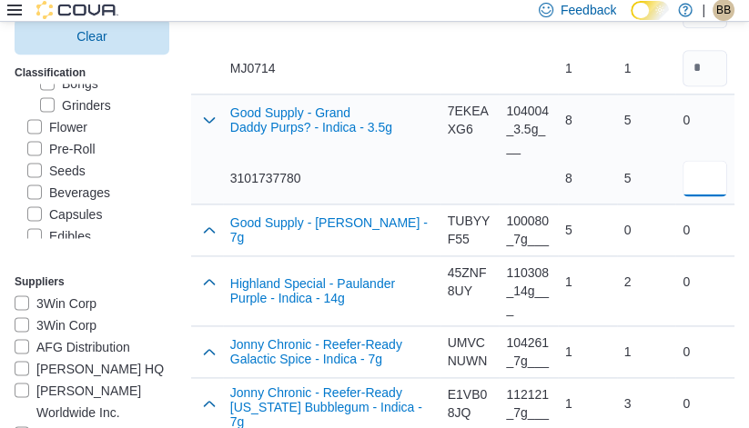
scroll to position [1885, 0]
type input "*"
click at [198, 221] on button "button" at bounding box center [209, 229] width 22 height 22
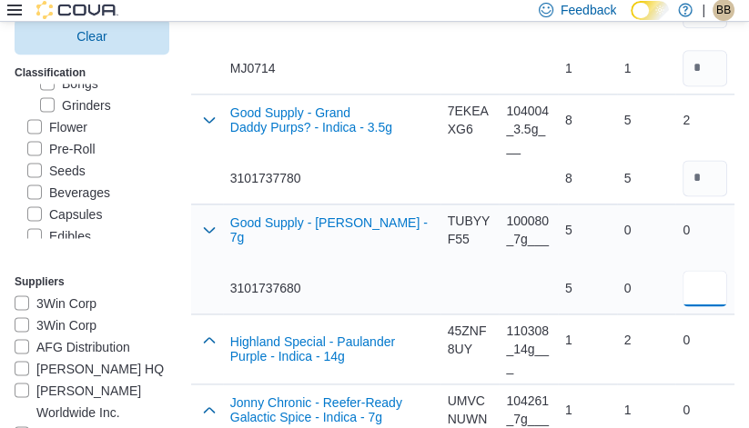
click at [719, 282] on input "number" at bounding box center [704, 288] width 45 height 36
type input "*"
click at [638, 294] on div "0" at bounding box center [646, 288] width 45 height 36
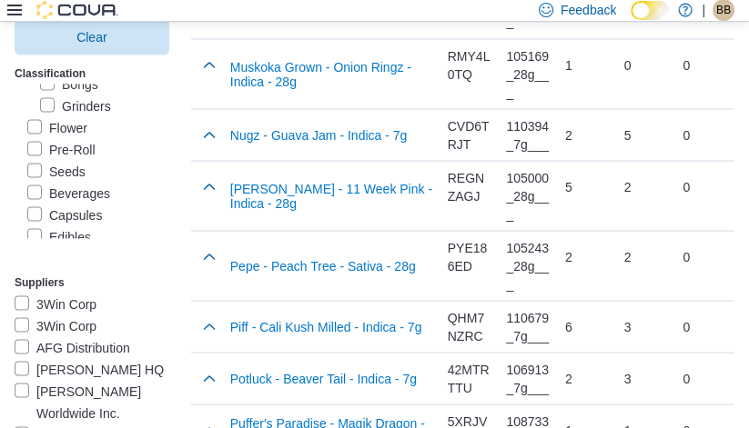
scroll to position [2591, 0]
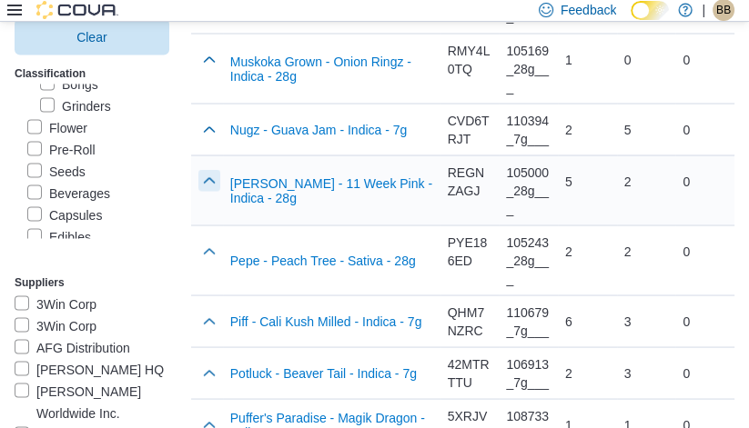
click at [198, 170] on button "button" at bounding box center [209, 180] width 22 height 22
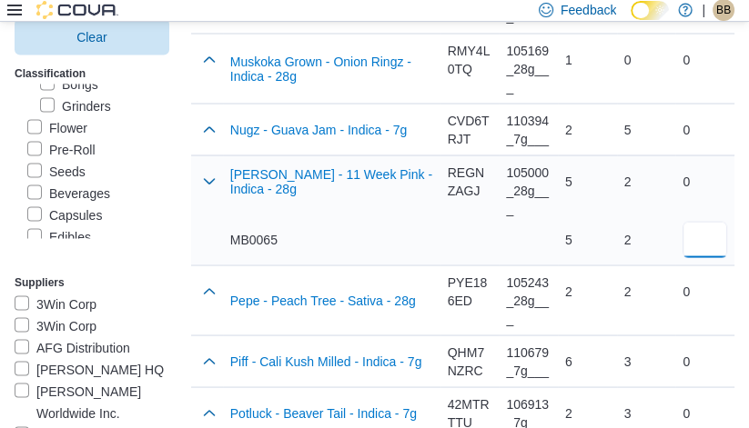
click at [703, 230] on input "number" at bounding box center [704, 239] width 45 height 36
type input "*"
click at [635, 194] on div "2 2" at bounding box center [646, 210] width 45 height 95
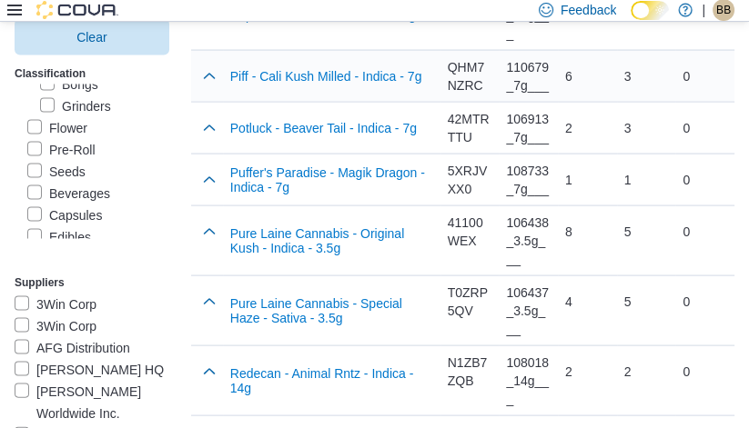
scroll to position [2878, 0]
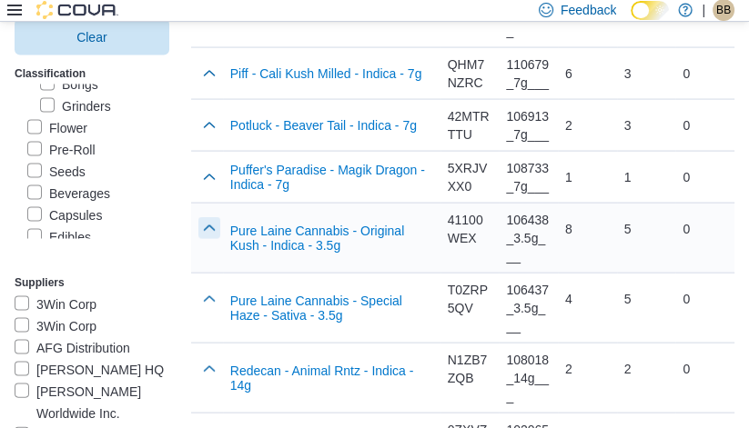
click at [198, 217] on button "button" at bounding box center [209, 228] width 22 height 22
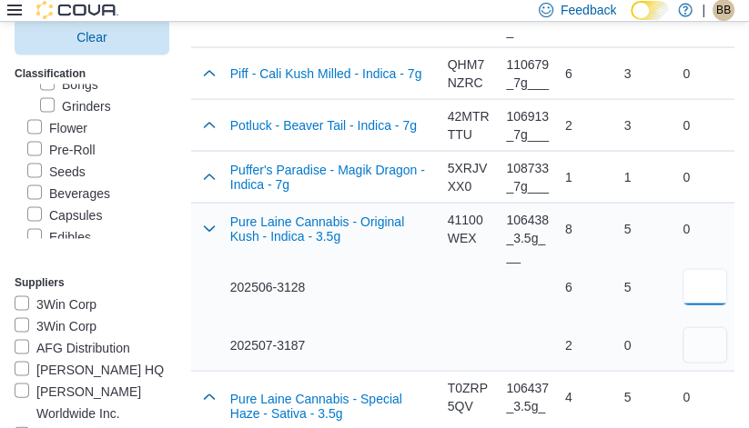
click at [707, 270] on input "number" at bounding box center [704, 287] width 45 height 36
type input "*"
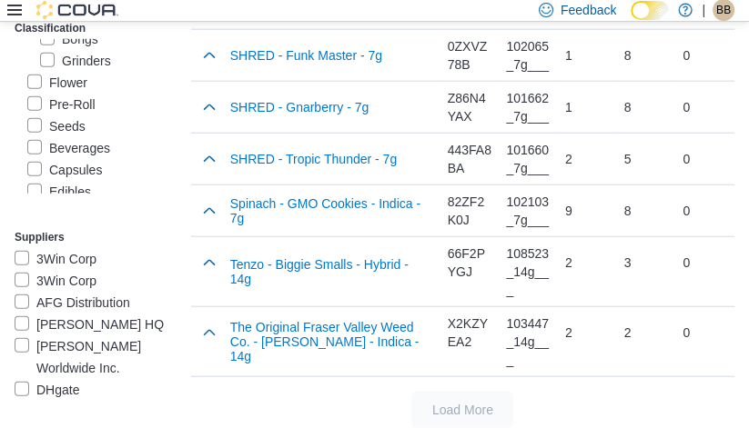
scroll to position [3361, 0]
click at [80, 116] on label "Pre-Roll" at bounding box center [61, 105] width 68 height 22
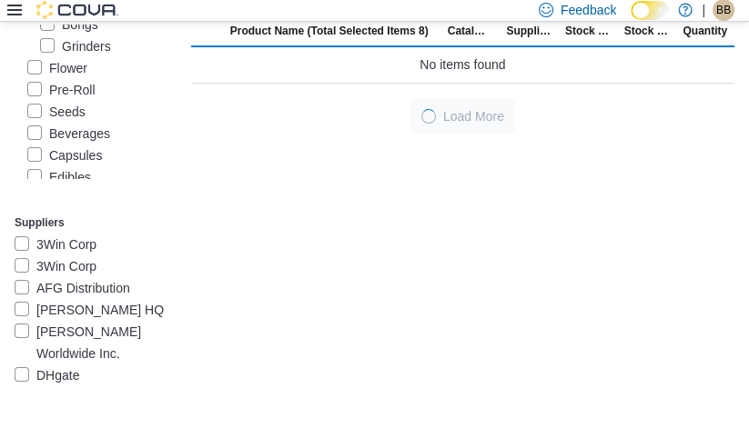
scroll to position [234, 0]
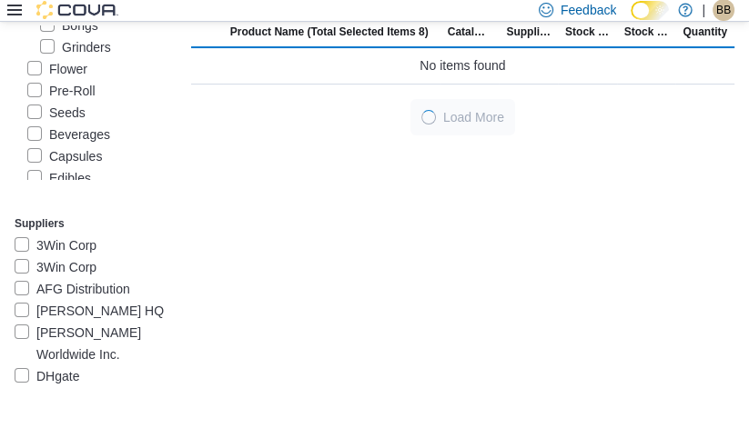
click at [77, 80] on label "Flower" at bounding box center [57, 69] width 60 height 22
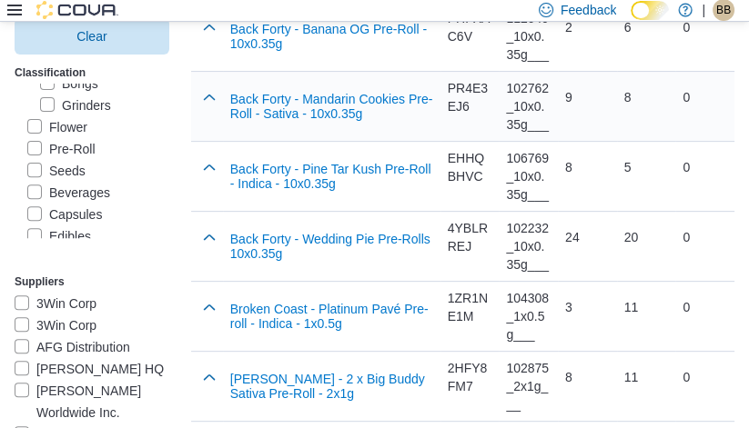
scroll to position [492, 0]
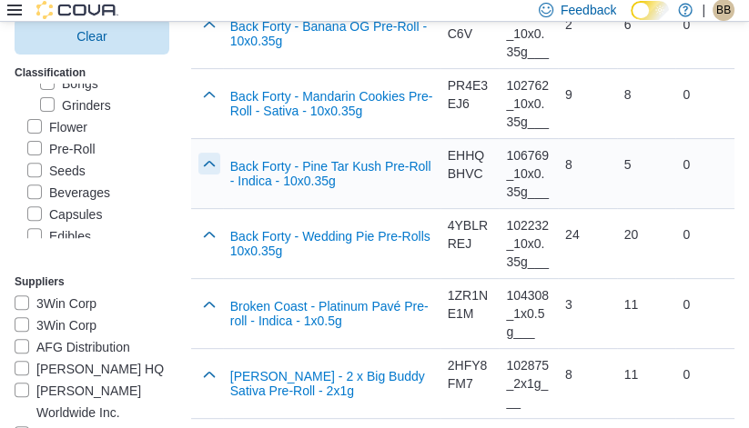
click at [198, 170] on button "button" at bounding box center [209, 164] width 22 height 22
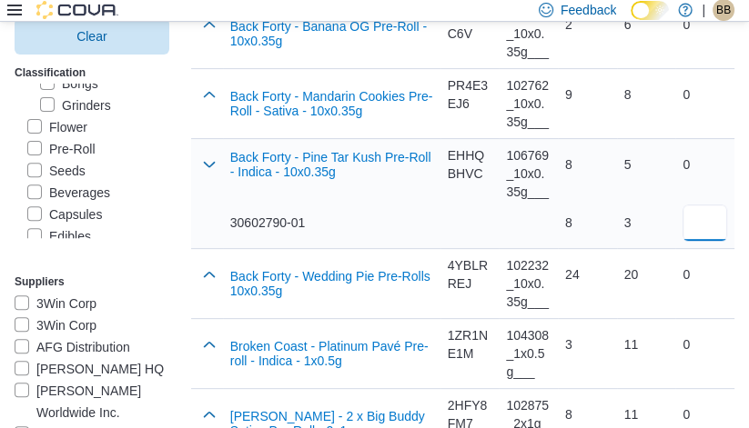
click at [707, 224] on input "number" at bounding box center [704, 223] width 45 height 36
type input "*"
click at [624, 209] on div "3" at bounding box center [646, 223] width 45 height 36
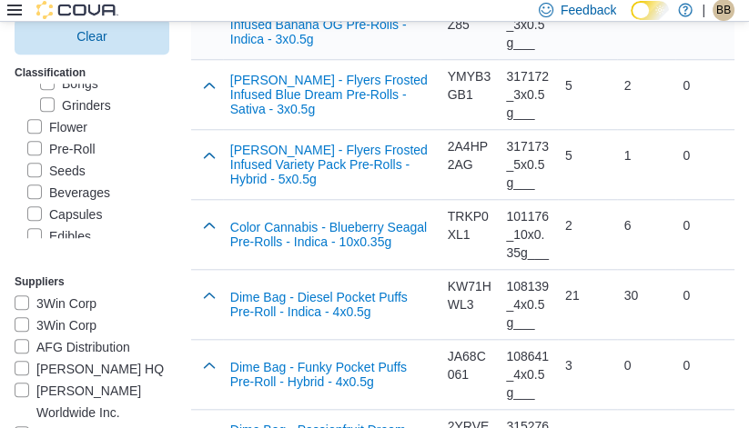
scroll to position [1314, 0]
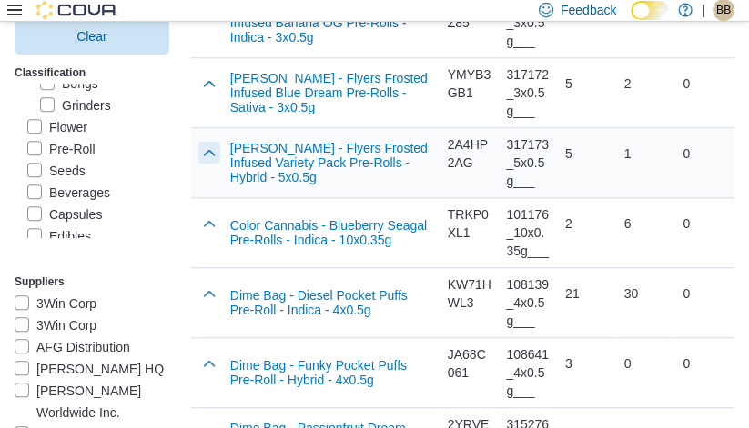
click at [198, 145] on button "button" at bounding box center [209, 153] width 22 height 22
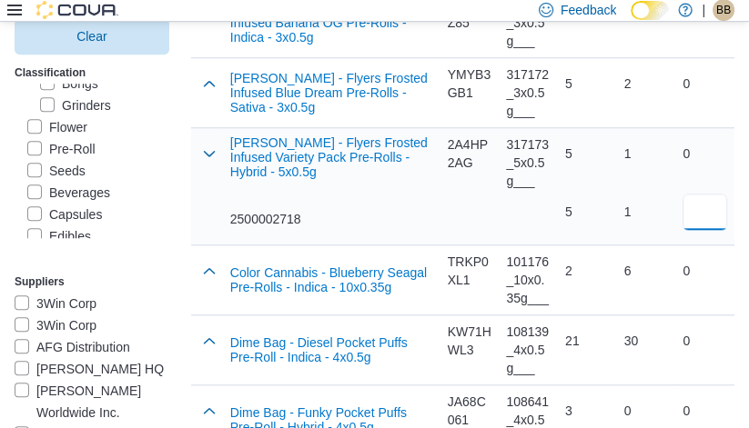
click at [713, 217] on input "number" at bounding box center [704, 212] width 45 height 36
type input "*"
click at [627, 213] on div "1" at bounding box center [646, 212] width 45 height 18
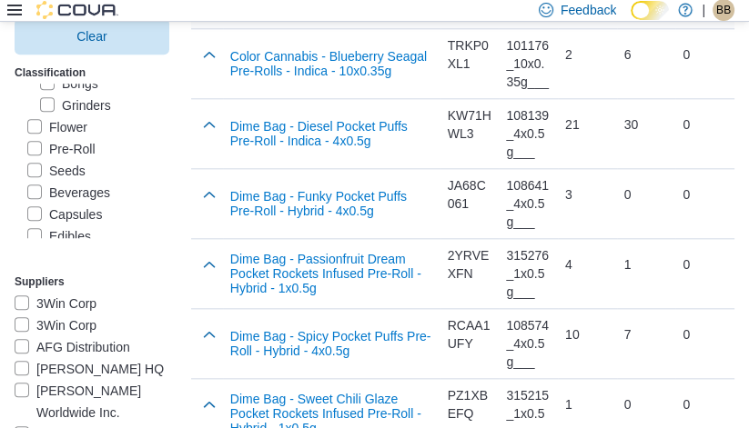
scroll to position [1533, 0]
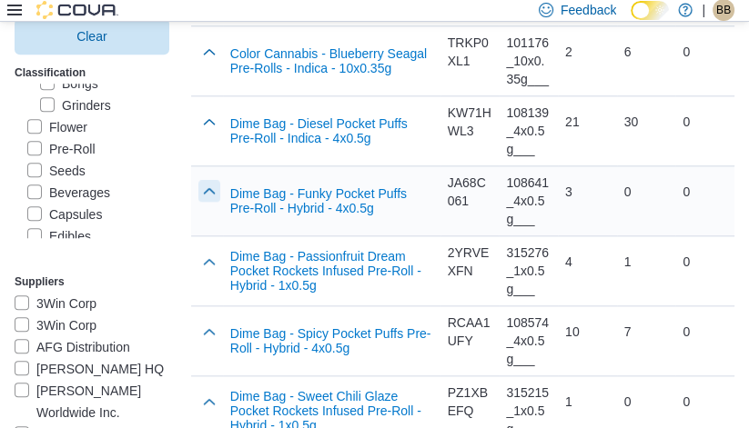
click at [198, 196] on button "button" at bounding box center [209, 191] width 22 height 22
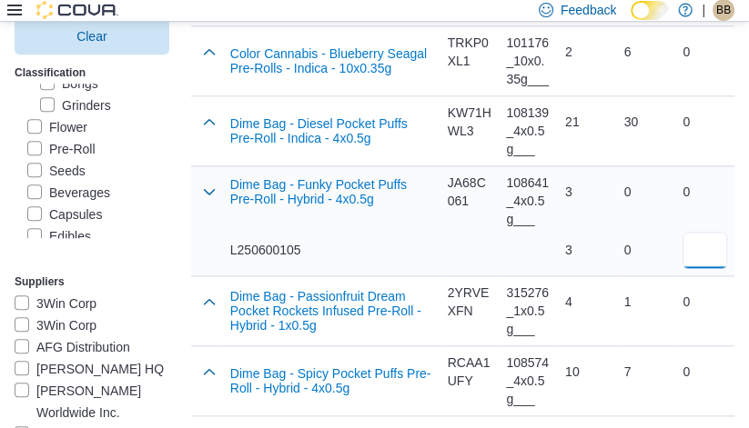
click at [699, 258] on input "number" at bounding box center [704, 250] width 45 height 36
type input "*"
click at [601, 237] on div "3" at bounding box center [587, 250] width 45 height 36
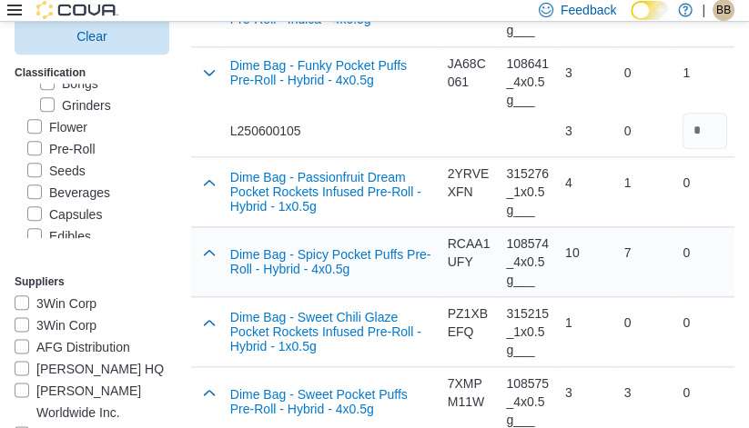
scroll to position [1654, 0]
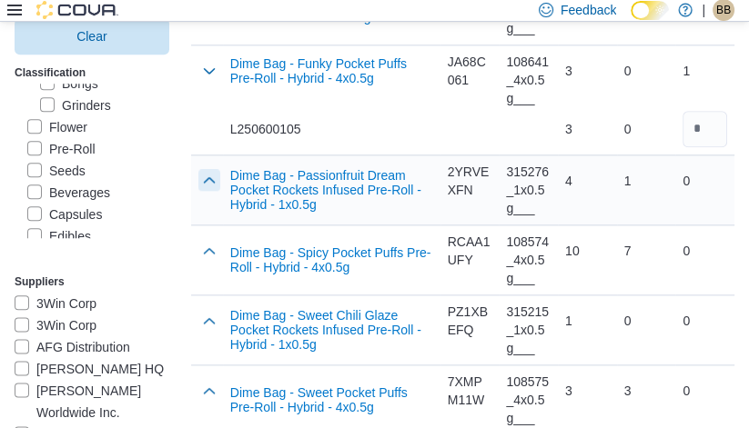
click at [198, 177] on button "button" at bounding box center [209, 180] width 22 height 22
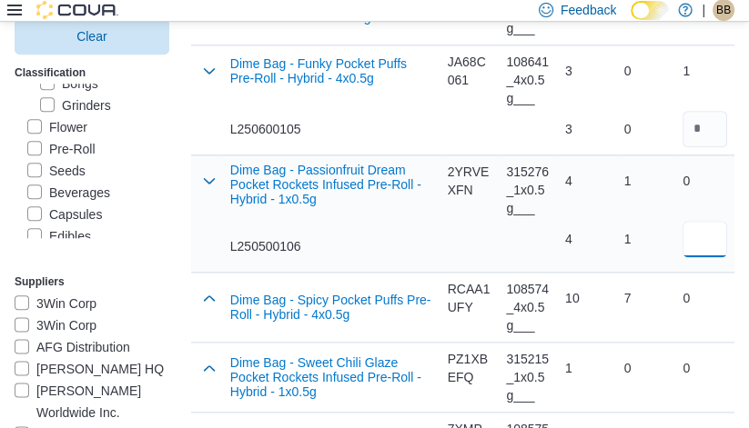
click at [715, 238] on input "number" at bounding box center [704, 239] width 45 height 36
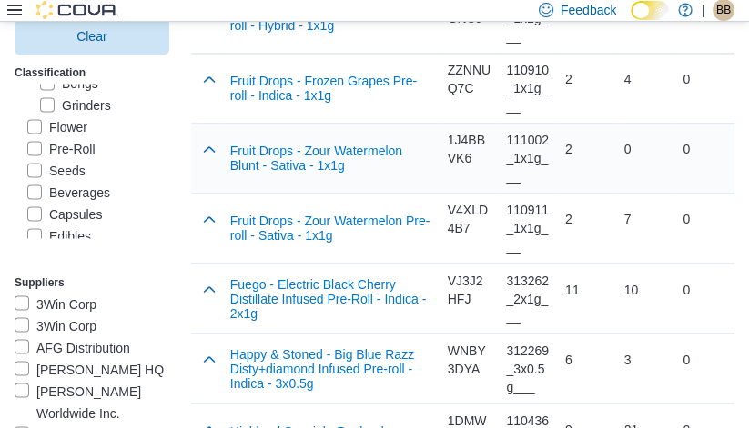
scroll to position [2367, 0]
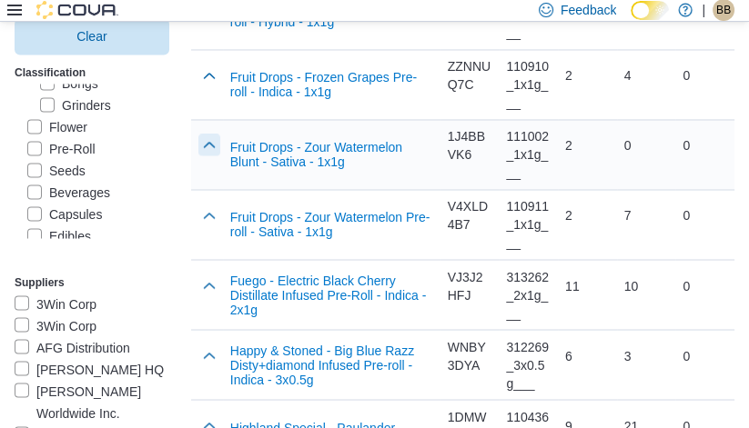
type input "*"
click at [198, 147] on button "button" at bounding box center [209, 145] width 22 height 22
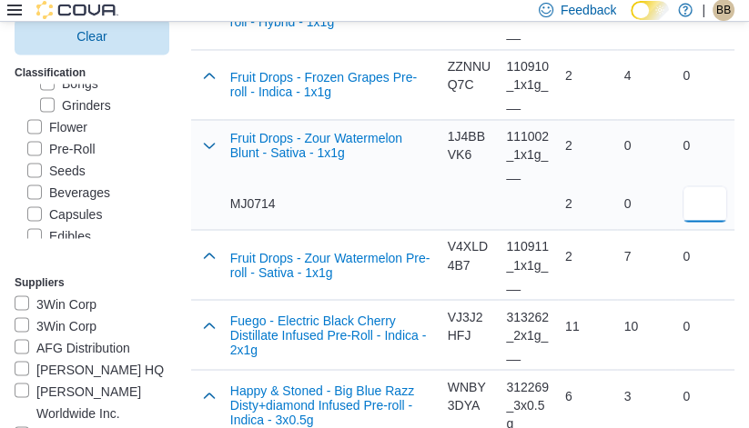
click at [707, 198] on input "number" at bounding box center [704, 204] width 45 height 36
click at [689, 199] on input "*" at bounding box center [704, 204] width 45 height 36
type input "*"
click at [652, 202] on div "0" at bounding box center [646, 204] width 45 height 18
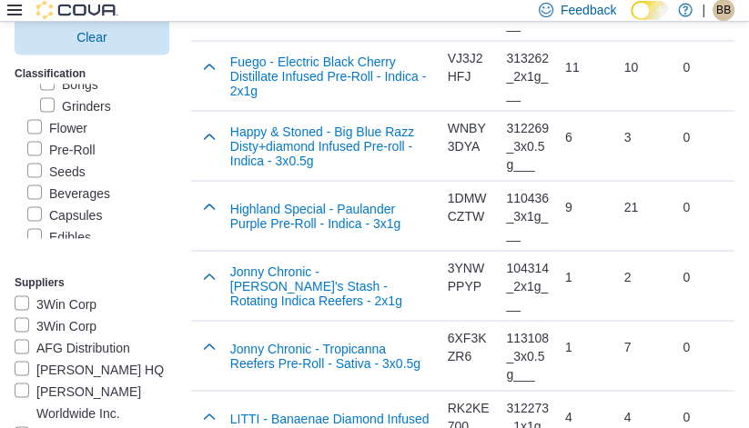
scroll to position [2645, 0]
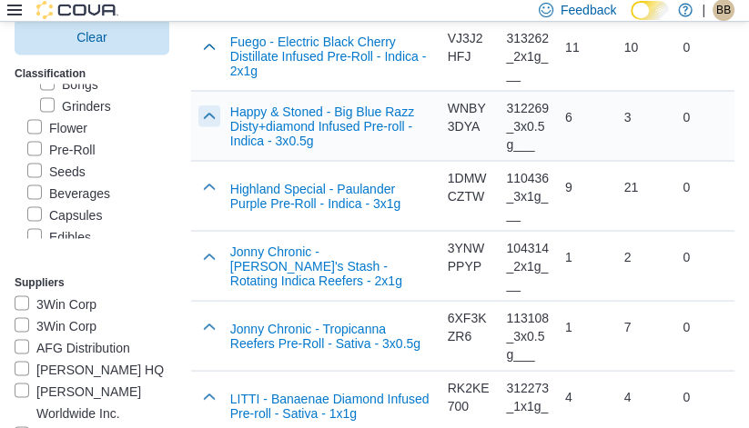
click at [198, 115] on button "button" at bounding box center [209, 117] width 22 height 22
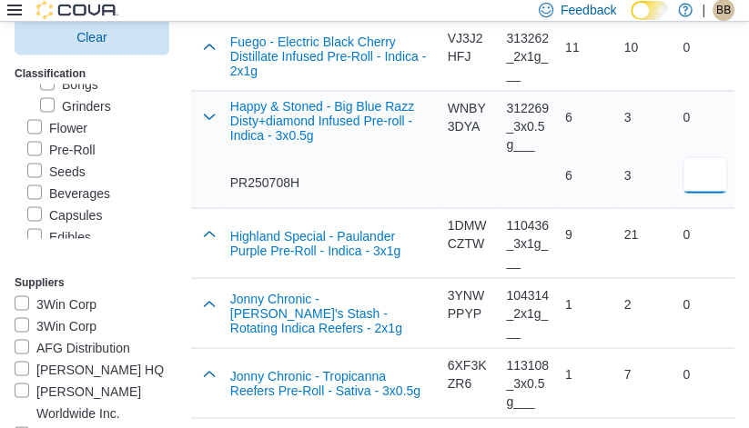
click at [701, 180] on input "number" at bounding box center [704, 175] width 45 height 36
type input "*"
click at [647, 202] on td "Stock at Destination 3 3" at bounding box center [646, 149] width 59 height 117
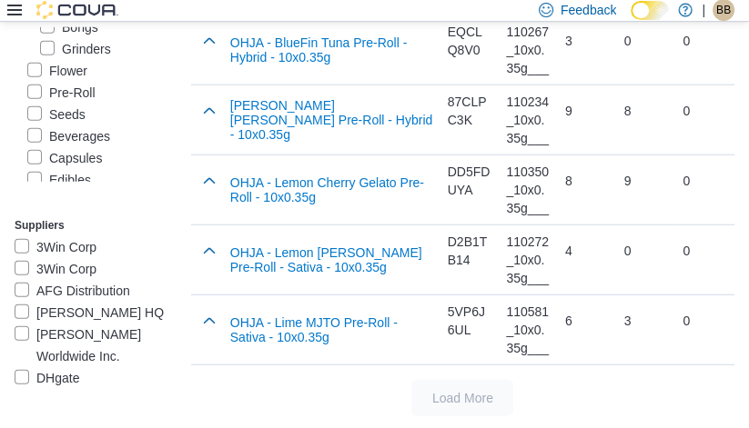
scroll to position [3680, 0]
click at [80, 126] on label "Seeds" at bounding box center [56, 115] width 58 height 22
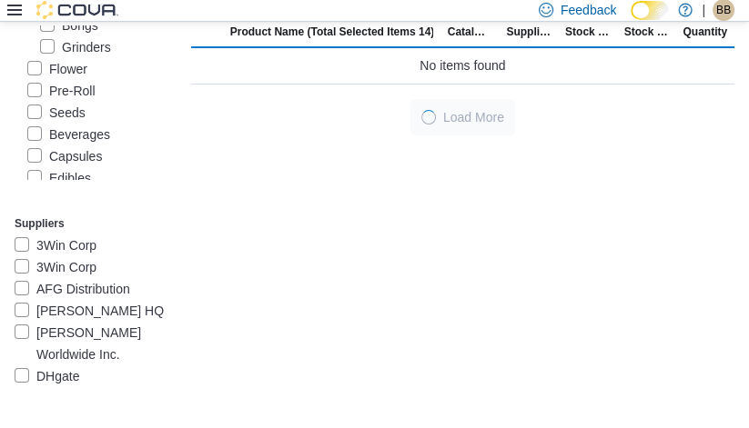
click at [78, 102] on label "Pre-Roll" at bounding box center [61, 91] width 68 height 22
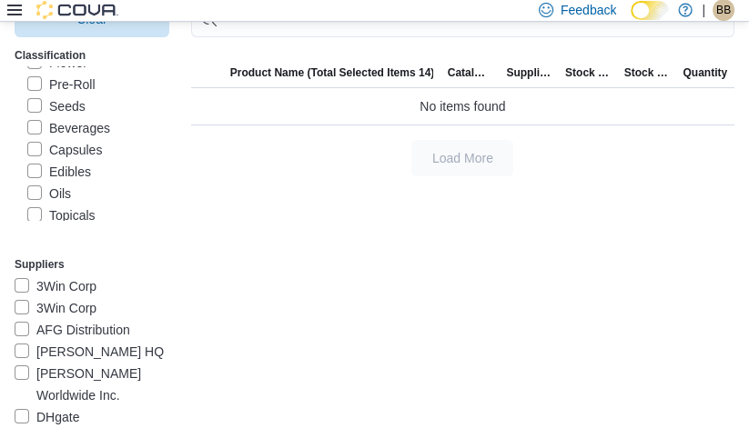
scroll to position [256, 0]
click at [58, 116] on label "Seeds" at bounding box center [56, 106] width 58 height 22
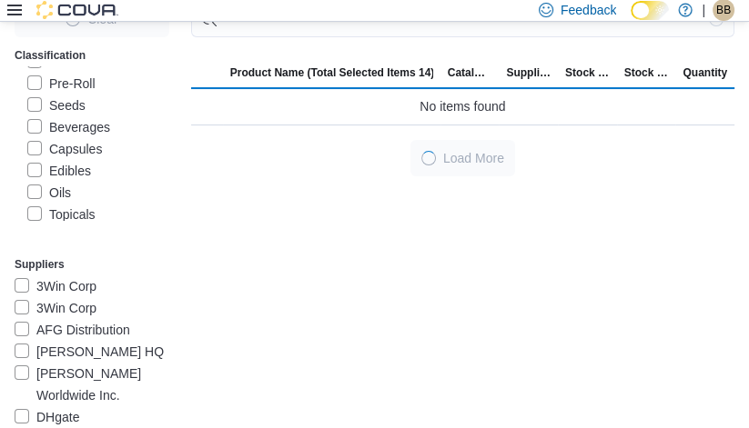
click at [59, 138] on label "Beverages" at bounding box center [68, 127] width 83 height 22
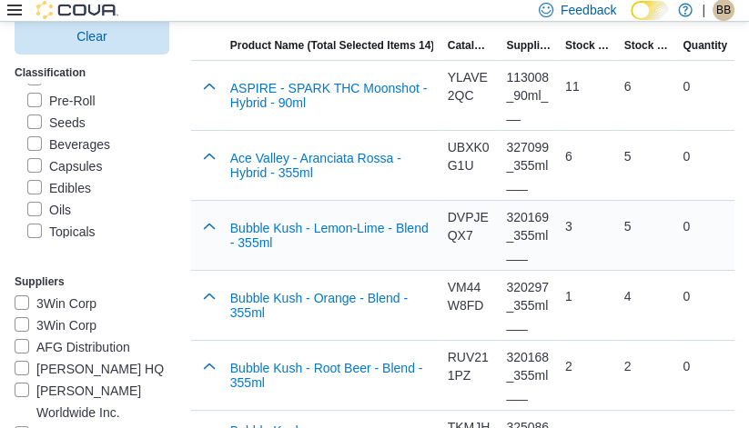
scroll to position [217, 0]
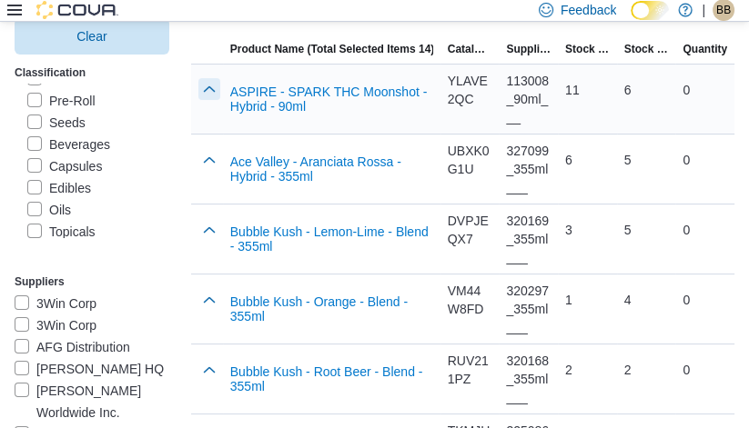
click at [198, 88] on button "button" at bounding box center [209, 89] width 22 height 22
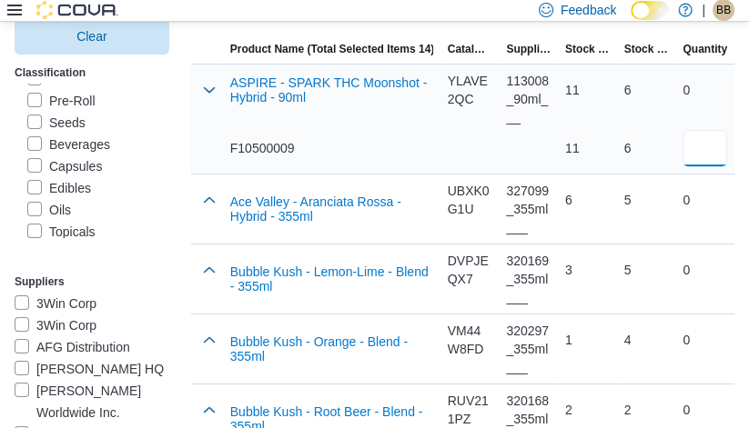
click at [720, 142] on input "number" at bounding box center [704, 148] width 45 height 36
click at [611, 186] on div "6" at bounding box center [587, 200] width 59 height 51
click at [703, 153] on input "*" at bounding box center [704, 148] width 45 height 36
click at [624, 197] on div "5" at bounding box center [646, 200] width 45 height 18
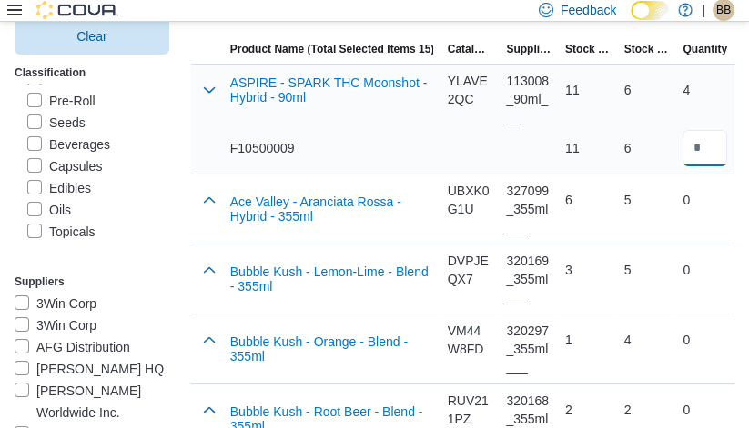
click at [704, 145] on input "*" at bounding box center [704, 148] width 45 height 36
type input "*"
click at [648, 203] on div "5" at bounding box center [646, 200] width 45 height 18
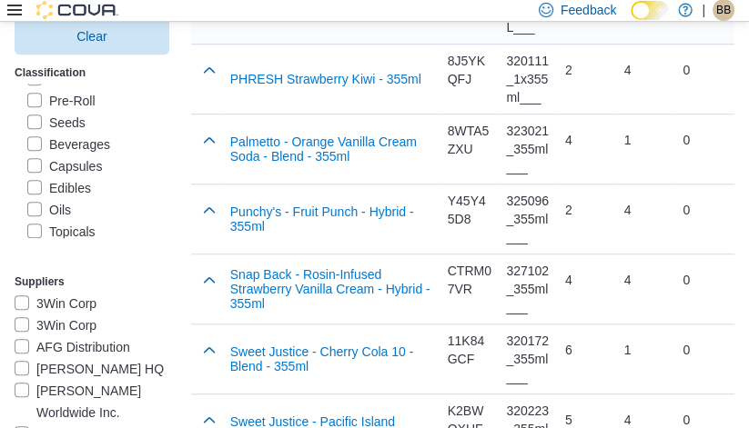
scroll to position [1104, 0]
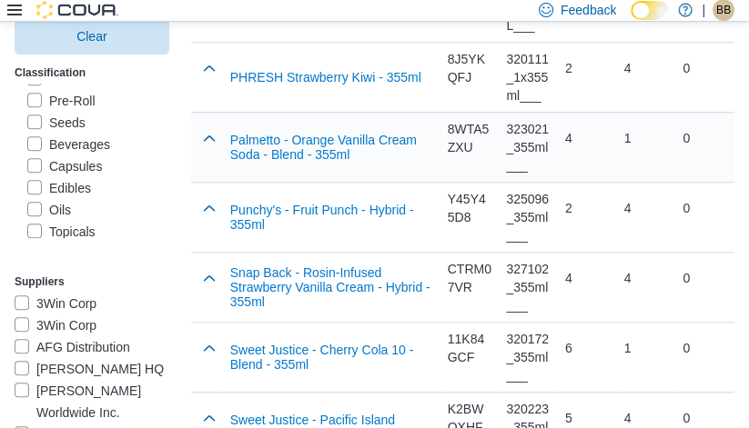
click at [191, 130] on div at bounding box center [207, 138] width 32 height 51
click at [198, 127] on button "button" at bounding box center [209, 137] width 22 height 22
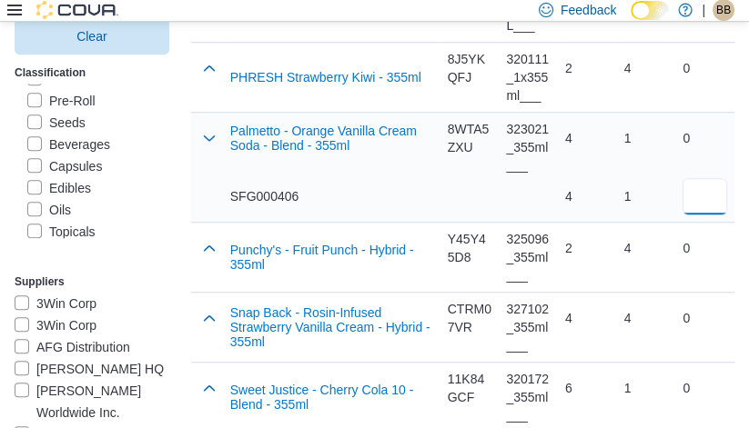
click at [713, 186] on input "number" at bounding box center [704, 196] width 45 height 36
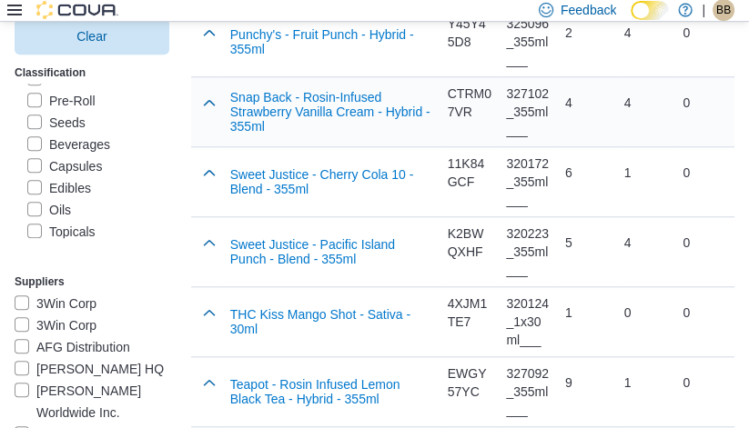
scroll to position [1321, 0]
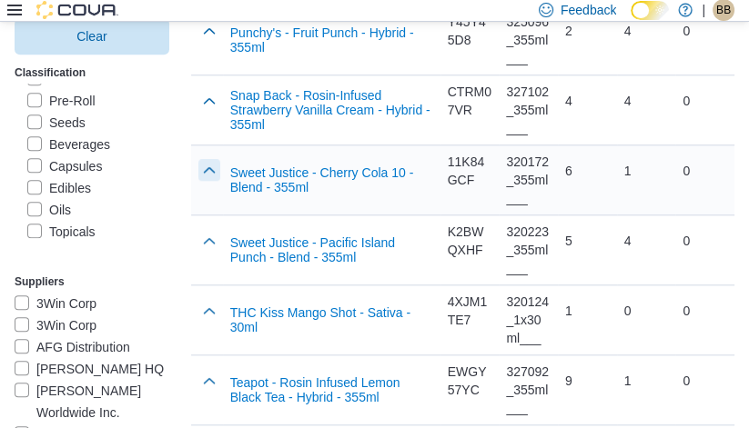
type input "*"
click at [198, 164] on button "button" at bounding box center [209, 170] width 22 height 22
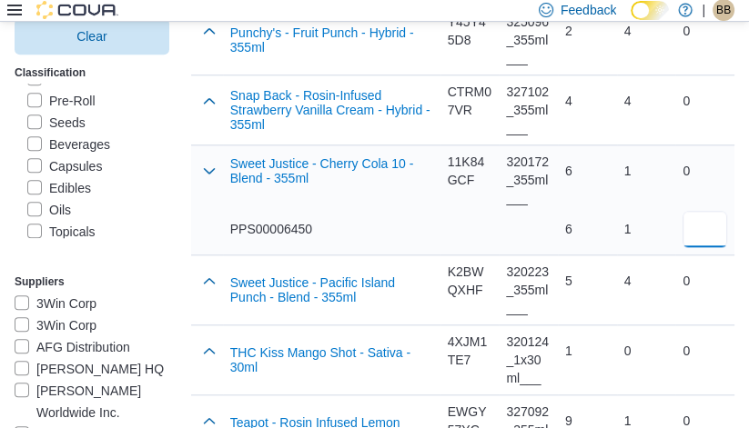
click at [707, 220] on input "number" at bounding box center [704, 229] width 45 height 36
type input "*"
click at [633, 213] on div "1" at bounding box center [646, 229] width 45 height 36
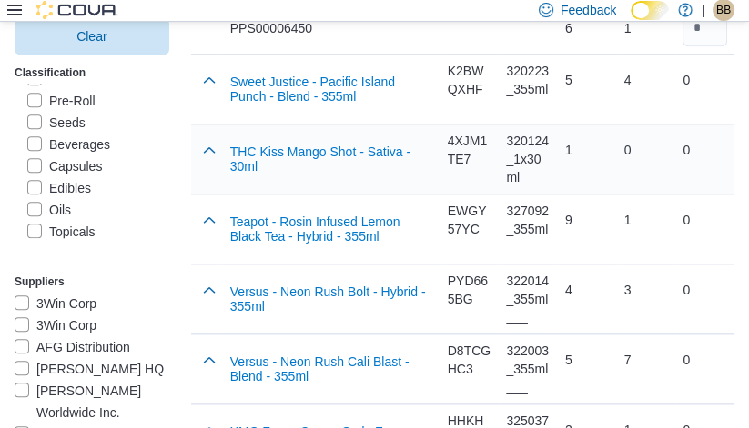
scroll to position [1523, 0]
click at [198, 212] on button "button" at bounding box center [209, 218] width 22 height 22
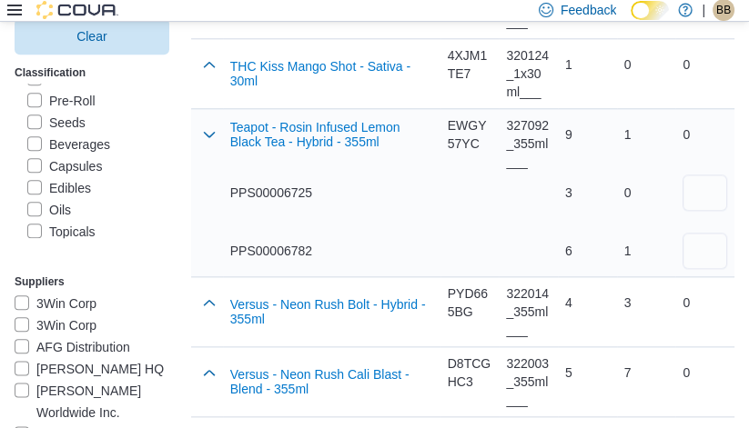
scroll to position [1605, 0]
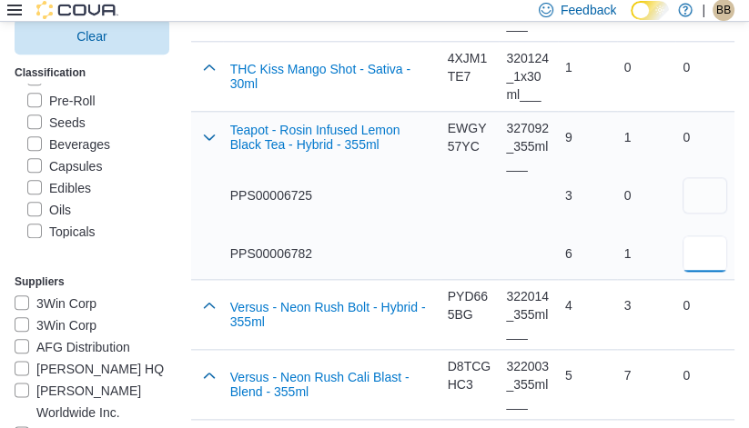
click at [706, 251] on input "number" at bounding box center [704, 254] width 45 height 36
type input "*"
click at [626, 236] on div "1" at bounding box center [646, 254] width 45 height 36
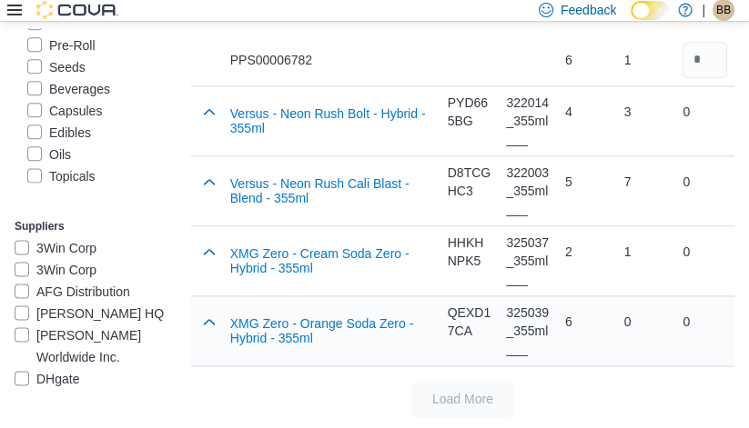
scroll to position [1798, 0]
click at [198, 320] on button "button" at bounding box center [209, 322] width 22 height 22
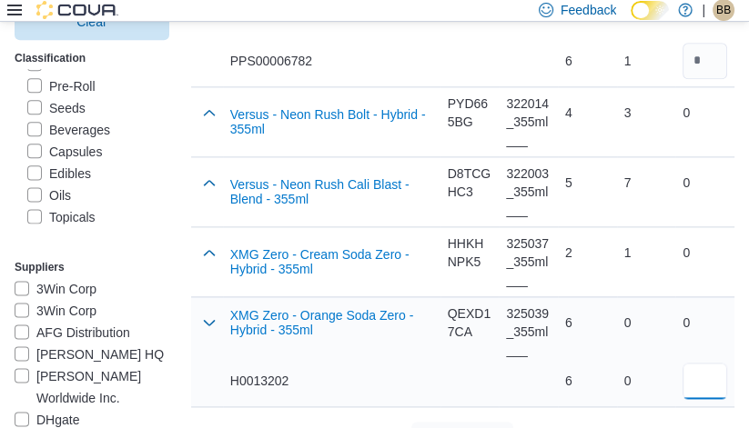
click at [709, 374] on input "number" at bounding box center [704, 381] width 45 height 36
click at [569, 385] on div "6" at bounding box center [587, 381] width 45 height 18
click at [706, 376] on input "*" at bounding box center [704, 381] width 45 height 36
type input "*"
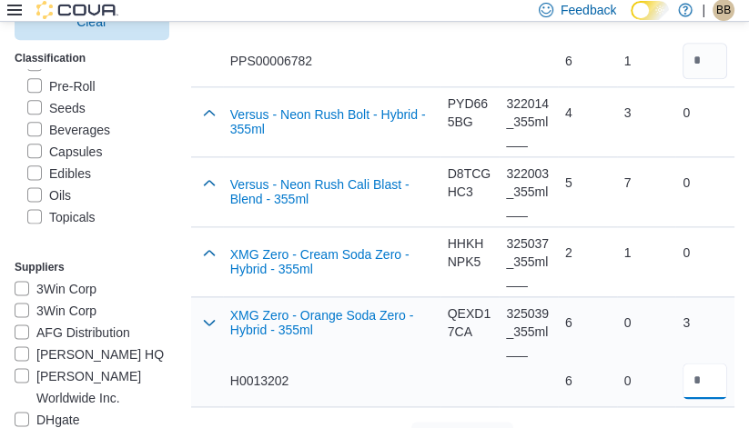
type input "*"
click at [542, 357] on div "325039_355ml___" at bounding box center [528, 331] width 59 height 69
click at [59, 163] on label "Capsules" at bounding box center [64, 152] width 75 height 22
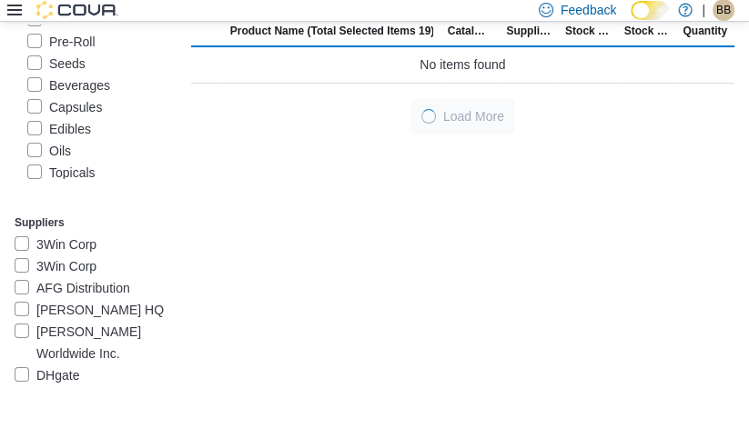
scroll to position [233, 0]
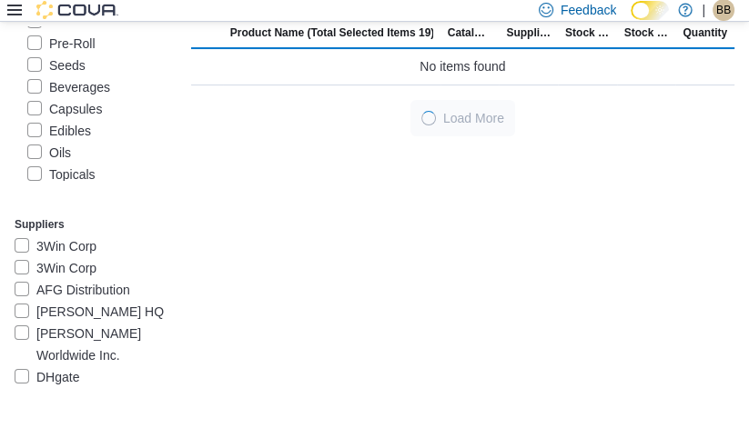
click at [94, 98] on label "Beverages" at bounding box center [68, 87] width 83 height 22
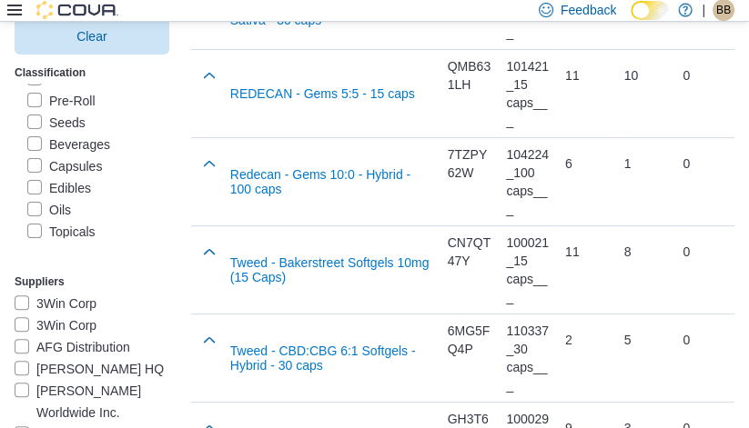
scroll to position [424, 0]
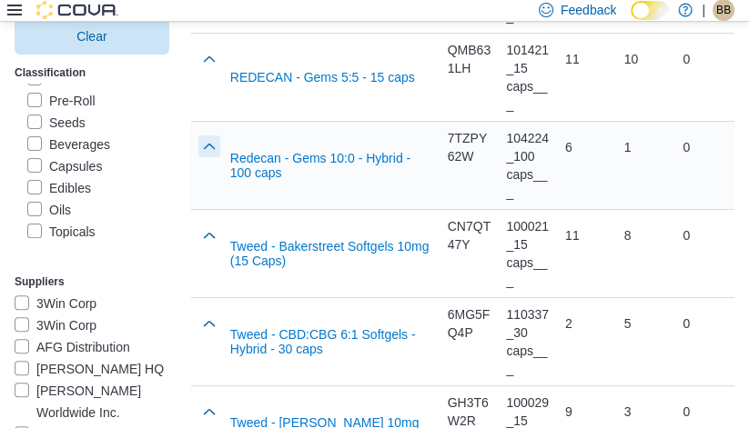
click at [198, 137] on button "button" at bounding box center [209, 147] width 22 height 22
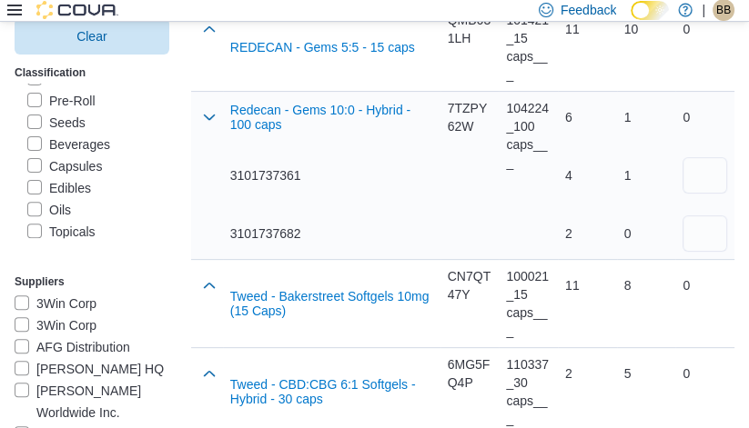
scroll to position [455, 0]
click at [712, 204] on div at bounding box center [704, 203] width 45 height 95
click at [719, 166] on input "number" at bounding box center [704, 174] width 45 height 36
type input "*"
click at [645, 186] on div "1" at bounding box center [646, 174] width 45 height 36
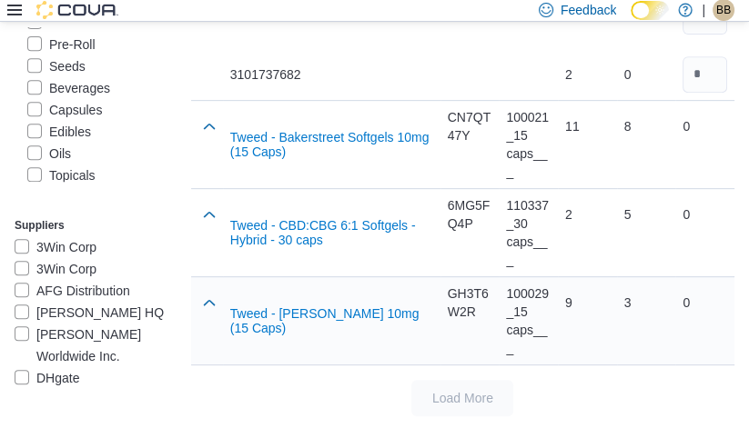
scroll to position [613, 0]
click at [198, 303] on button "button" at bounding box center [209, 302] width 22 height 22
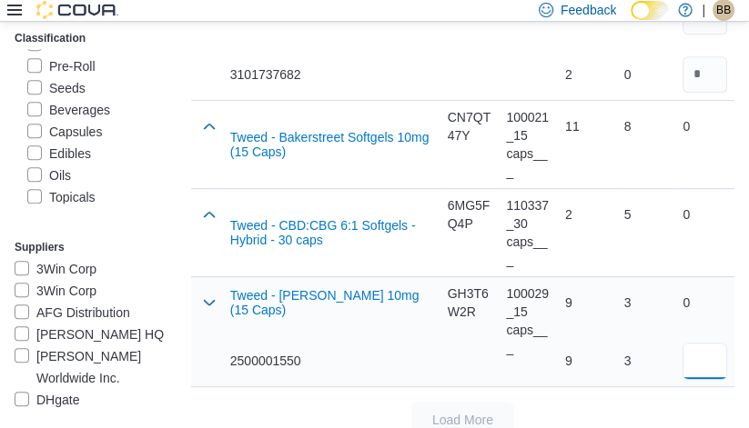
click at [700, 355] on input "number" at bounding box center [704, 361] width 45 height 36
type input "*"
click at [606, 374] on div "9 9" at bounding box center [587, 331] width 59 height 109
click at [71, 165] on label "Edibles" at bounding box center [59, 154] width 64 height 22
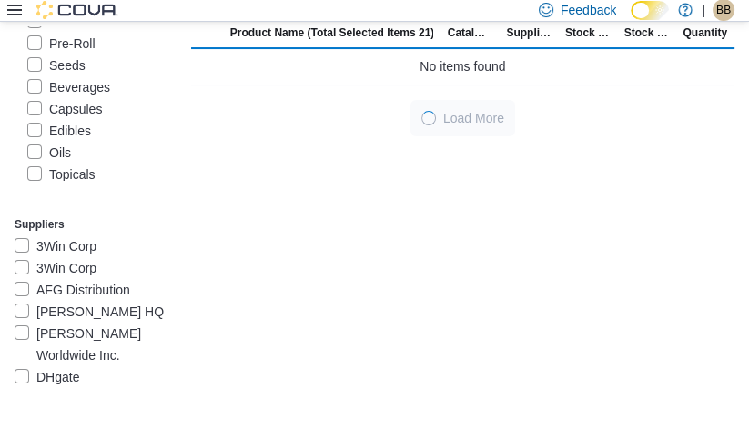
click at [87, 120] on label "Capsules" at bounding box center [64, 109] width 75 height 22
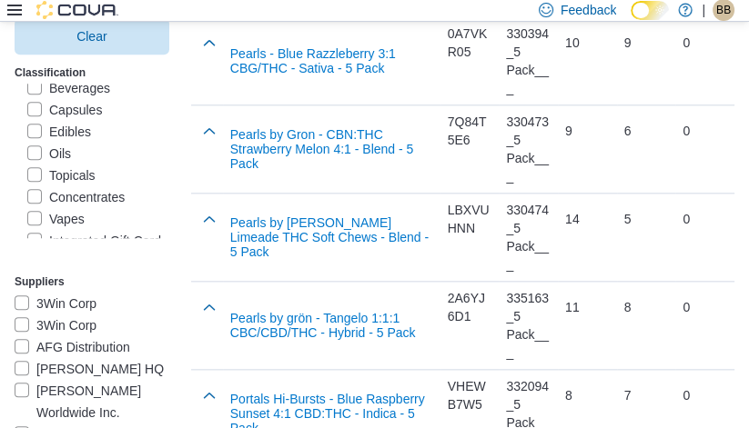
scroll to position [1500, 0]
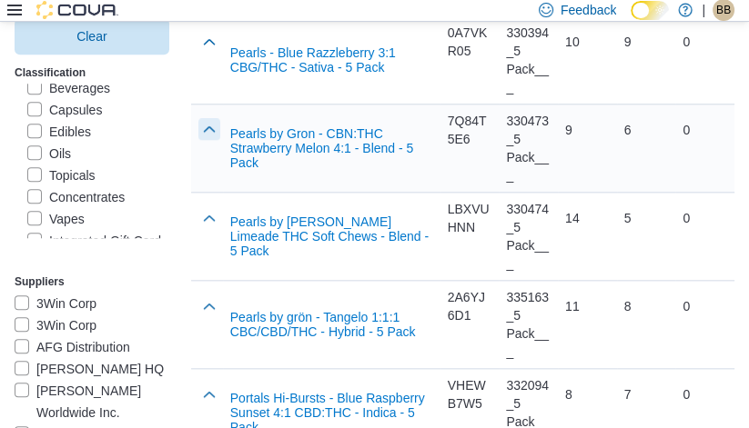
click at [201, 128] on button "button" at bounding box center [209, 129] width 22 height 22
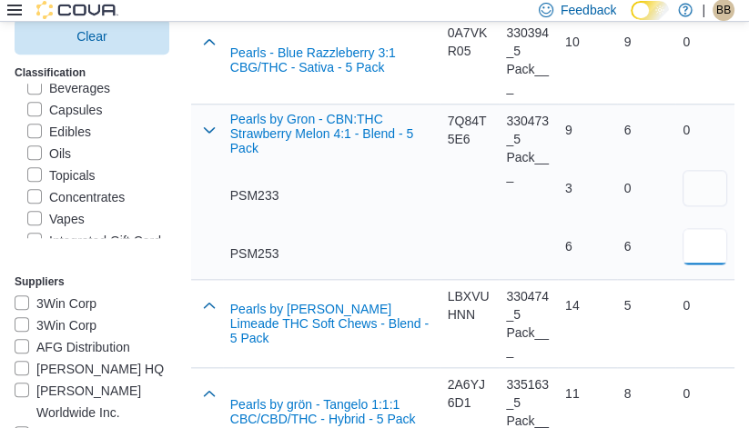
click at [718, 247] on input "number" at bounding box center [704, 246] width 45 height 36
type input "*"
click at [678, 250] on div "0 *" at bounding box center [704, 188] width 59 height 167
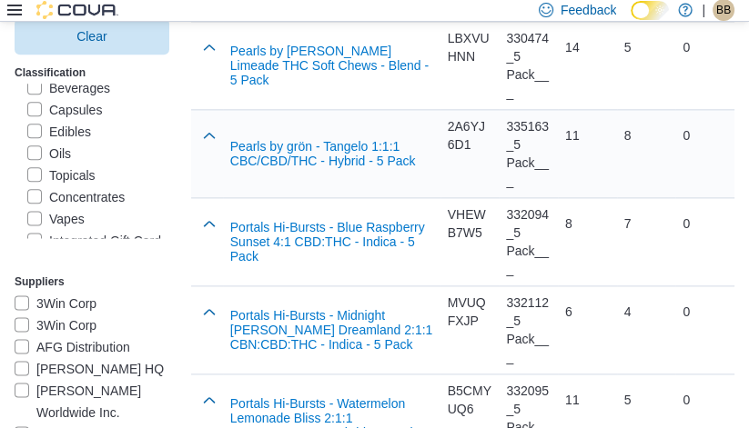
scroll to position [1759, 0]
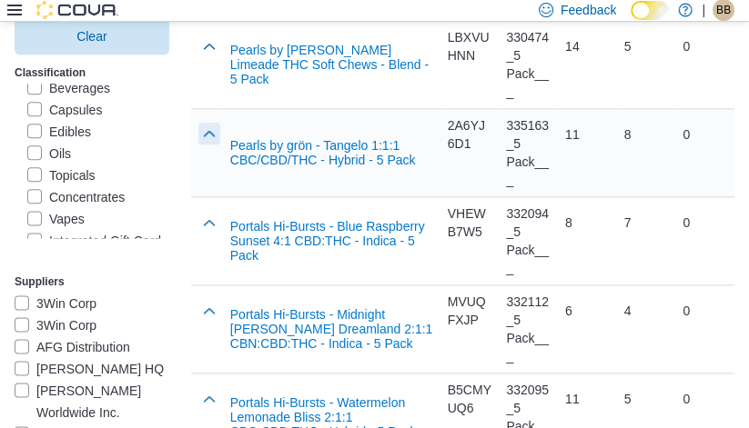
click at [203, 132] on button "button" at bounding box center [209, 134] width 22 height 22
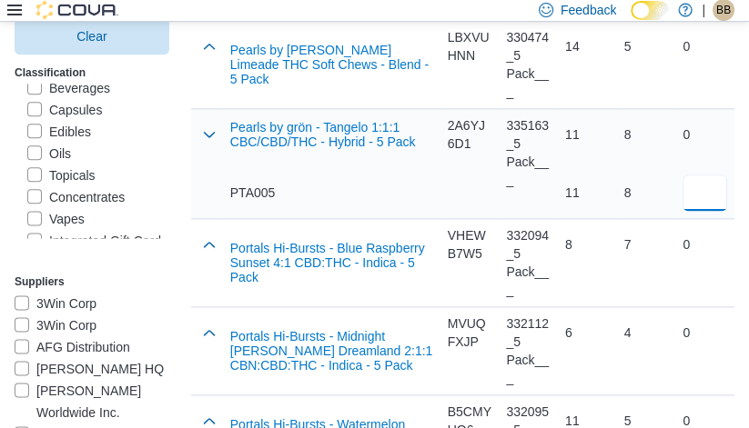
click at [703, 184] on input "number" at bounding box center [704, 193] width 45 height 36
type input "*"
click at [655, 259] on div "7" at bounding box center [646, 245] width 45 height 36
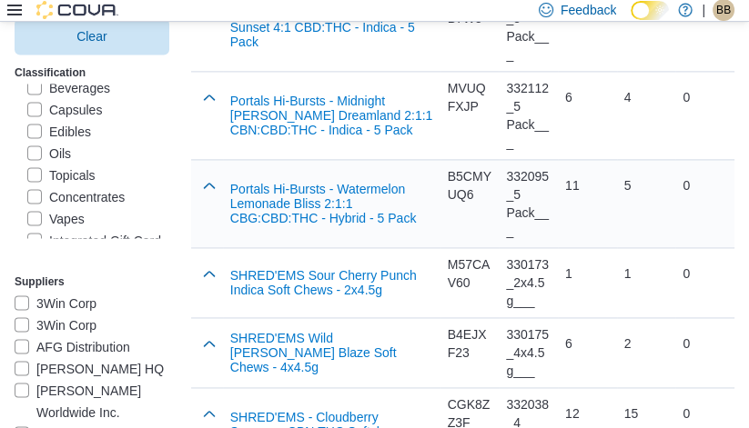
scroll to position [1996, 0]
click at [198, 179] on button "button" at bounding box center [209, 184] width 22 height 22
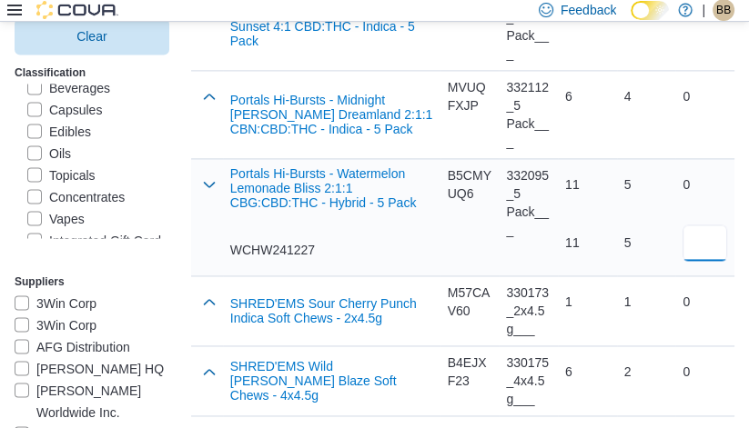
click at [686, 225] on input "number" at bounding box center [704, 243] width 45 height 36
type input "*"
click at [634, 251] on div "5" at bounding box center [646, 243] width 45 height 36
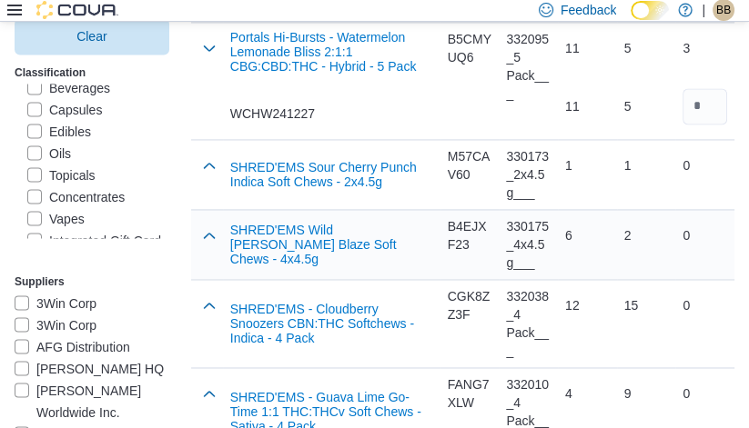
scroll to position [2137, 0]
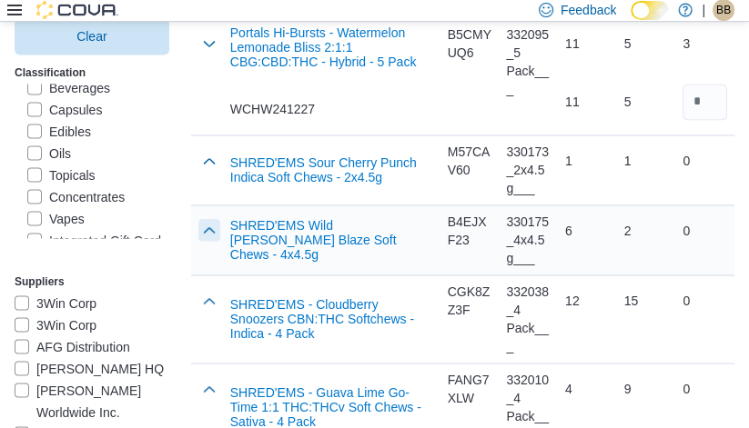
click at [198, 228] on button "button" at bounding box center [209, 230] width 22 height 22
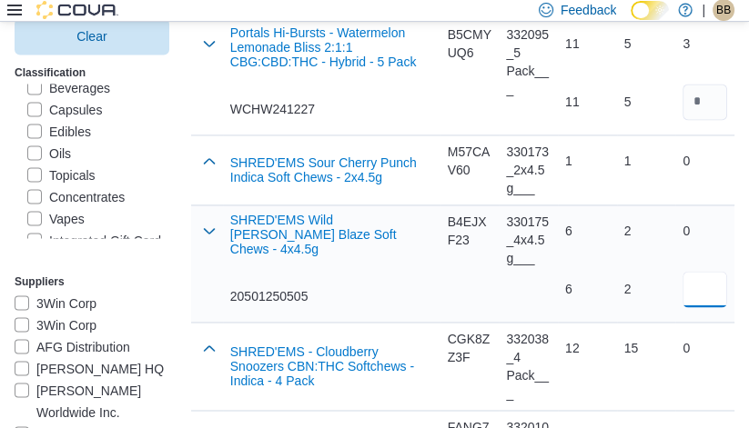
click at [714, 287] on input "number" at bounding box center [704, 289] width 45 height 36
type input "*"
click at [644, 312] on div "2 2" at bounding box center [646, 260] width 59 height 109
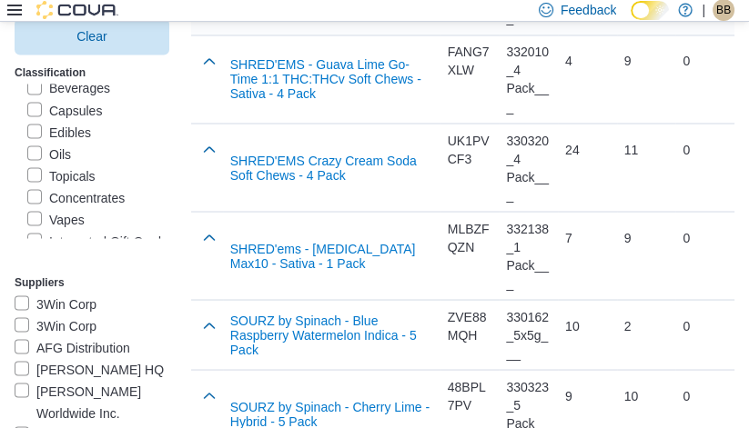
scroll to position [2494, 0]
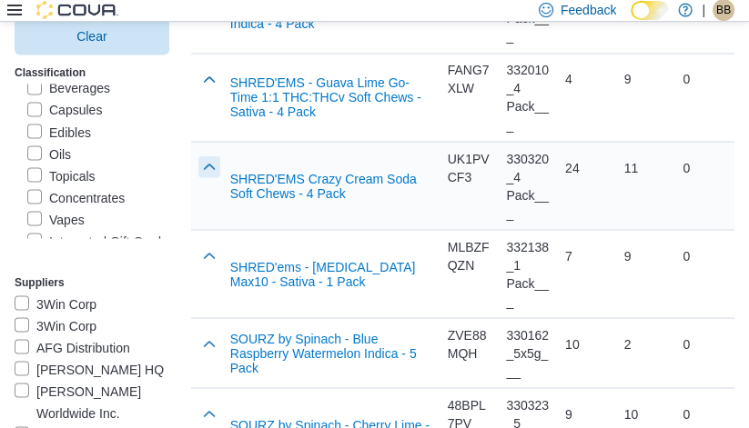
click at [198, 159] on button "button" at bounding box center [209, 167] width 22 height 22
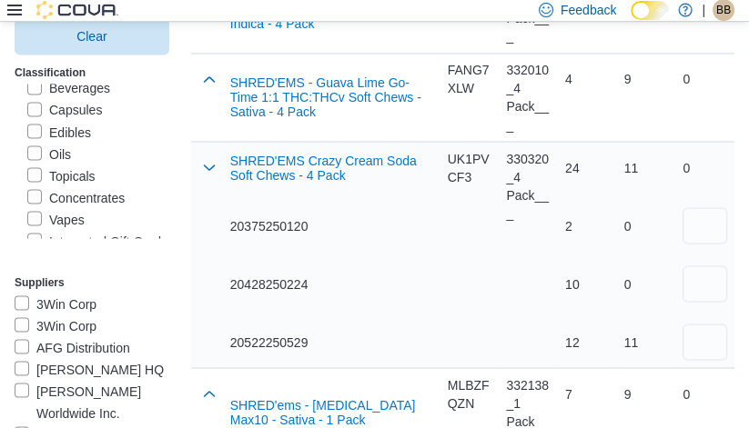
scroll to position [2515, 0]
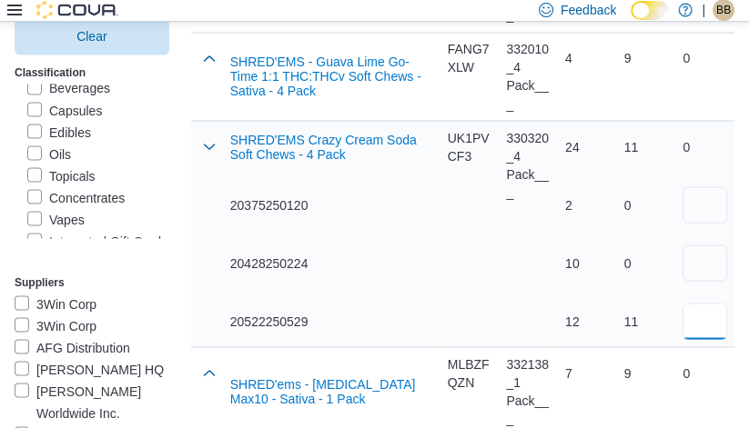
click at [700, 314] on input "number" at bounding box center [704, 321] width 45 height 36
type input "*"
click at [660, 303] on div "11" at bounding box center [646, 321] width 45 height 36
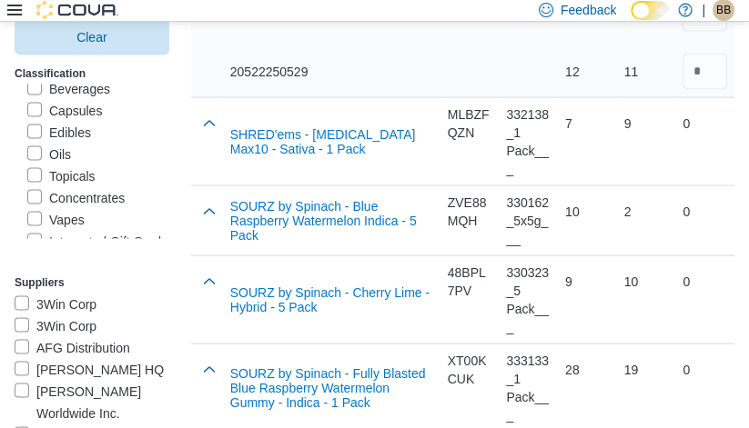
scroll to position [2766, 0]
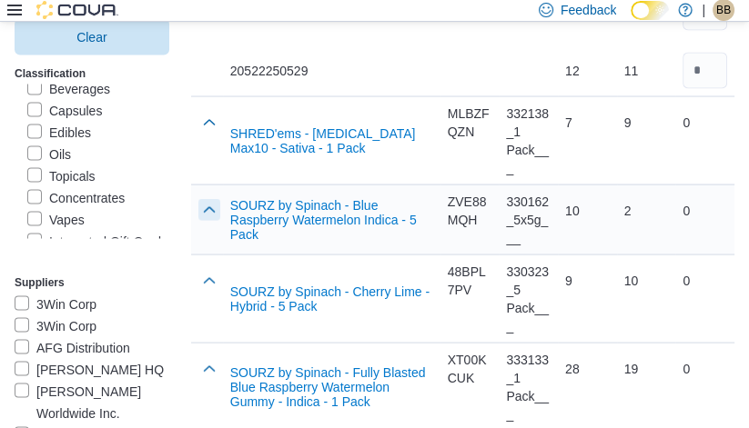
click at [198, 203] on button "button" at bounding box center [209, 210] width 22 height 22
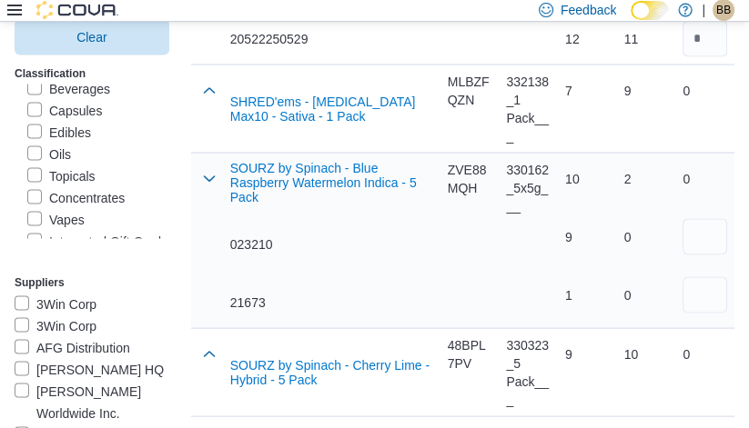
scroll to position [2799, 0]
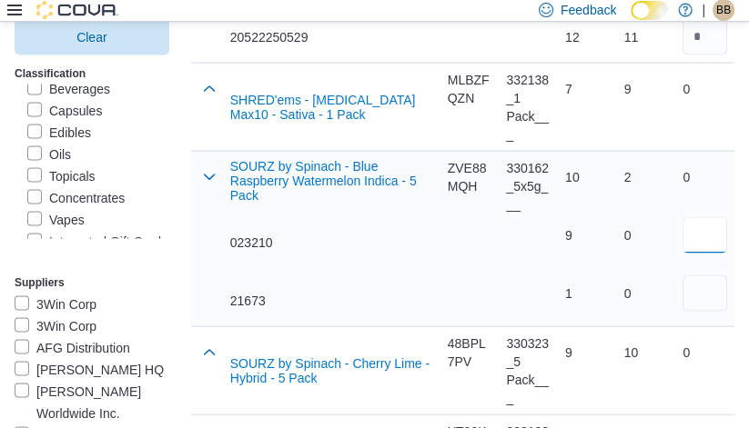
click at [716, 229] on input "number" at bounding box center [704, 235] width 45 height 36
type input "*"
click at [588, 238] on div "9" at bounding box center [587, 235] width 45 height 36
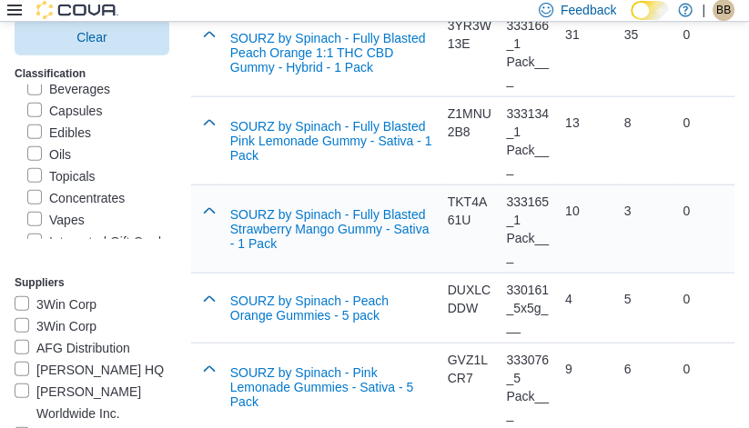
scroll to position [3303, 0]
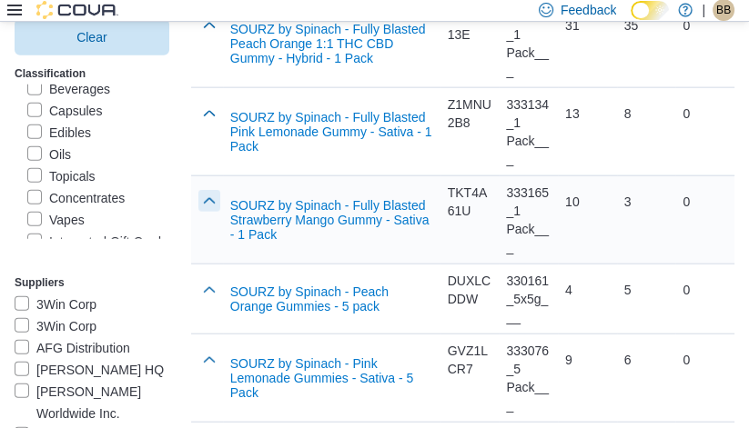
click at [198, 197] on button "button" at bounding box center [209, 201] width 22 height 22
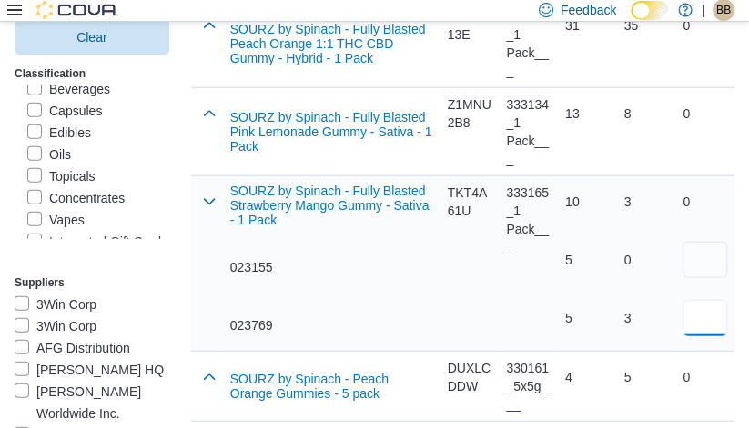
click at [705, 301] on input "number" at bounding box center [704, 318] width 45 height 36
type input "*"
click at [612, 288] on div "10 5 5" at bounding box center [587, 259] width 59 height 167
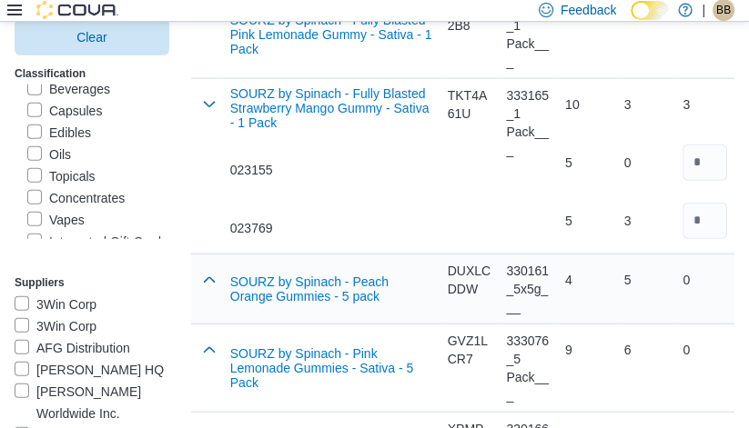
scroll to position [3401, 0]
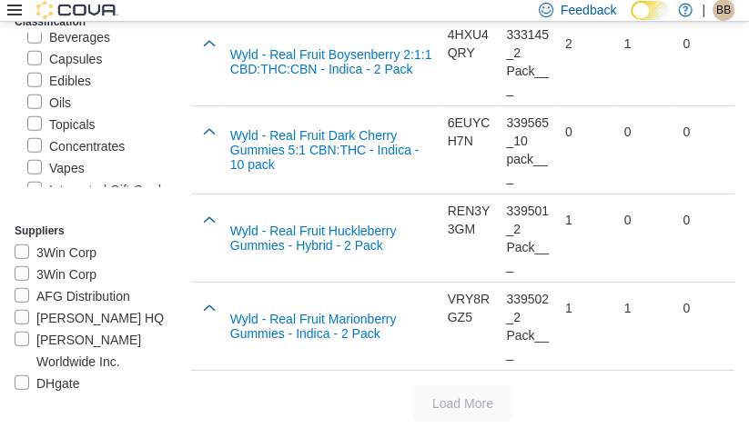
click at [55, 114] on label "Oils" at bounding box center [49, 103] width 44 height 22
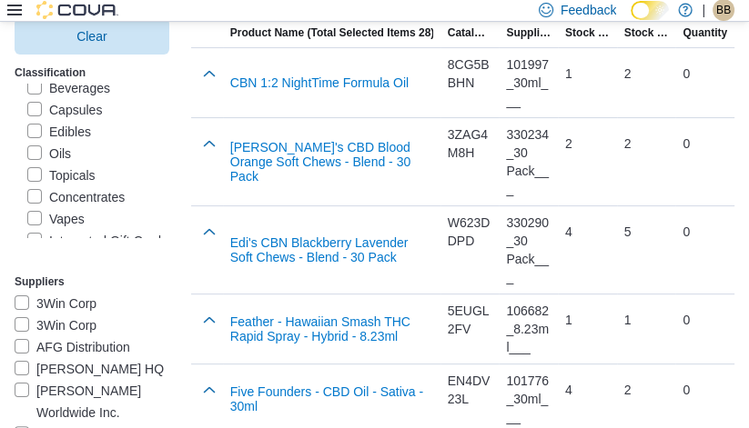
click at [60, 77] on label "Seeds" at bounding box center [56, 66] width 58 height 22
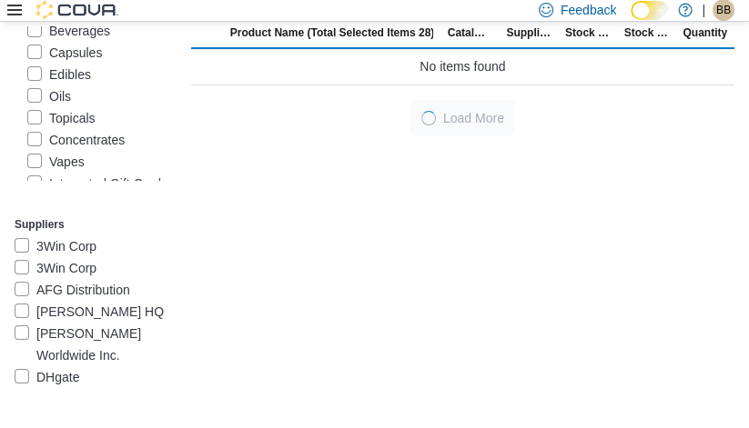
click at [84, 86] on label "Edibles" at bounding box center [59, 75] width 64 height 22
click at [64, 20] on label "Seeds" at bounding box center [56, 9] width 58 height 22
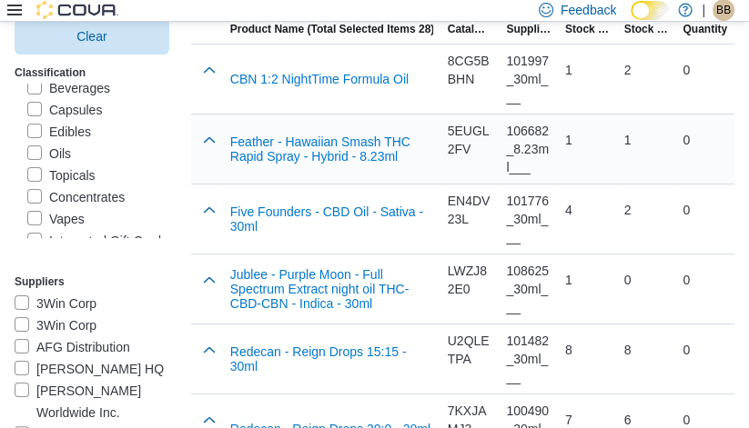
scroll to position [237, 0]
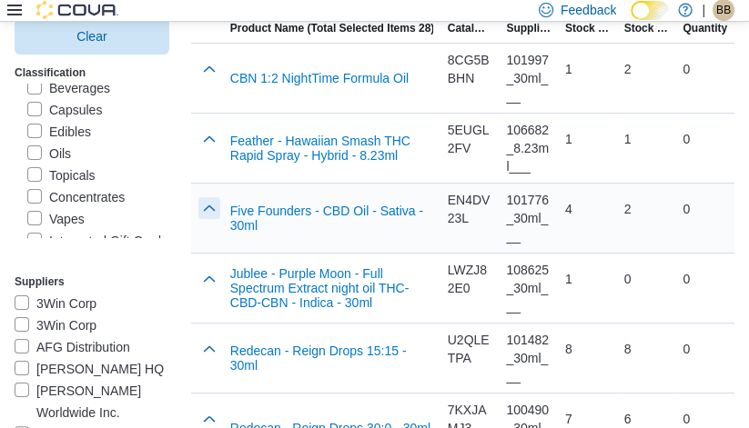
click at [198, 210] on button "button" at bounding box center [209, 208] width 22 height 22
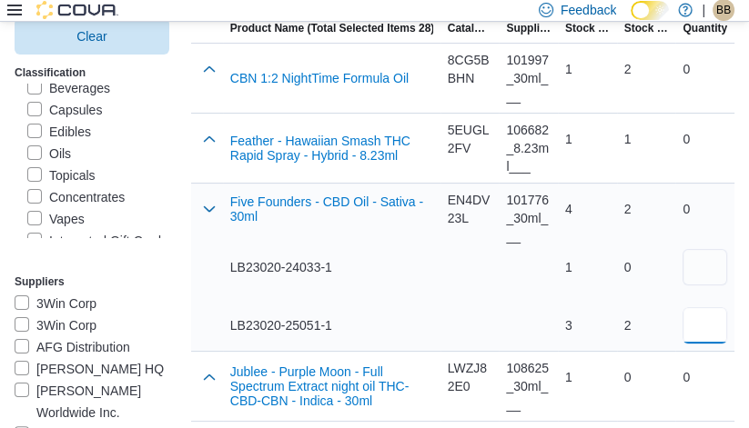
click at [707, 312] on input "number" at bounding box center [704, 325] width 45 height 36
type input "*"
click at [630, 300] on div "0 2" at bounding box center [646, 296] width 45 height 95
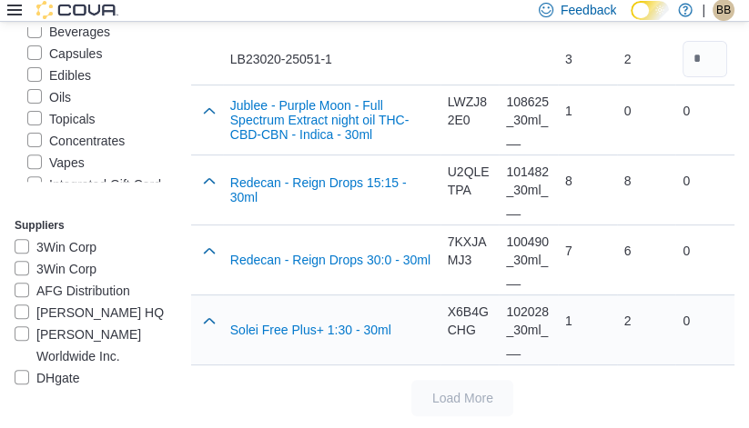
scroll to position [504, 0]
click at [53, 130] on label "Topicals" at bounding box center [61, 119] width 68 height 22
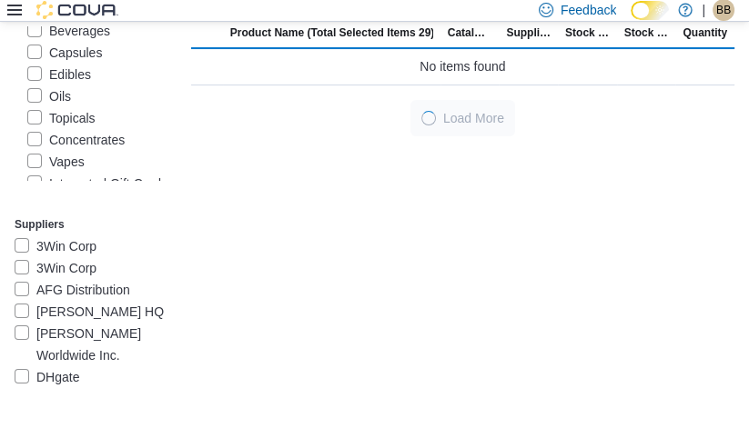
click at [59, 107] on label "Oils" at bounding box center [49, 97] width 44 height 22
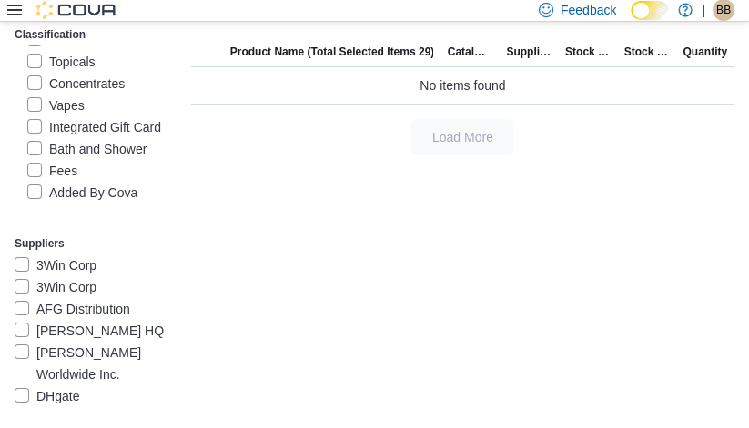
scroll to position [389, 0]
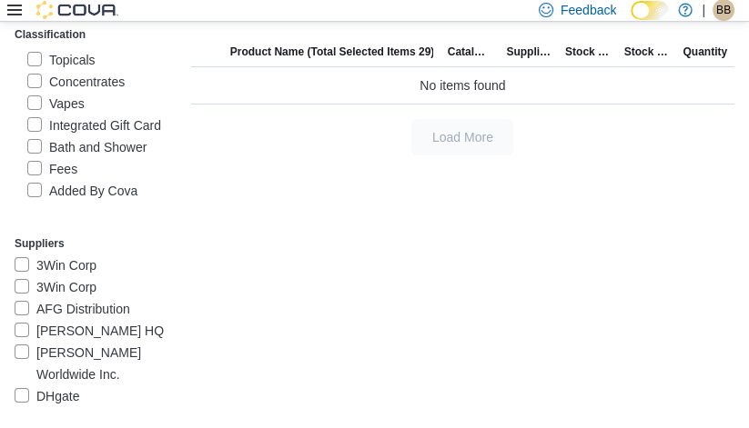
click at [59, 93] on label "Concentrates" at bounding box center [75, 82] width 97 height 22
click at [75, 71] on label "Topicals" at bounding box center [61, 60] width 68 height 22
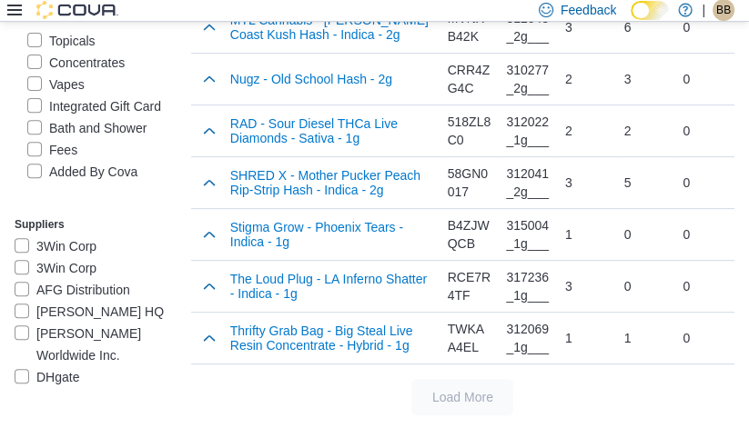
scroll to position [546, 0]
click at [199, 287] on button "button" at bounding box center [209, 286] width 22 height 22
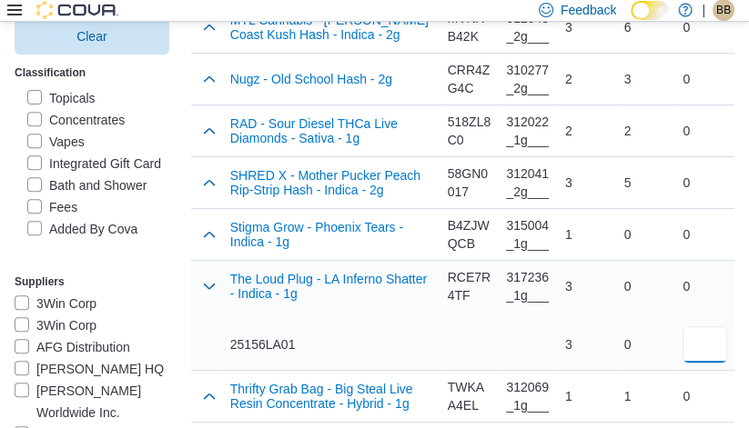
click at [707, 333] on input "number" at bounding box center [704, 345] width 45 height 36
type input "*"
click at [600, 317] on div "3 3" at bounding box center [587, 315] width 45 height 95
click at [66, 153] on label "Vapes" at bounding box center [55, 142] width 57 height 22
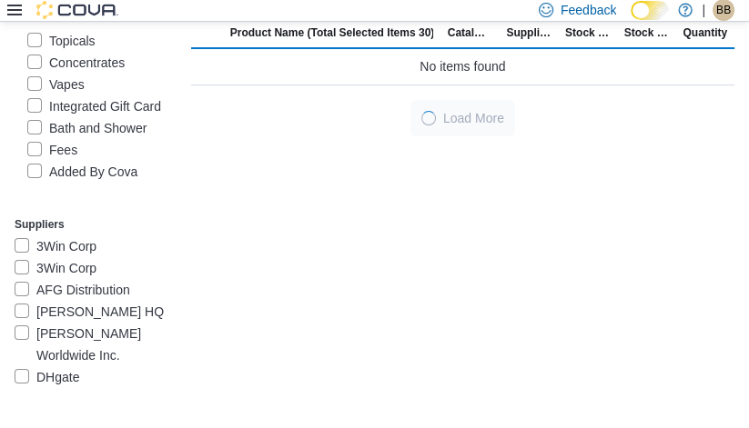
click at [92, 74] on label "Concentrates" at bounding box center [75, 63] width 97 height 22
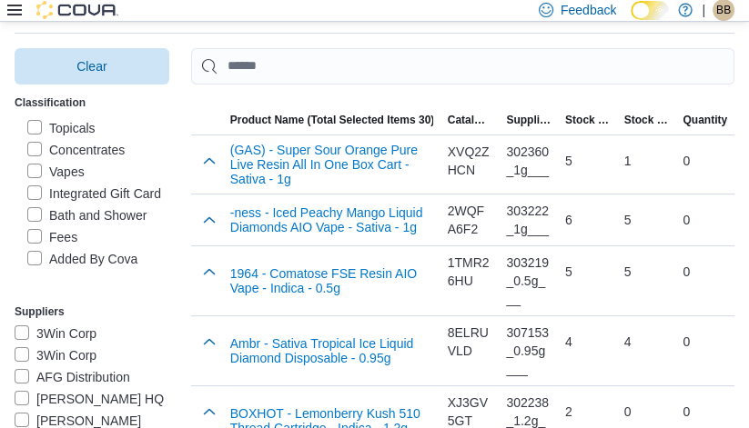
scroll to position [136, 0]
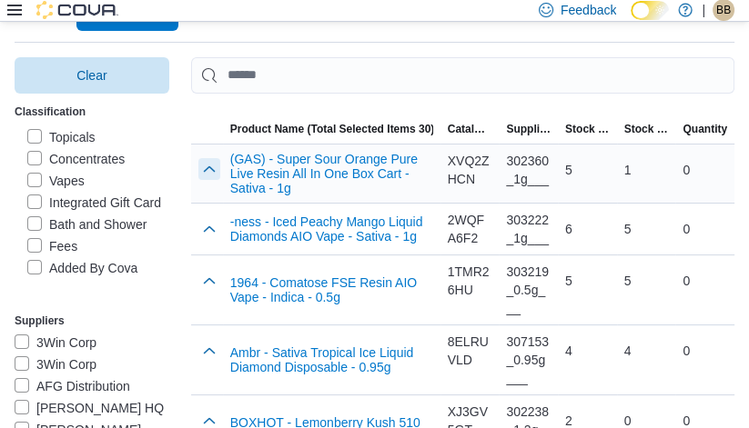
click at [198, 166] on button "button" at bounding box center [209, 169] width 22 height 22
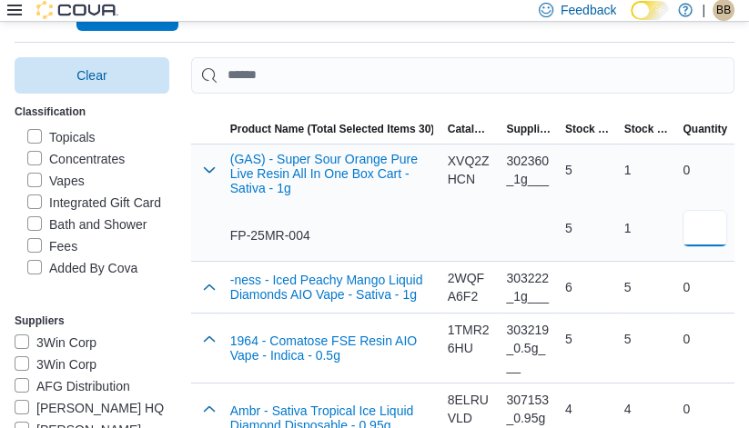
click at [723, 231] on input "number" at bounding box center [704, 228] width 45 height 36
type input "*"
click at [636, 246] on div "1 1" at bounding box center [646, 199] width 59 height 109
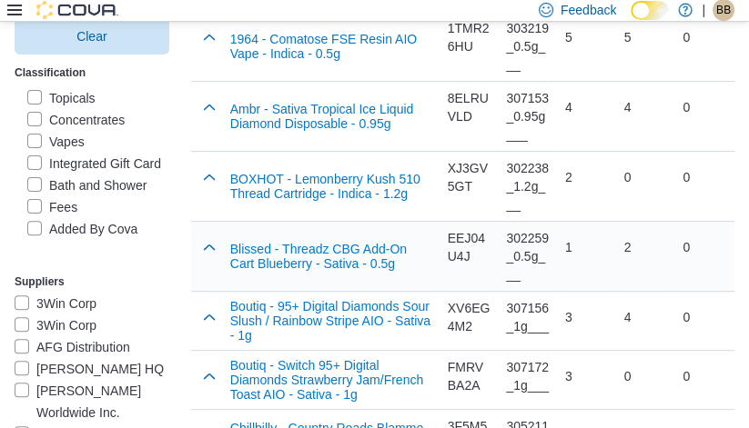
scroll to position [440, 0]
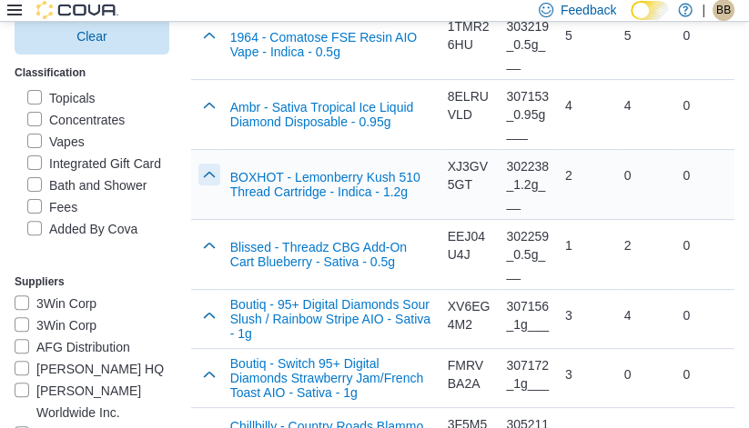
click at [198, 180] on button "button" at bounding box center [209, 175] width 22 height 22
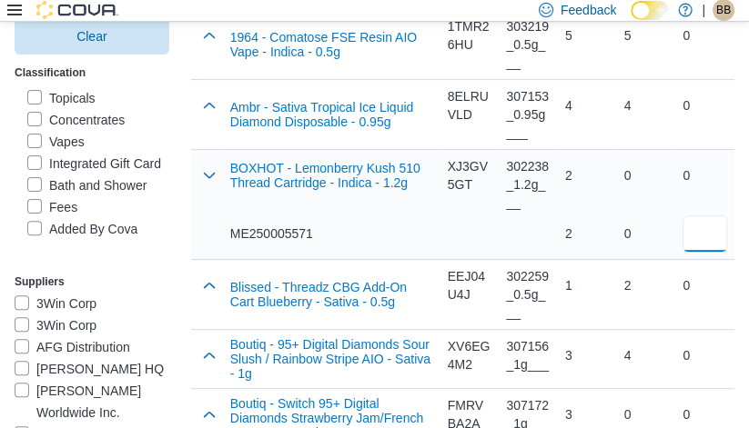
click at [708, 235] on input "number" at bounding box center [704, 234] width 45 height 36
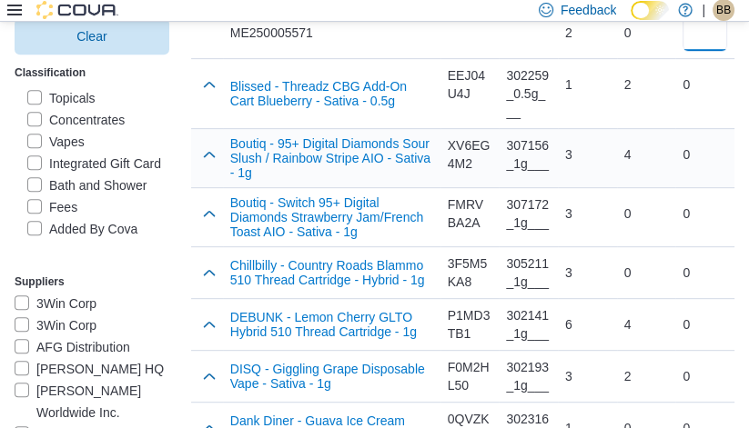
scroll to position [653, 0]
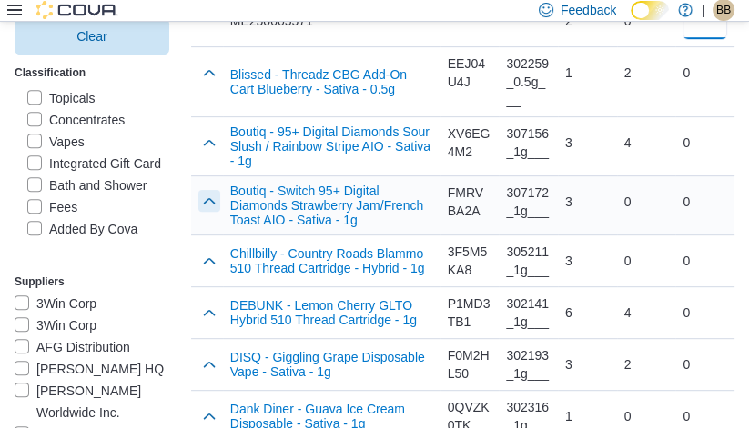
type input "*"
click at [198, 202] on button "button" at bounding box center [209, 201] width 22 height 22
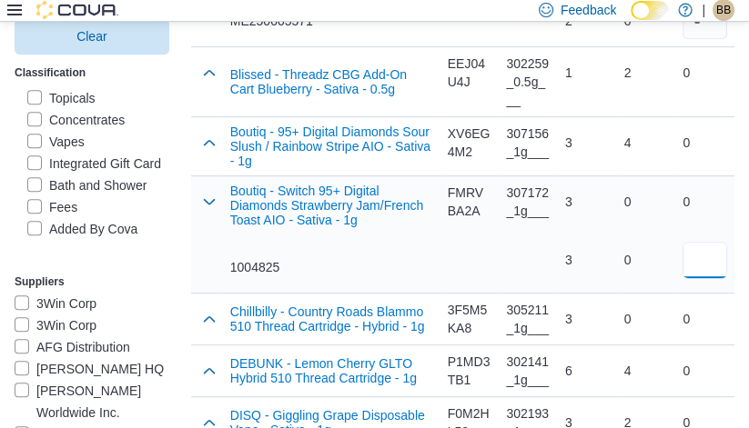
click at [722, 272] on input "number" at bounding box center [704, 260] width 45 height 36
type input "*"
click at [645, 301] on div "0" at bounding box center [646, 319] width 59 height 51
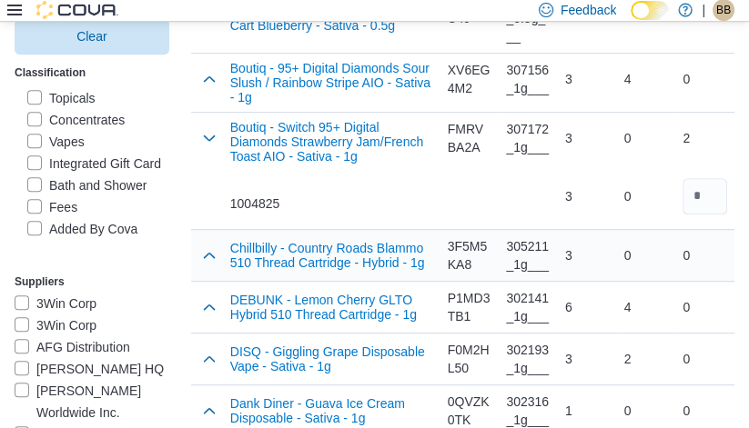
scroll to position [721, 0]
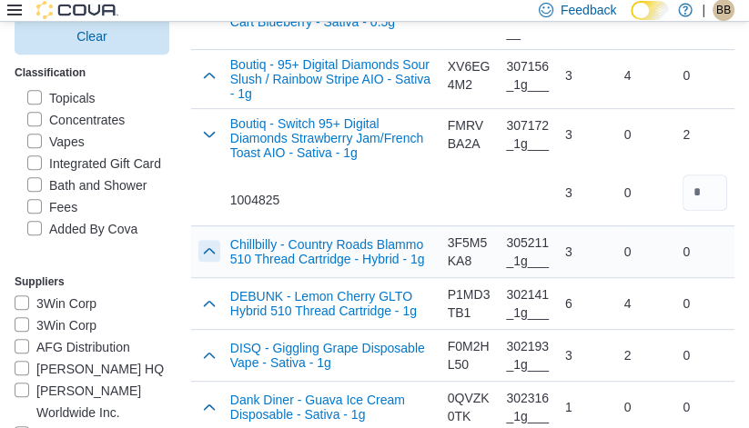
click at [198, 257] on button "button" at bounding box center [209, 251] width 22 height 22
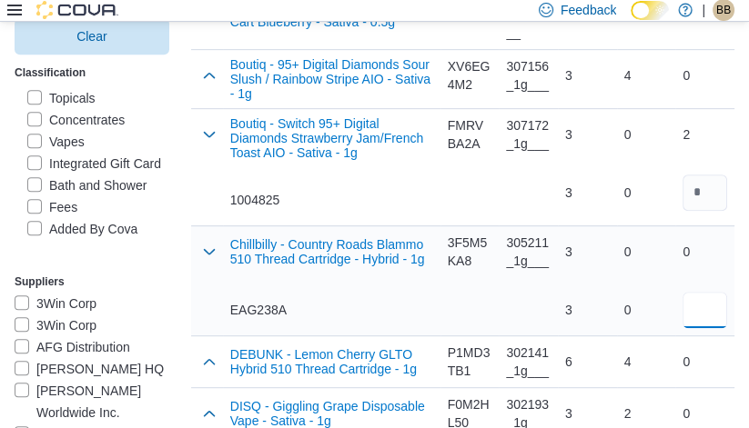
click at [713, 305] on input "number" at bounding box center [704, 310] width 45 height 36
type input "*"
click at [630, 300] on div "0" at bounding box center [646, 310] width 45 height 36
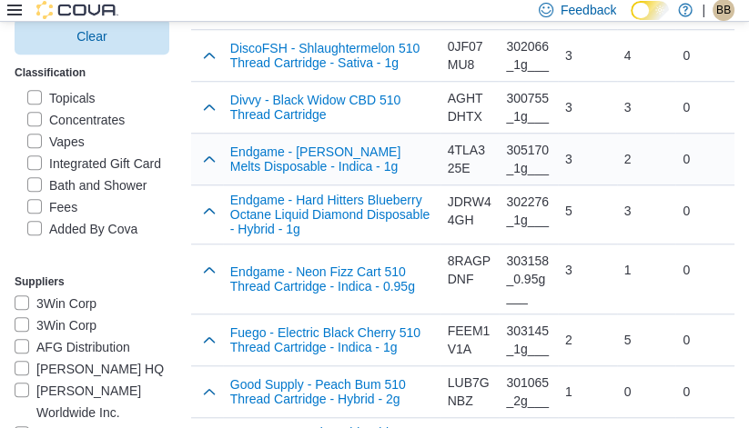
scroll to position [1183, 0]
click at [198, 214] on button "button" at bounding box center [209, 210] width 22 height 22
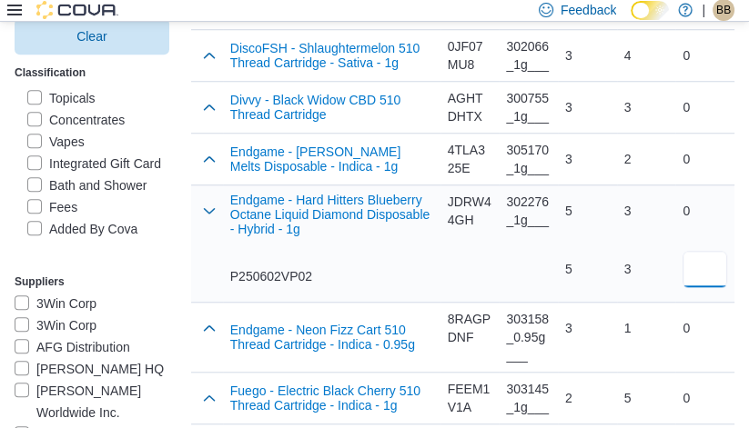
click at [713, 274] on input "number" at bounding box center [704, 269] width 45 height 36
type input "*"
click at [639, 297] on td "Stock at Destination 3 3" at bounding box center [646, 243] width 59 height 117
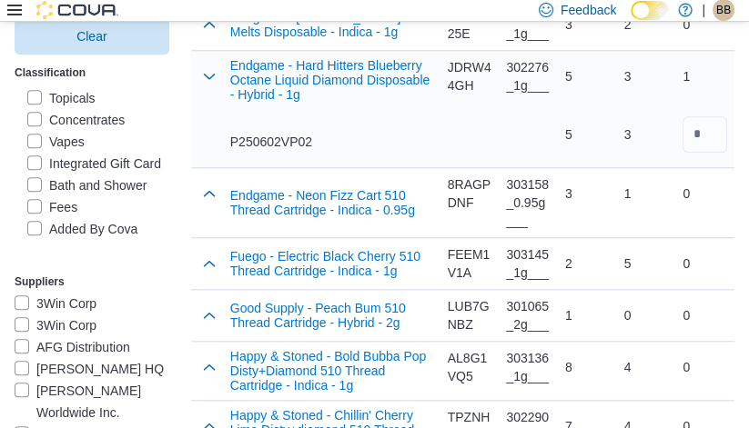
scroll to position [1318, 0]
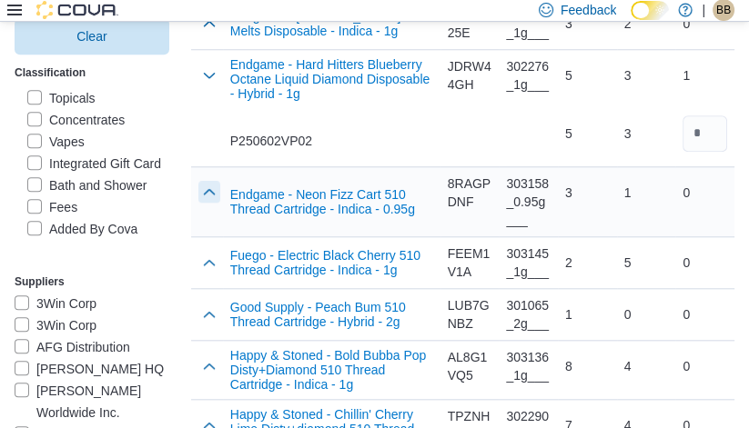
click at [199, 197] on button "button" at bounding box center [209, 192] width 22 height 22
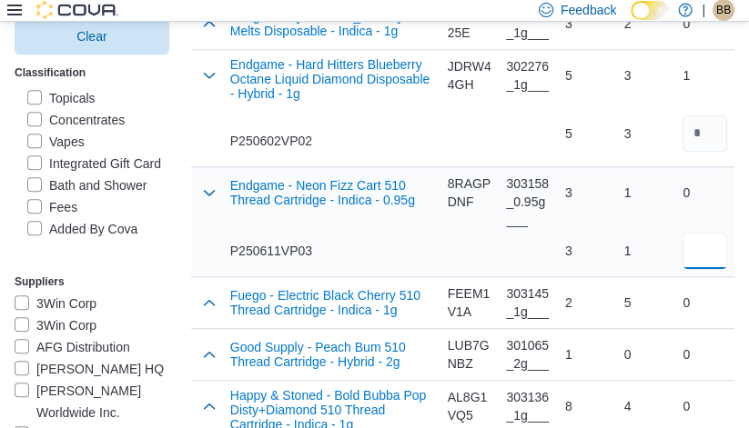
click at [685, 256] on input "number" at bounding box center [704, 251] width 45 height 36
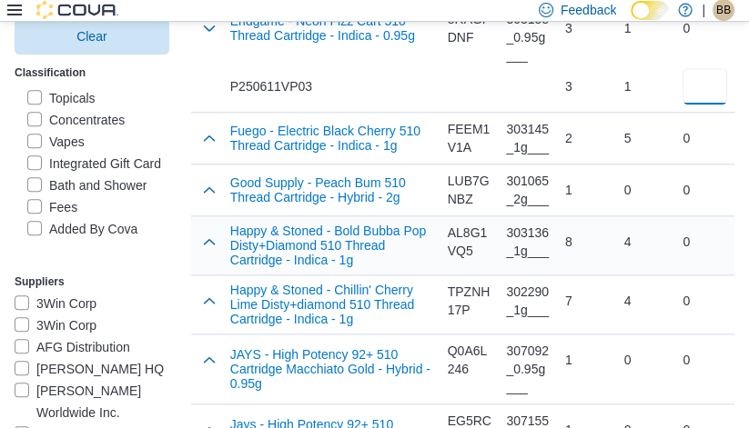
scroll to position [1486, 0]
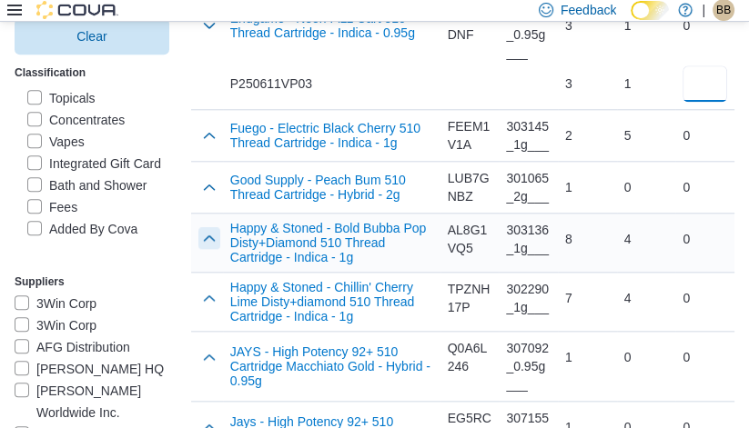
type input "*"
click at [198, 241] on button "button" at bounding box center [209, 238] width 22 height 22
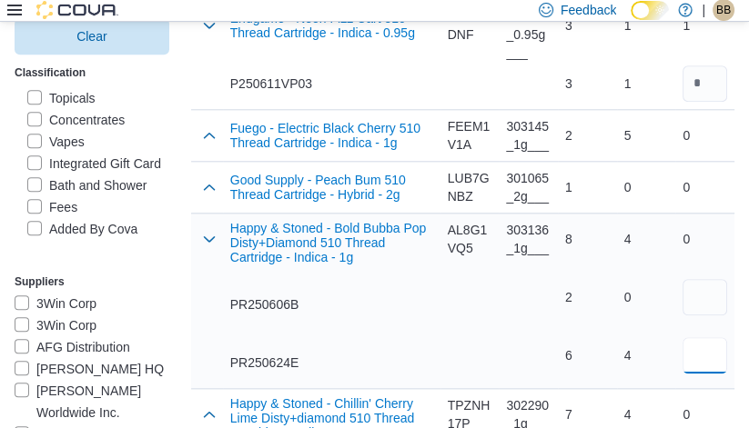
click at [708, 358] on input "number" at bounding box center [704, 356] width 45 height 36
type input "*"
click at [624, 338] on div "0 4" at bounding box center [646, 326] width 45 height 95
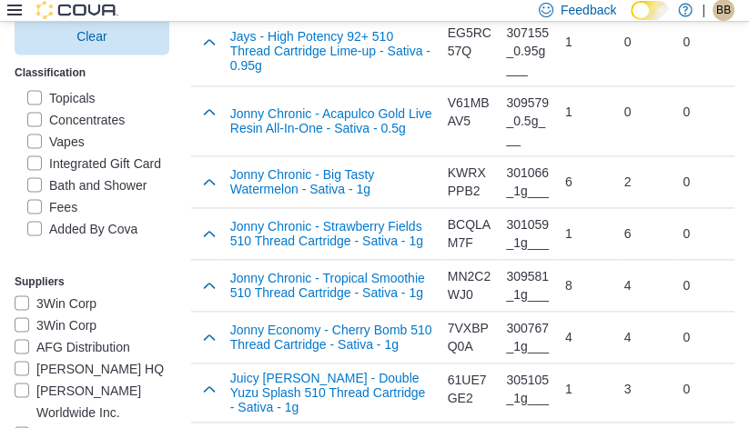
scroll to position [1989, 0]
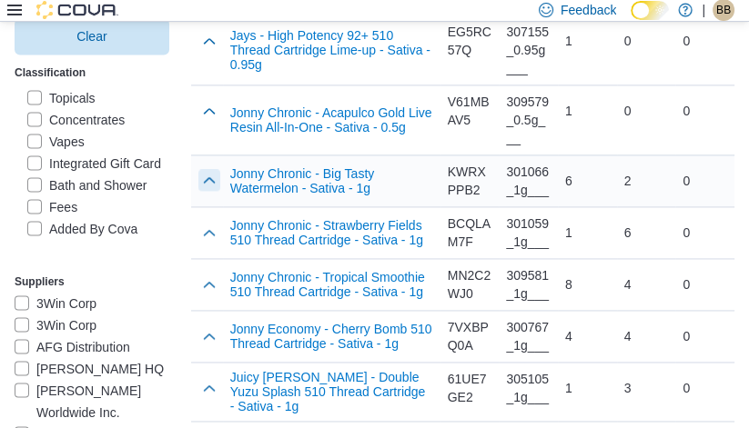
click at [198, 180] on button "button" at bounding box center [209, 180] width 22 height 22
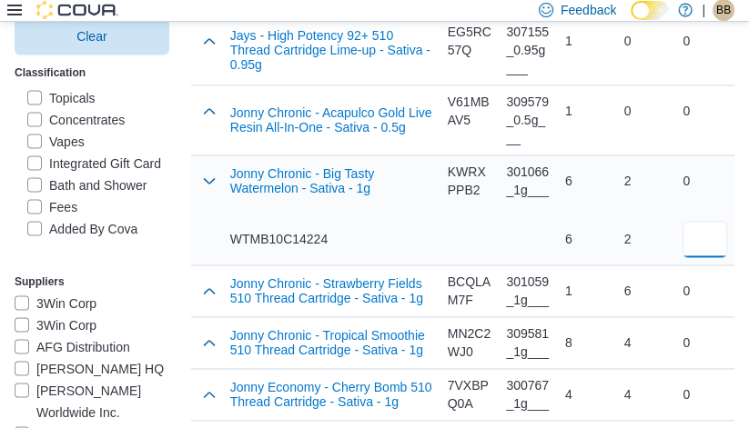
click at [722, 249] on input "number" at bounding box center [704, 239] width 45 height 36
type input "*"
click at [665, 274] on div "6" at bounding box center [646, 291] width 59 height 51
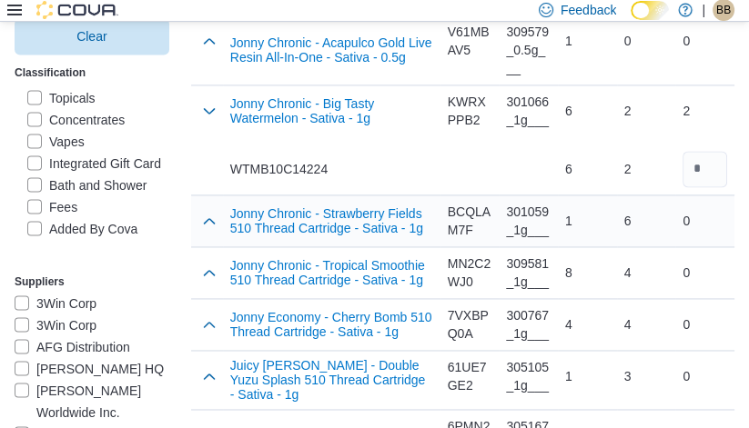
scroll to position [2071, 0]
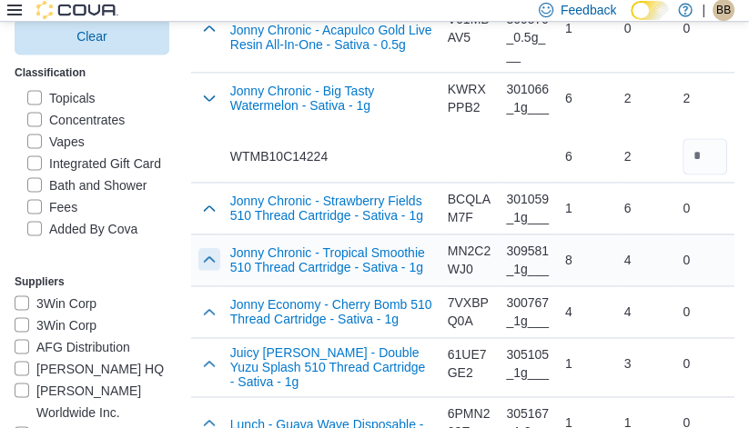
click at [198, 260] on button "button" at bounding box center [209, 259] width 22 height 22
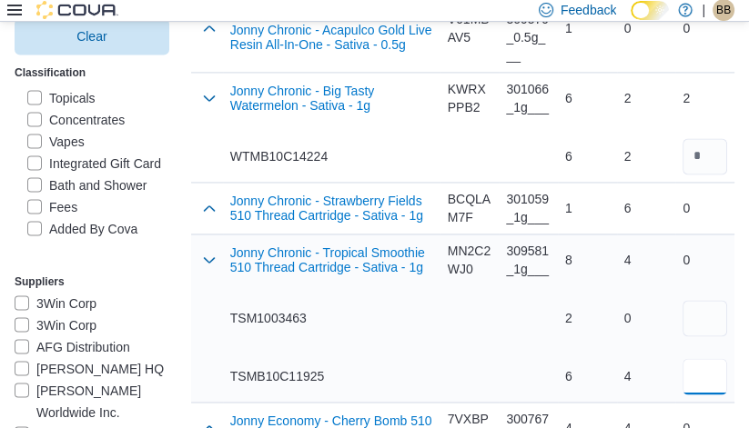
click at [710, 384] on input "number" at bounding box center [704, 376] width 45 height 36
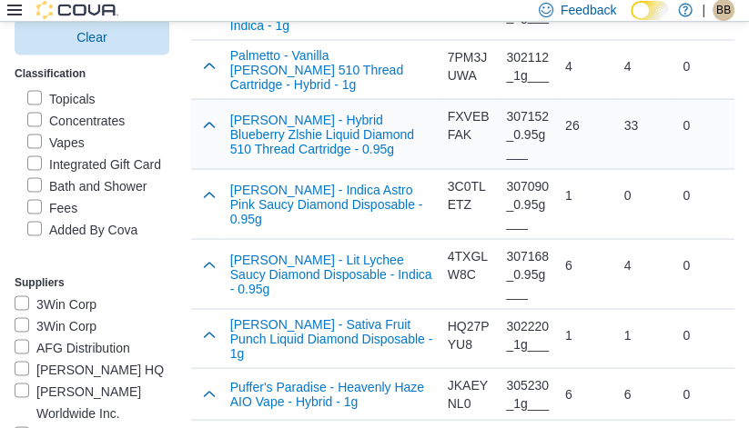
scroll to position [2729, 0]
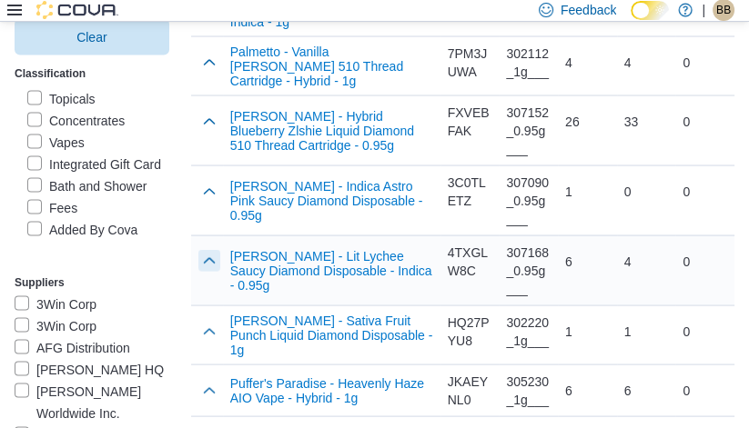
type input "*"
click at [198, 250] on button "button" at bounding box center [209, 261] width 22 height 22
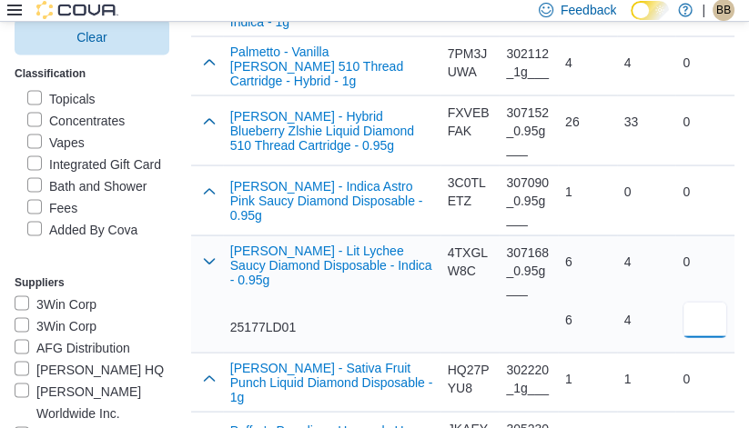
click at [721, 307] on input "number" at bounding box center [704, 320] width 45 height 36
type input "*"
click at [639, 311] on div "4" at bounding box center [646, 320] width 45 height 18
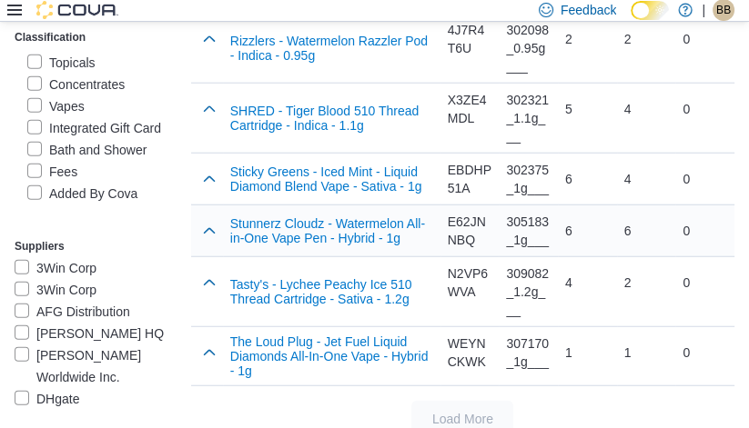
scroll to position [3582, 0]
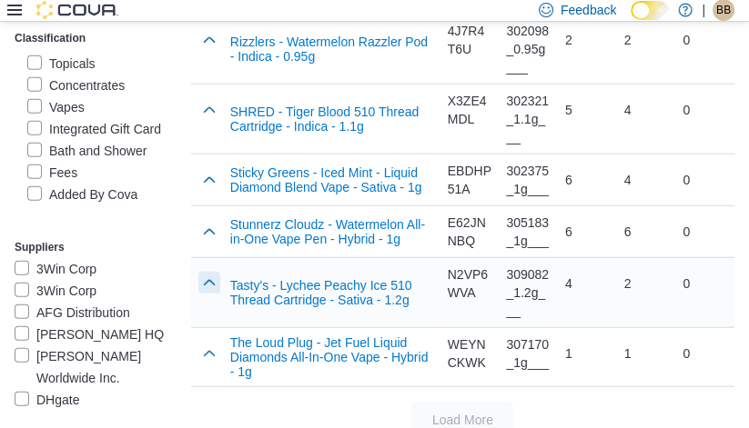
click at [198, 272] on button "button" at bounding box center [209, 283] width 22 height 22
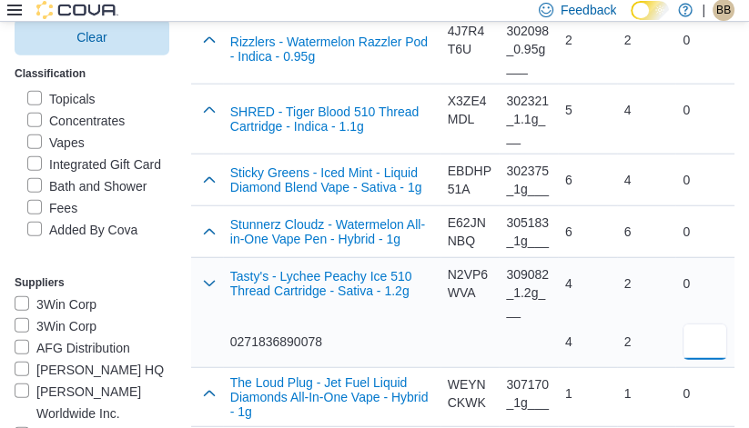
click at [701, 324] on input "number" at bounding box center [704, 342] width 45 height 36
type input "*"
click at [651, 336] on div "2 2" at bounding box center [646, 312] width 59 height 109
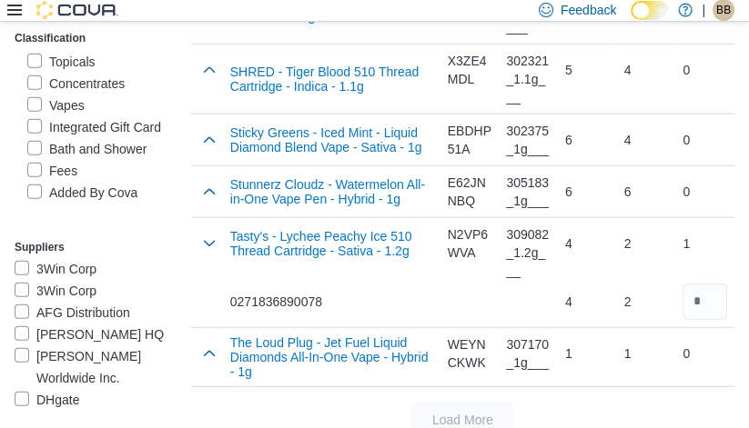
scroll to position [400, 0]
click at [75, 116] on label "Vapes" at bounding box center [55, 106] width 57 height 22
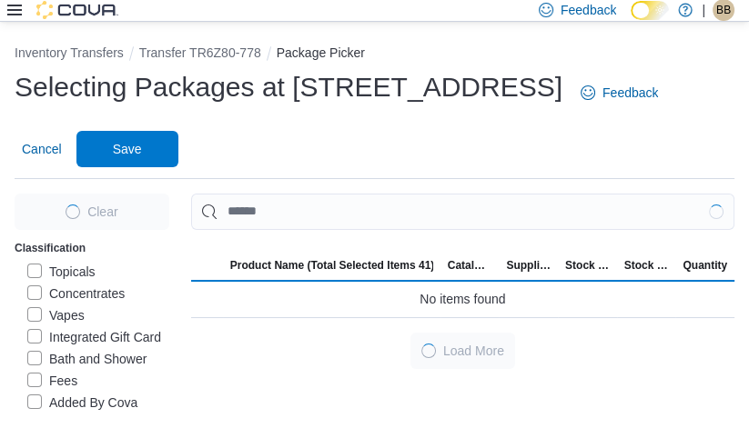
scroll to position [0, 0]
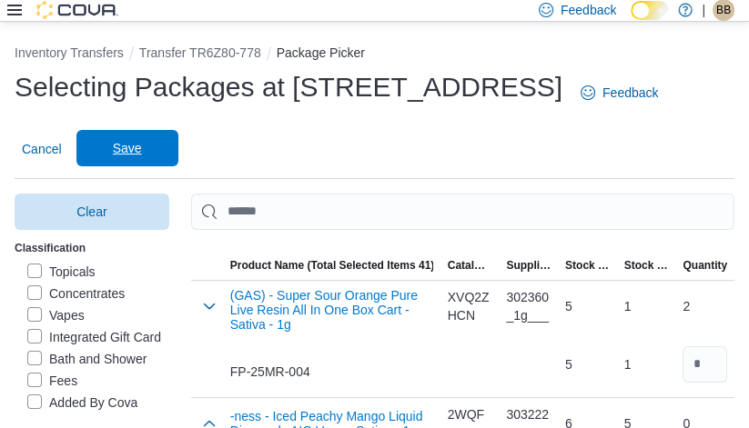
click at [146, 138] on span "Save" at bounding box center [127, 148] width 80 height 36
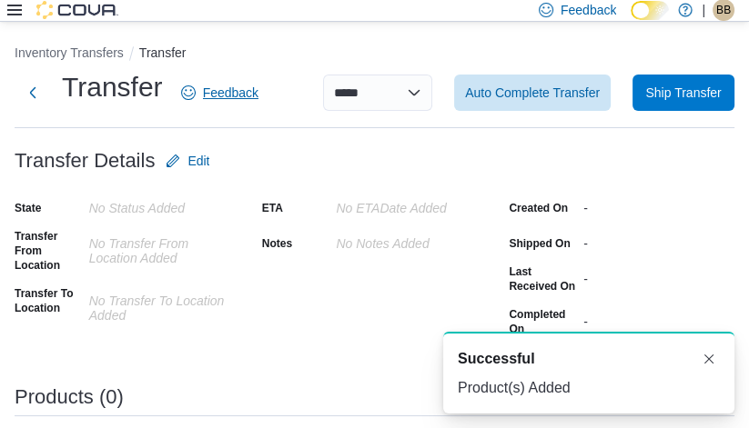
click at [258, 96] on span "Feedback" at bounding box center [230, 93] width 55 height 18
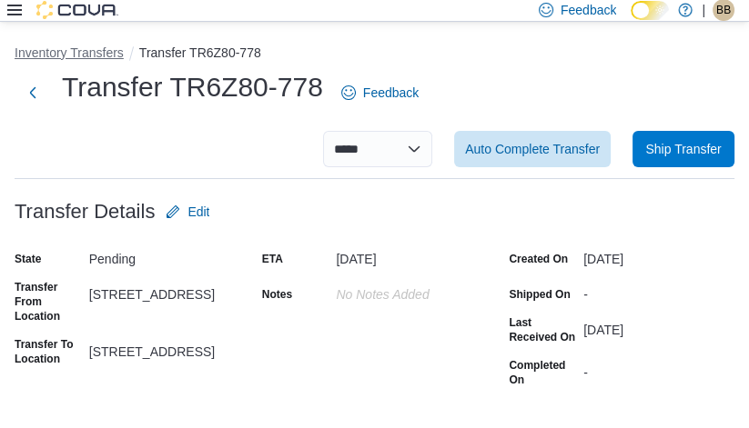
click at [73, 52] on button "Inventory Transfers" at bounding box center [69, 52] width 109 height 15
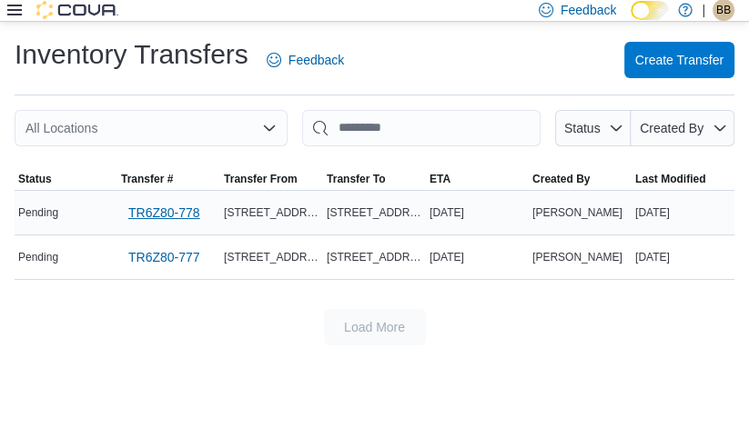
click at [145, 212] on span "TR6Z80-778" at bounding box center [164, 213] width 72 height 18
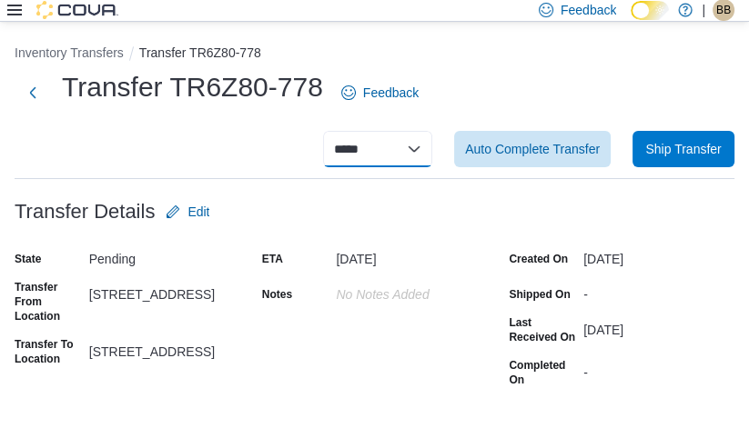
select select "**********"
select select
click at [63, 55] on button "Inventory Transfers" at bounding box center [69, 52] width 109 height 15
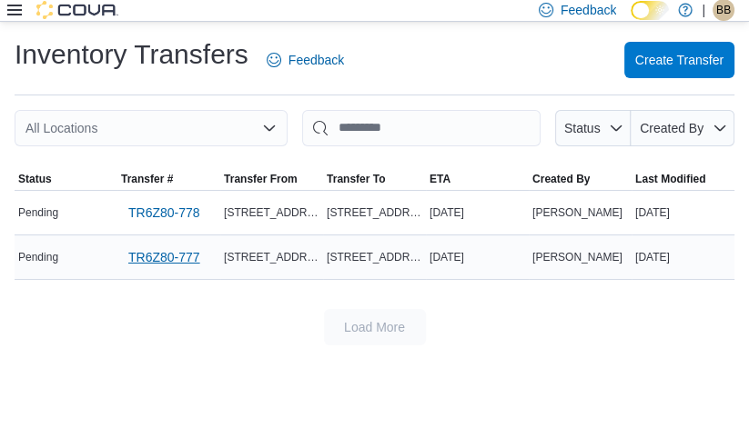
click at [184, 255] on span "TR6Z80-777" at bounding box center [164, 257] width 72 height 18
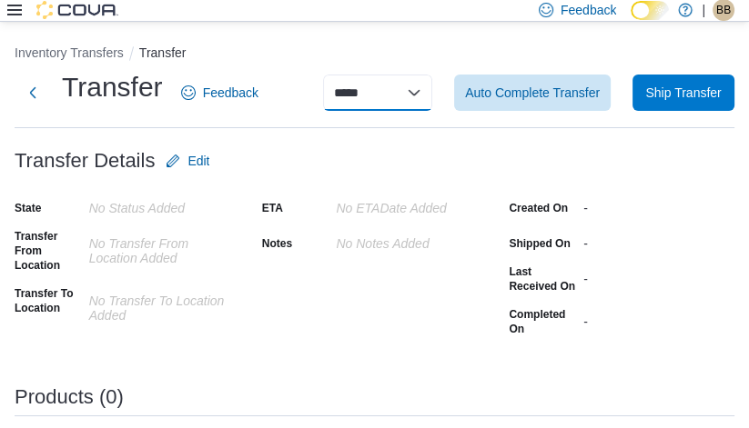
select select "**********"
select select
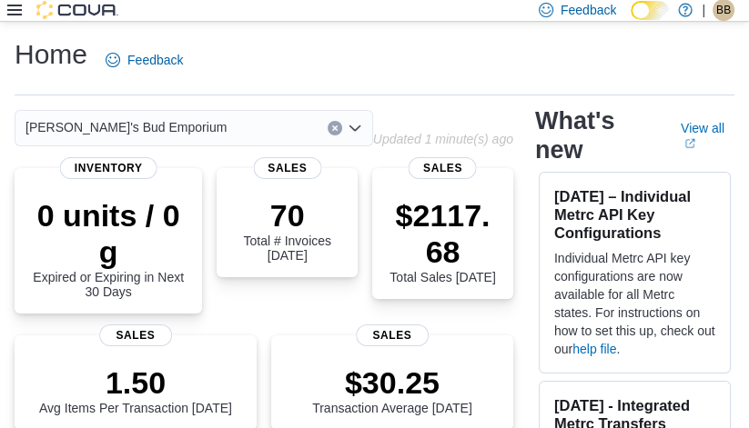
click at [441, 75] on div "Home Feedback" at bounding box center [375, 59] width 720 height 47
